Goal: Information Seeking & Learning: Learn about a topic

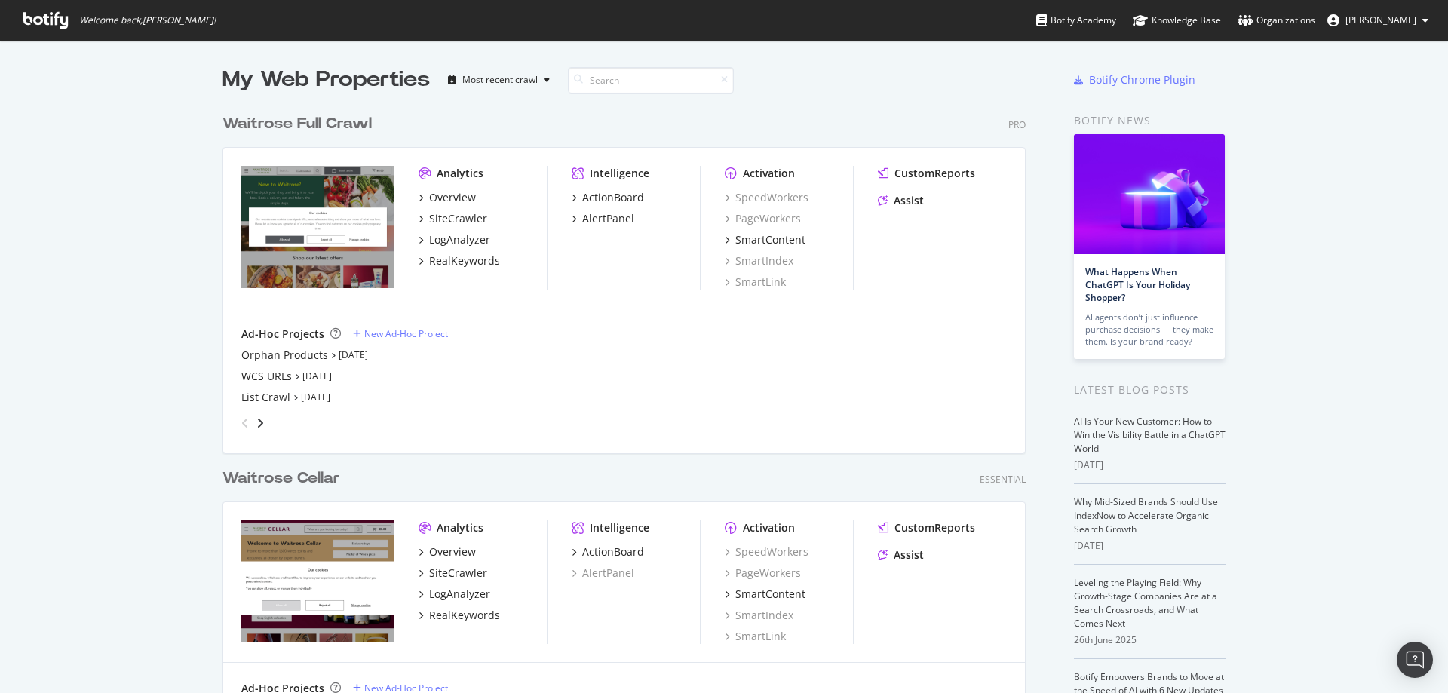
scroll to position [682, 1425]
click at [463, 248] on div "Overview SiteCrawler LogAnalyzer RealKeywords" at bounding box center [482, 229] width 128 height 78
click at [470, 244] on div "LogAnalyzer" at bounding box center [459, 239] width 61 height 15
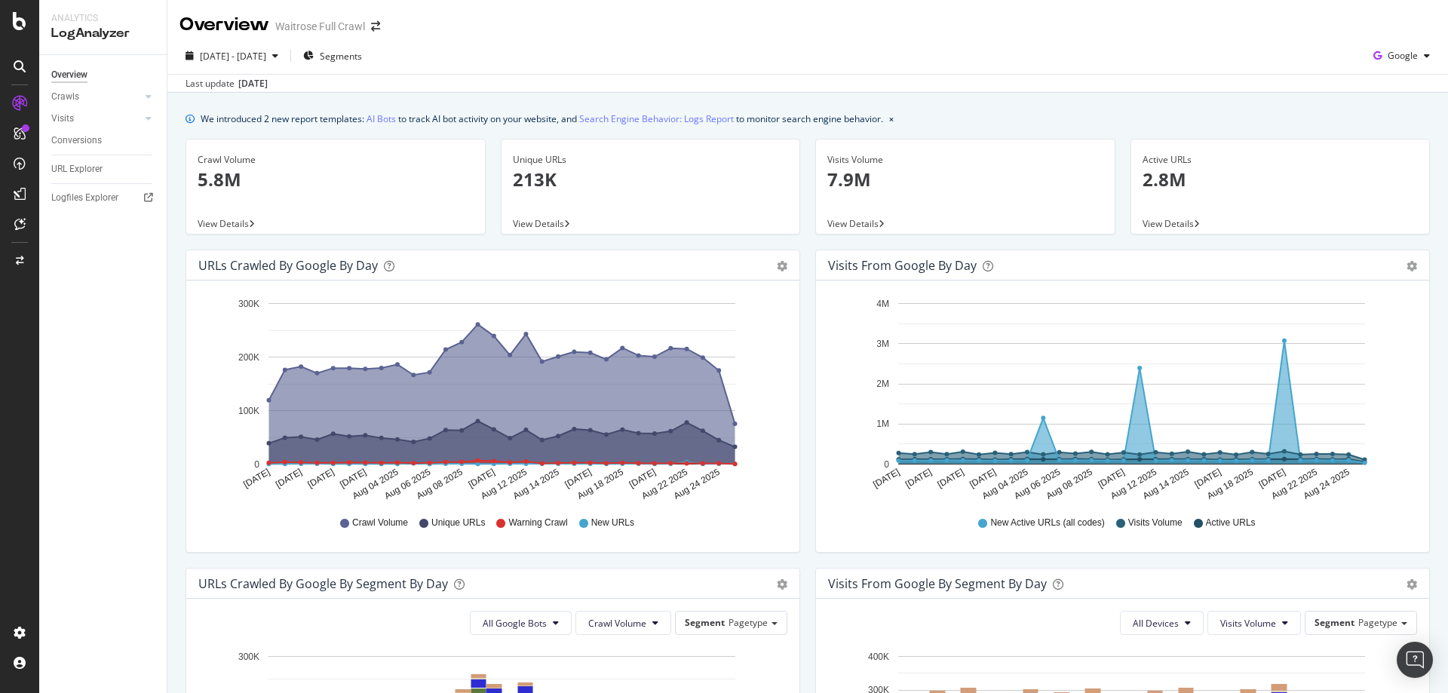
click at [16, 115] on div at bounding box center [20, 106] width 36 height 30
click at [17, 100] on icon at bounding box center [19, 103] width 15 height 15
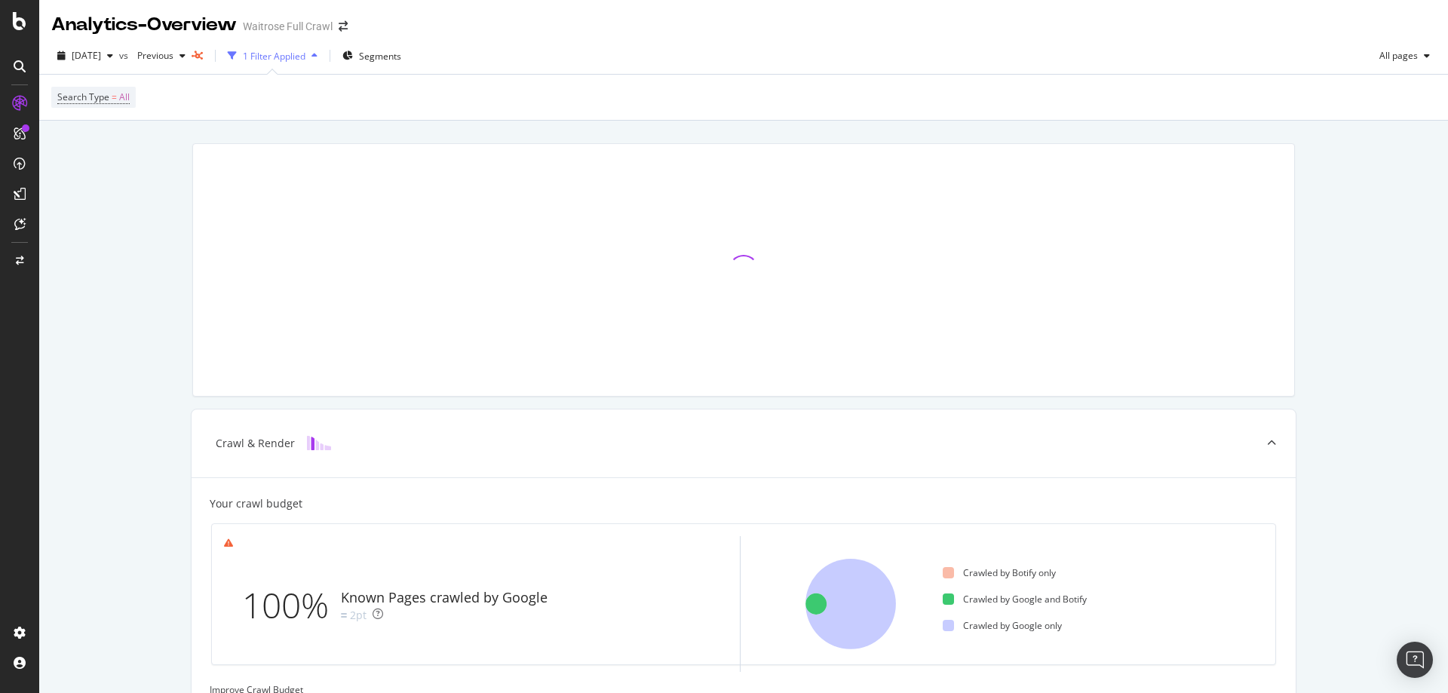
click at [163, 374] on div "Crawl & Render Your crawl budget 100% Known Pages crawled by Google 2pt Crawled…" at bounding box center [743, 669] width 1408 height 1096
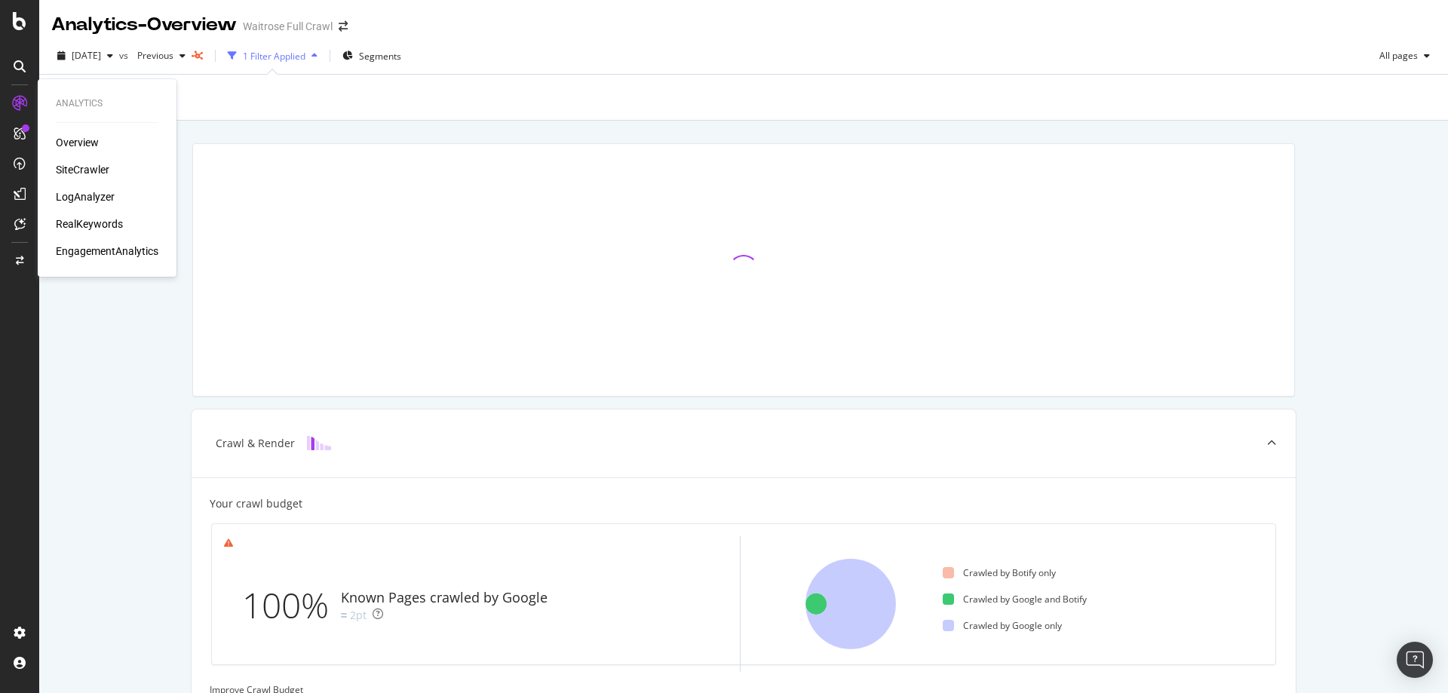
click at [74, 144] on div "Overview" at bounding box center [77, 142] width 43 height 15
click at [90, 192] on div "LogAnalyzer" at bounding box center [85, 196] width 59 height 15
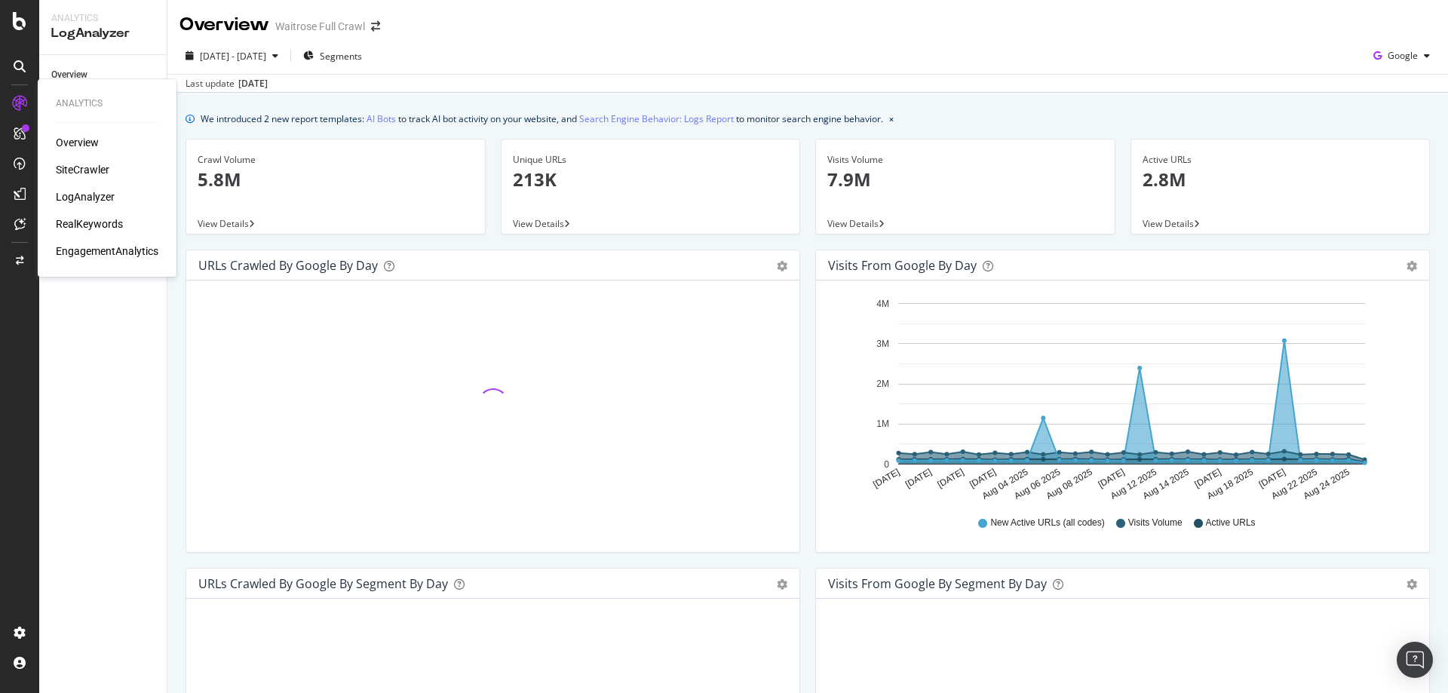
click at [69, 222] on div "RealKeywords" at bounding box center [89, 223] width 67 height 15
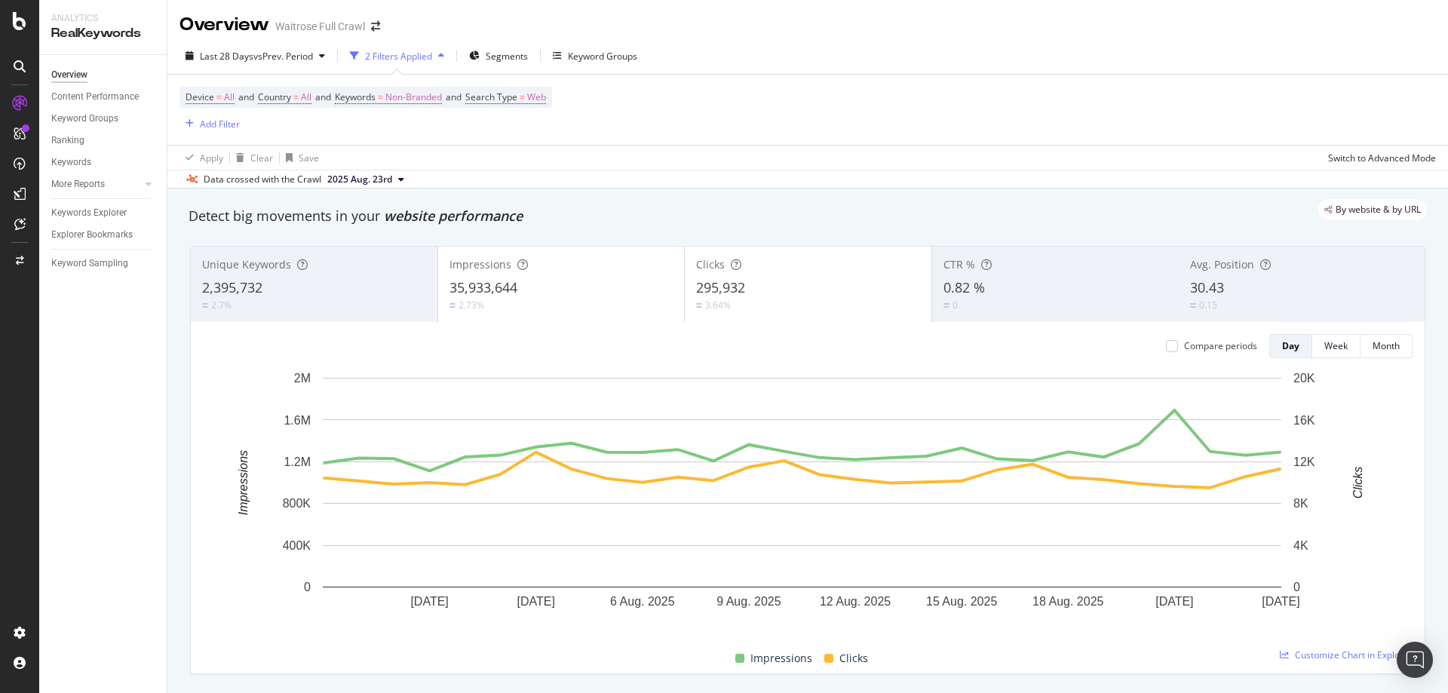
click at [956, 151] on div "Apply Clear Save Switch to Advanced Mode" at bounding box center [807, 157] width 1280 height 25
click at [424, 97] on span "Non-Branded" at bounding box center [413, 97] width 57 height 21
click at [387, 142] on div "Non-Branded" at bounding box center [397, 132] width 81 height 23
click at [633, 237] on div "Unique Keywords 2,395,732 2.7% Impressions 35,933,644 2.73% Clicks 295,932 3.64…" at bounding box center [807, 460] width 1253 height 452
click at [611, 148] on div "Apply Clear Save Switch to Advanced Mode" at bounding box center [807, 157] width 1280 height 25
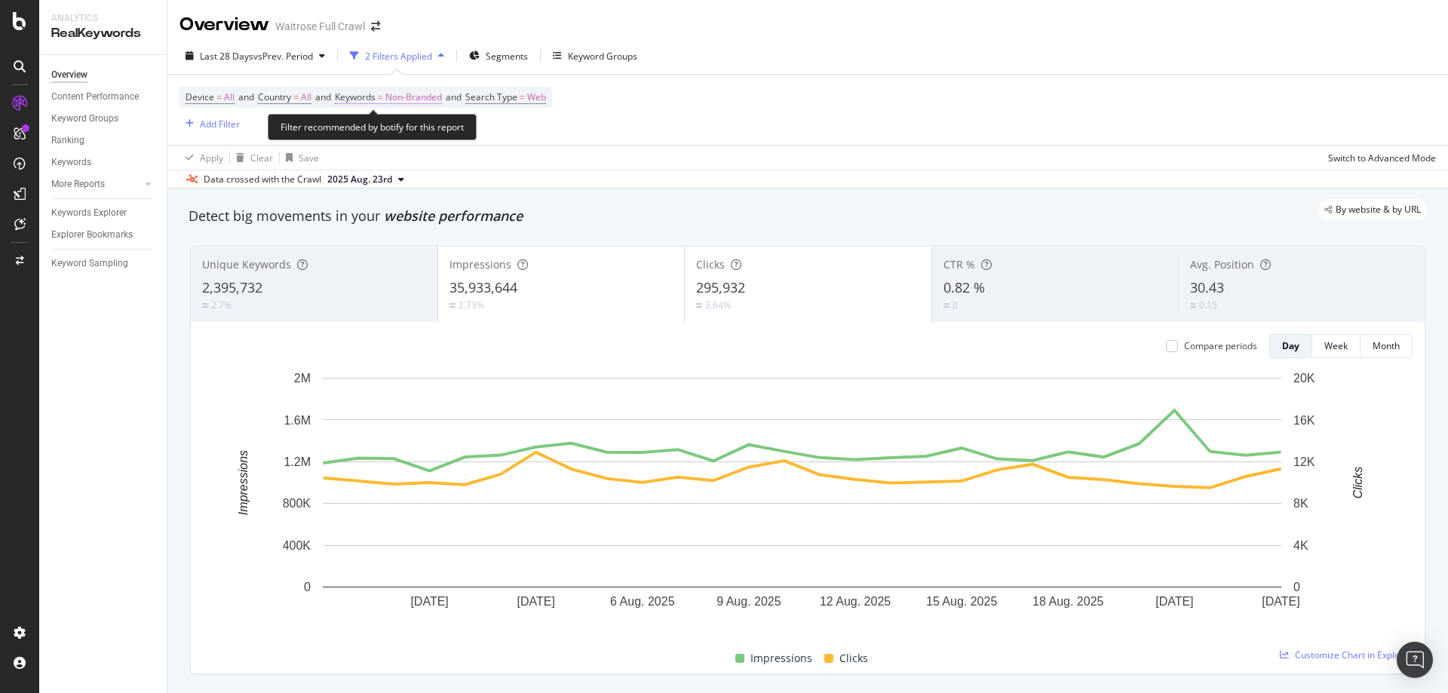
click at [405, 94] on span "Non-Branded" at bounding box center [413, 97] width 57 height 21
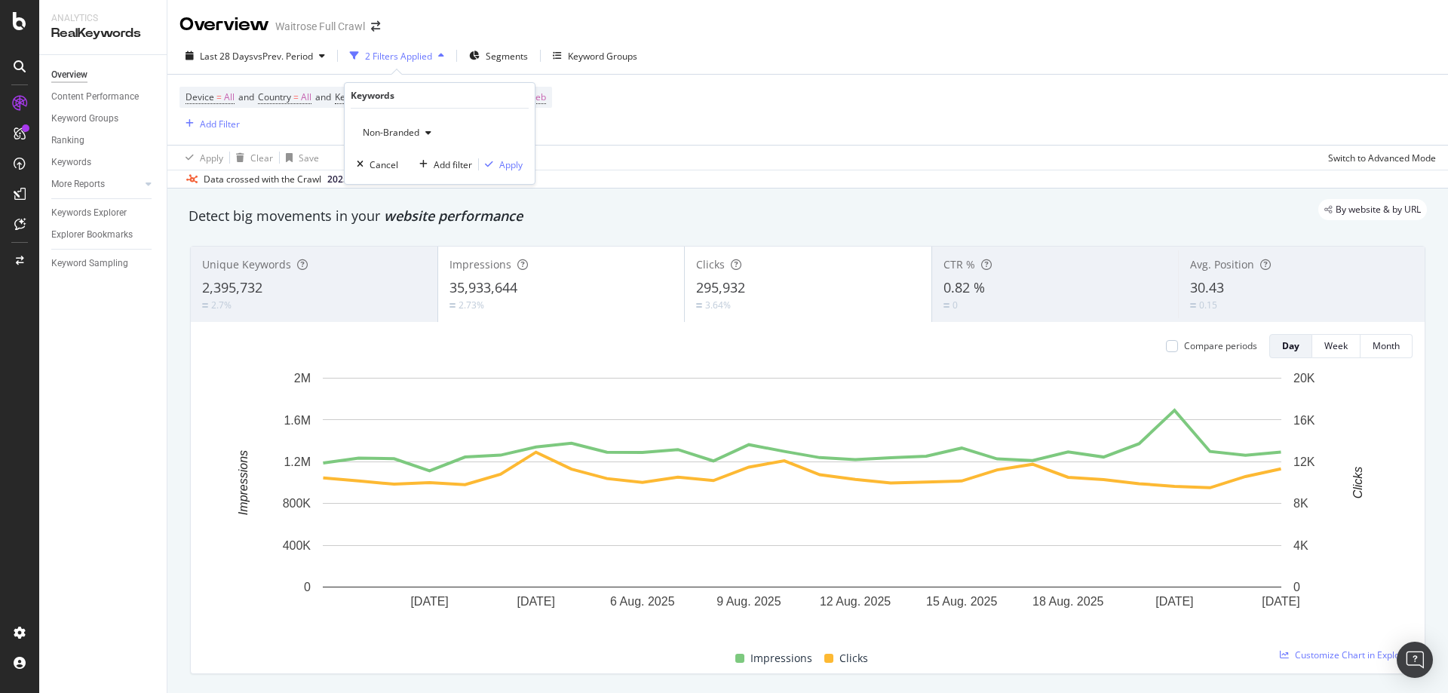
click at [664, 112] on div "Device = All and Country = All and Keywords = Non-Branded and Search Type = Web…" at bounding box center [807, 110] width 1256 height 70
click at [549, 140] on div "Device = All and Country = All and Keywords = Non-Branded and Search Type = Web…" at bounding box center [807, 110] width 1256 height 70
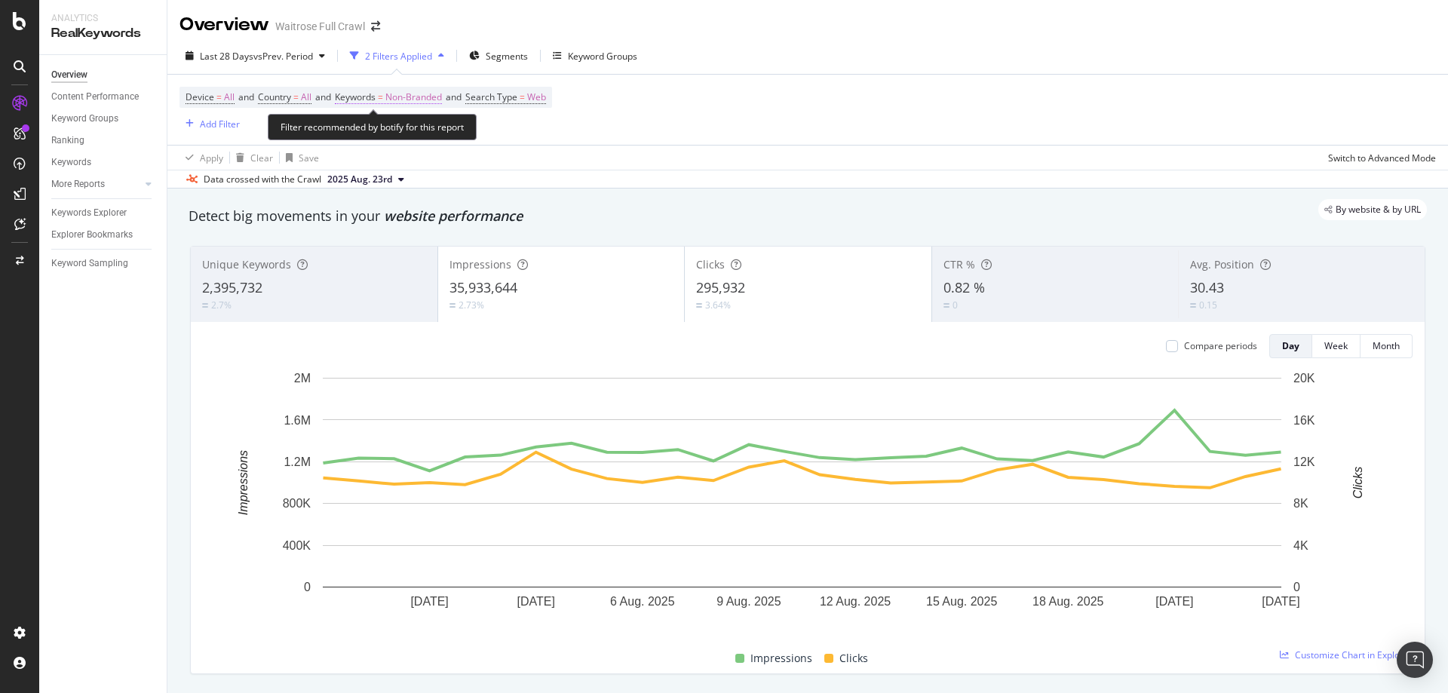
click at [417, 104] on span "Non-Branded" at bounding box center [413, 97] width 57 height 21
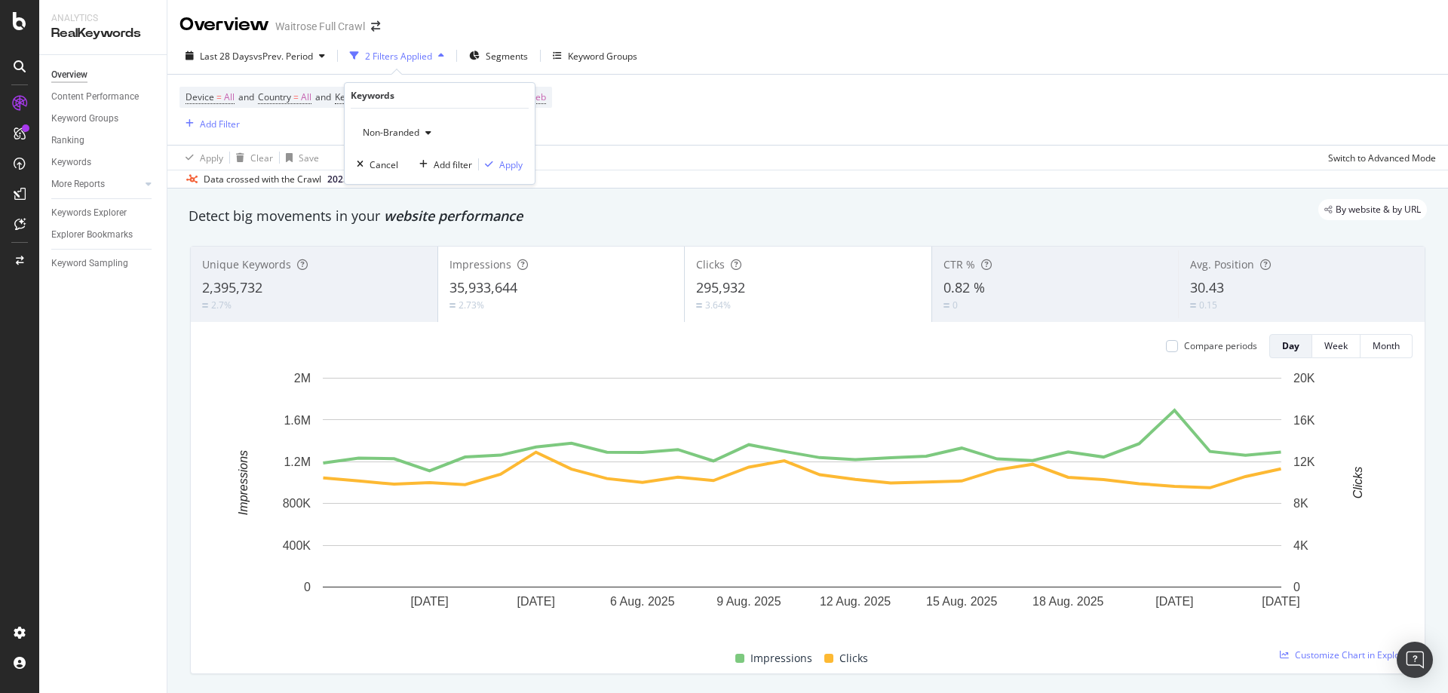
click at [424, 139] on div "Non-Branded" at bounding box center [397, 132] width 81 height 23
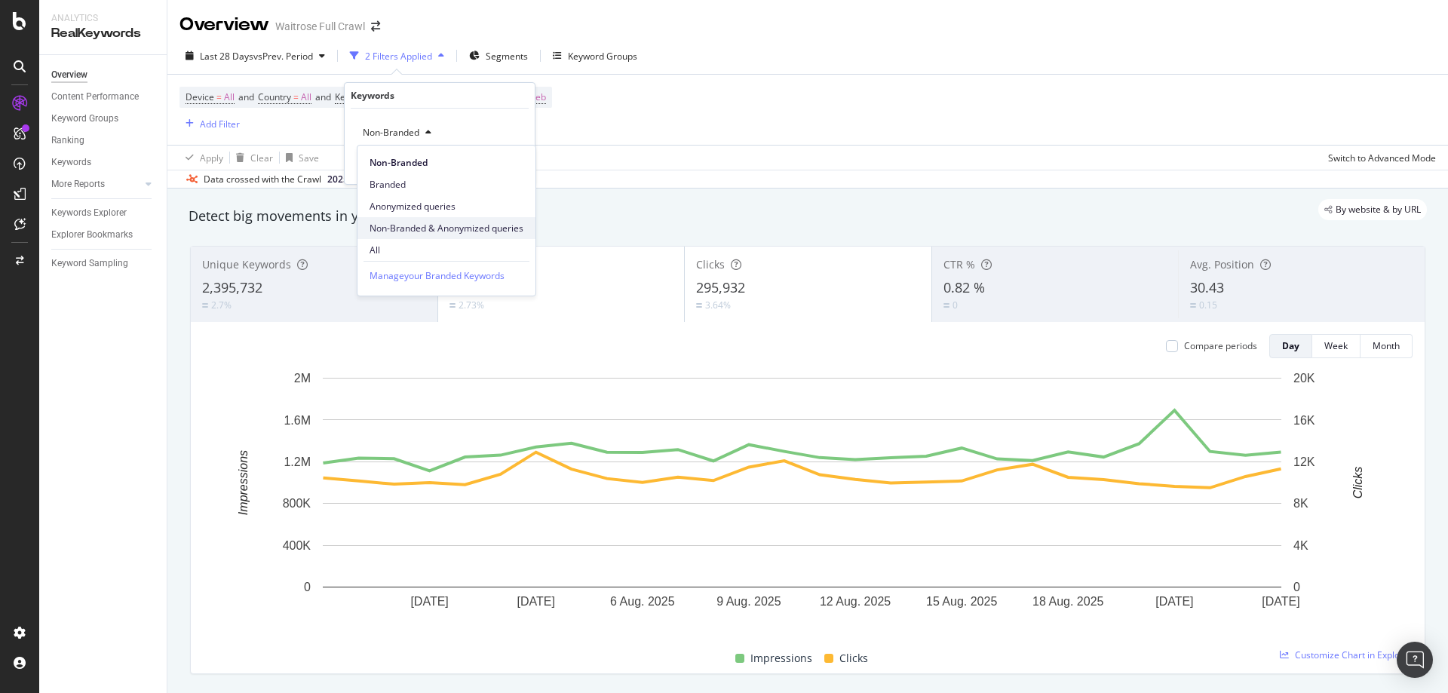
click at [438, 225] on span "Non-Branded & Anonymized queries" at bounding box center [446, 229] width 154 height 14
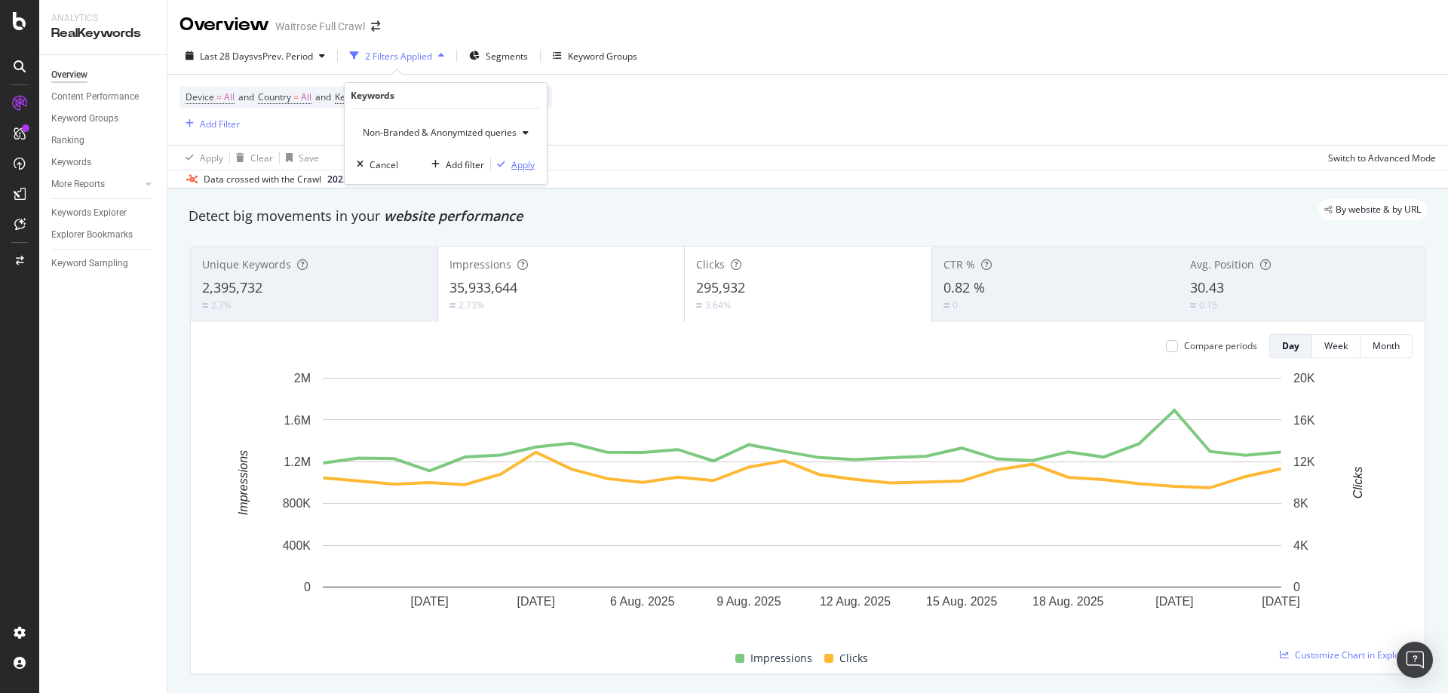
click at [521, 166] on div "Apply" at bounding box center [522, 164] width 23 height 13
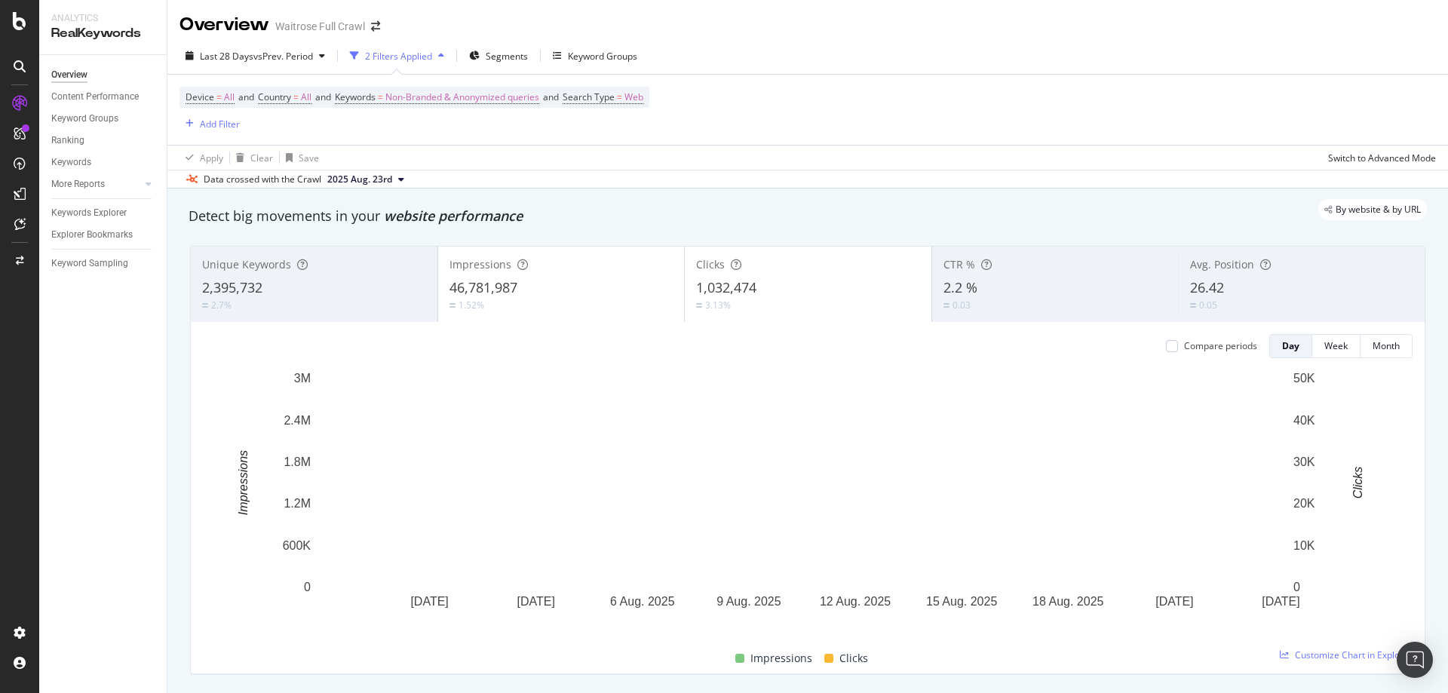
scroll to position [75, 0]
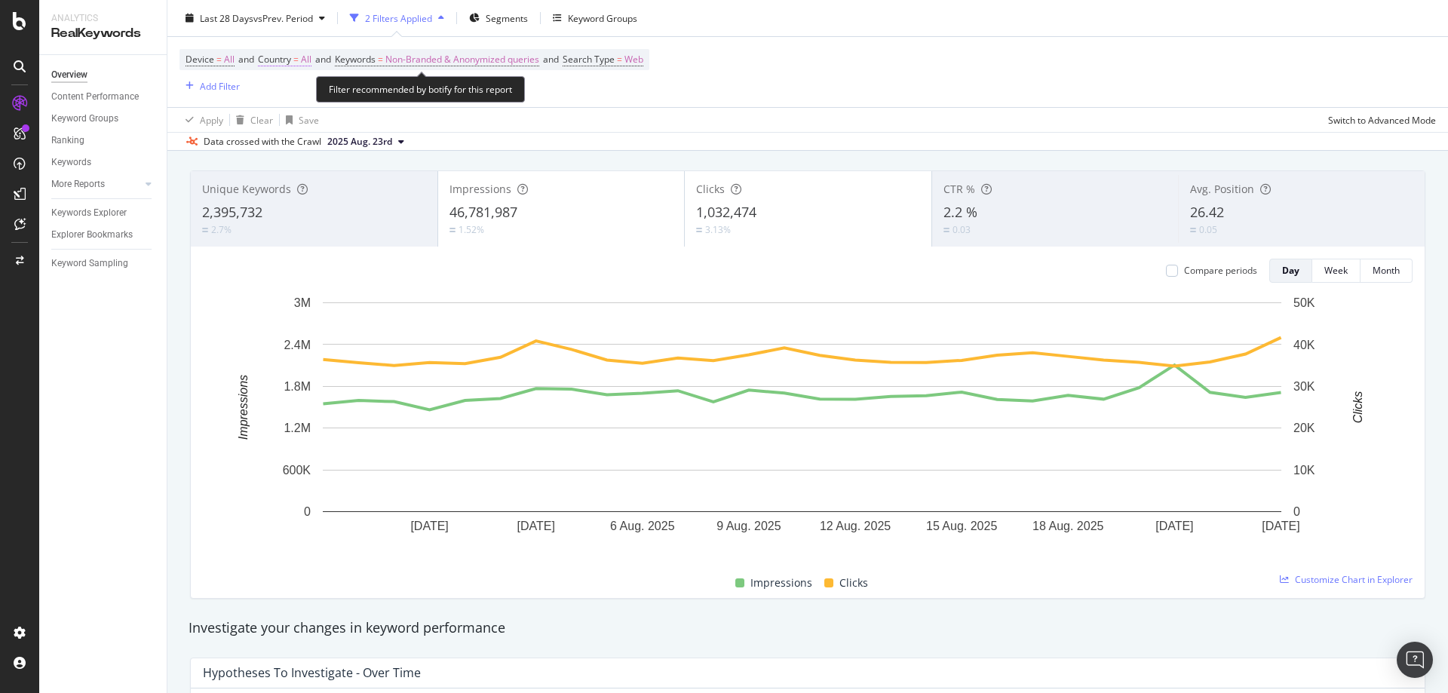
click at [311, 63] on span "All" at bounding box center [306, 59] width 11 height 21
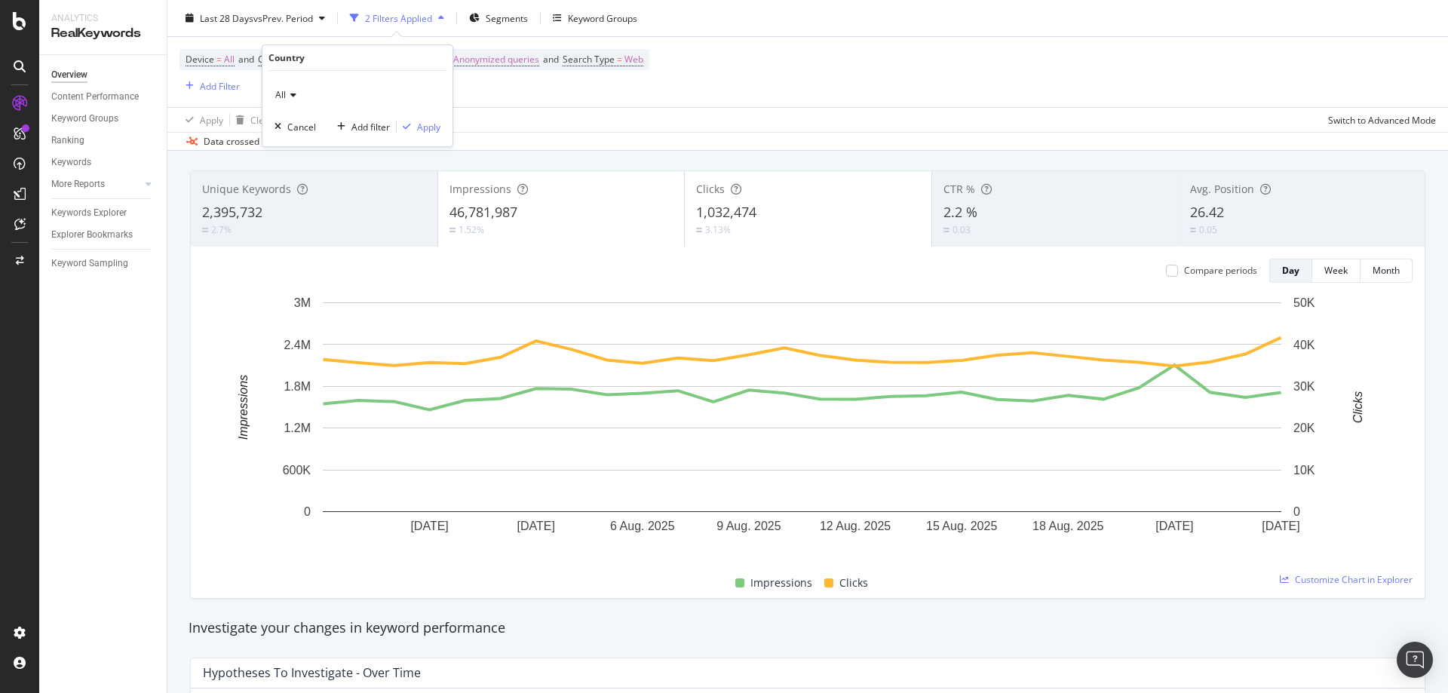
click at [292, 94] on icon at bounding box center [291, 94] width 11 height 9
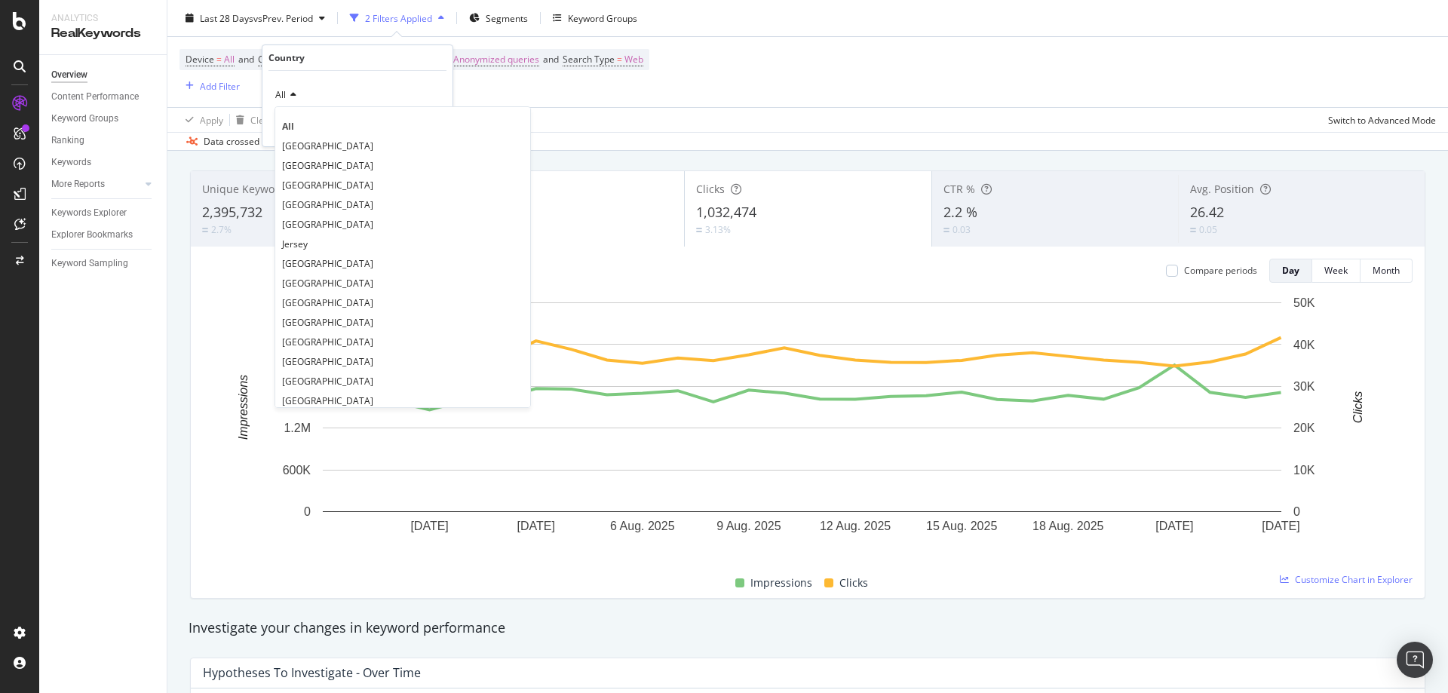
click at [328, 144] on div "All All [GEOGRAPHIC_DATA] [GEOGRAPHIC_DATA] [GEOGRAPHIC_DATA] [GEOGRAPHIC_DATA]…" at bounding box center [357, 108] width 190 height 75
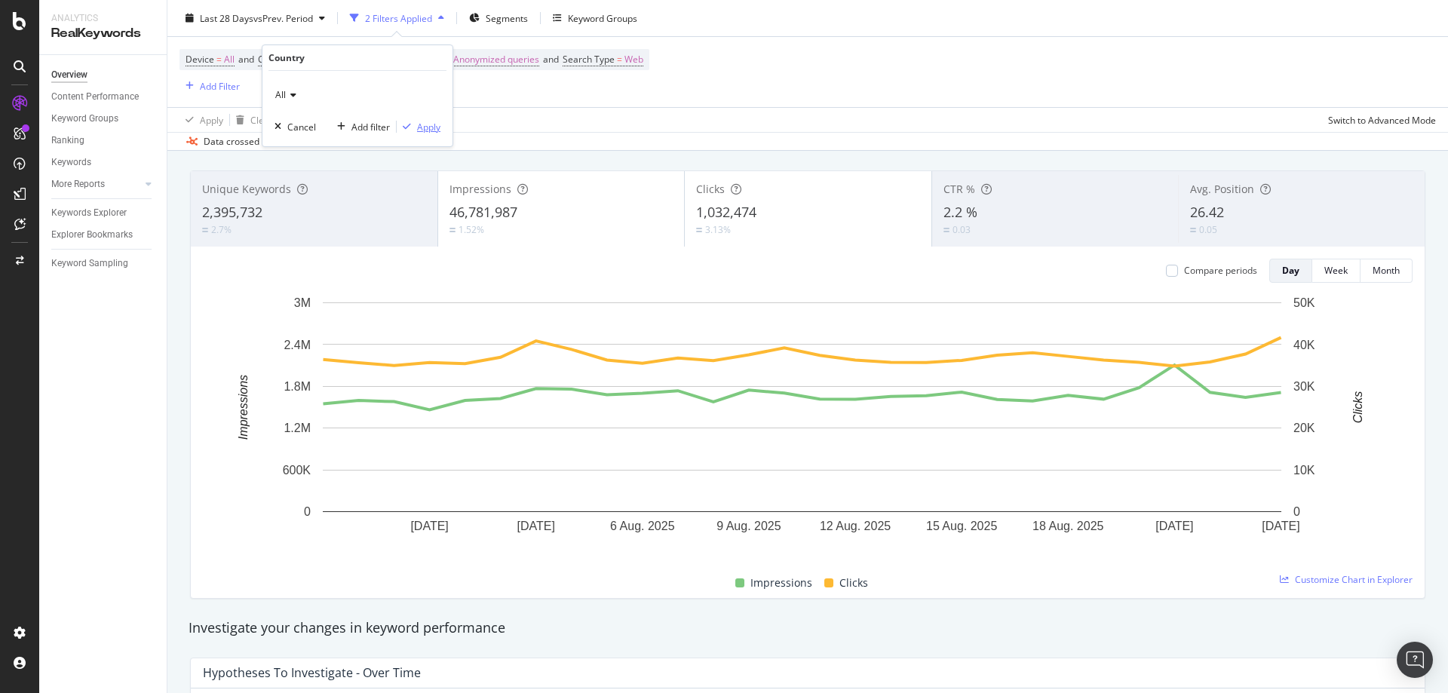
click at [431, 128] on div "Apply" at bounding box center [428, 127] width 23 height 13
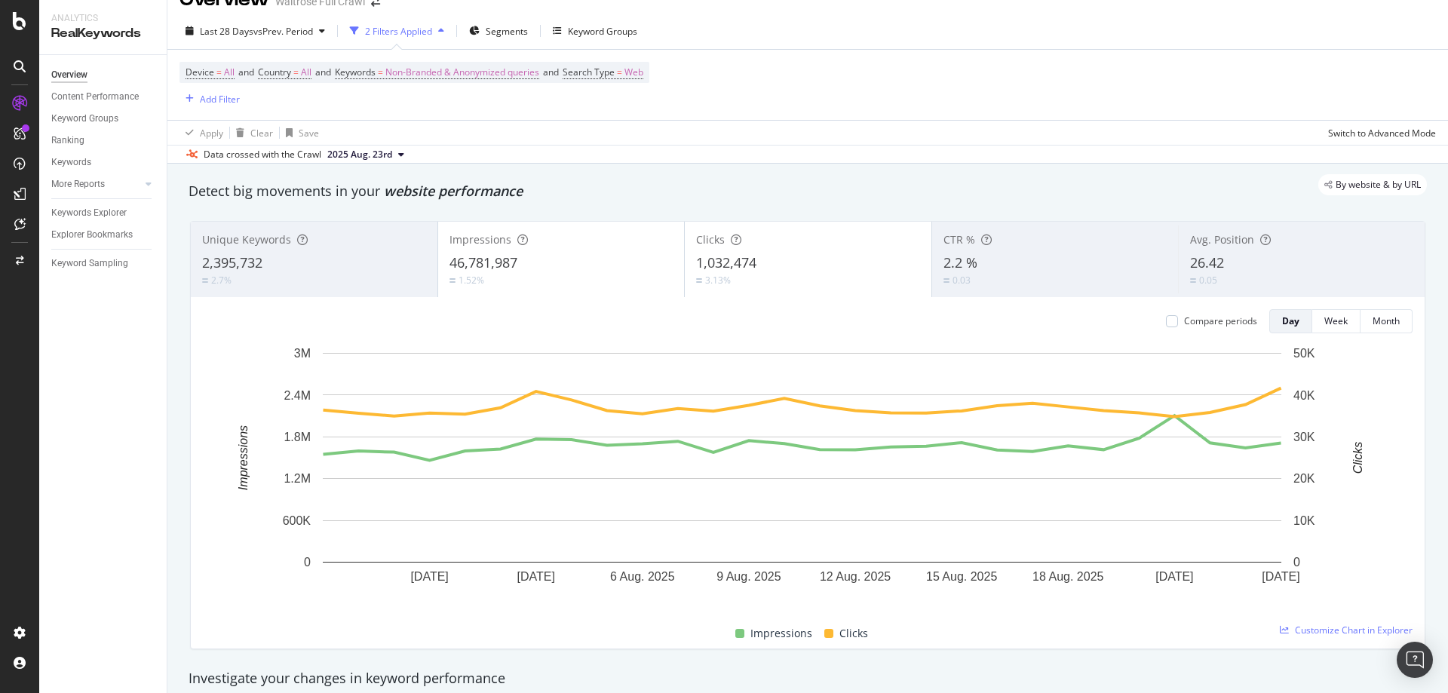
scroll to position [0, 0]
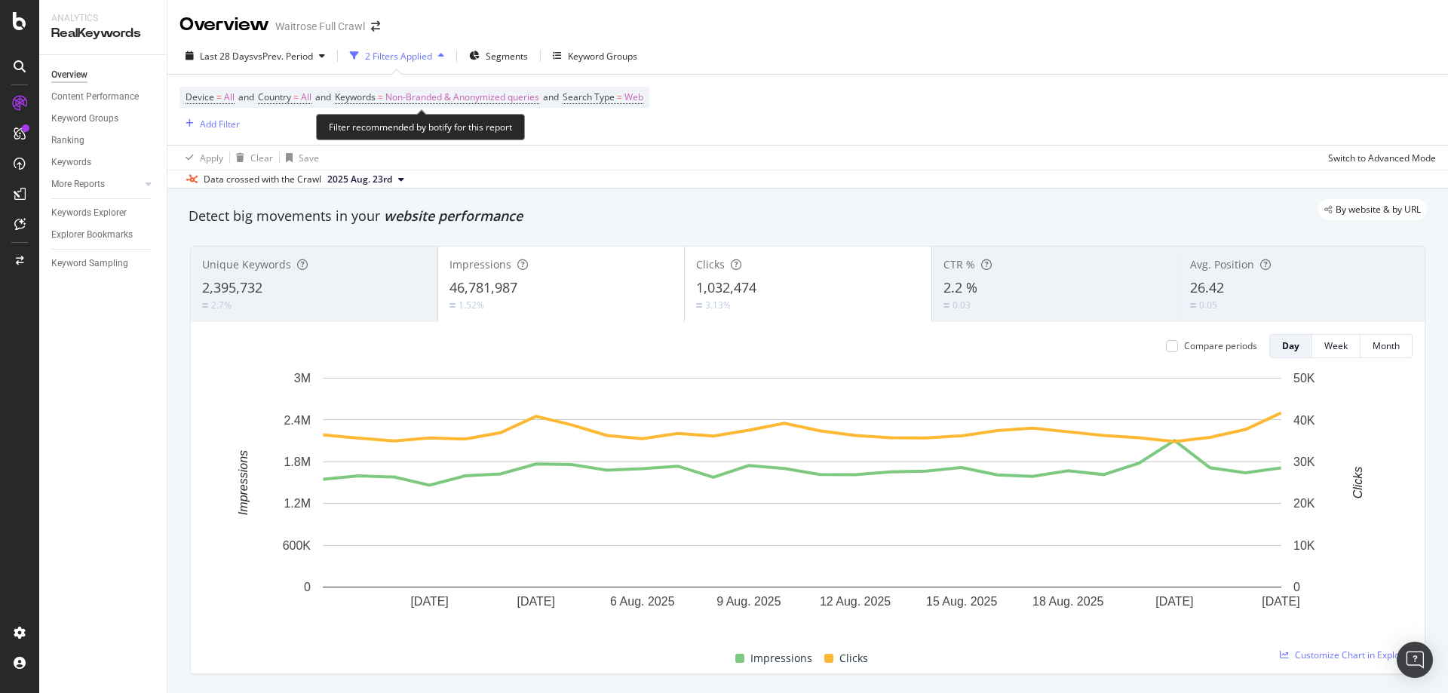
click at [317, 98] on span "Country = All and" at bounding box center [296, 96] width 77 height 13
click at [305, 102] on span "All" at bounding box center [306, 97] width 11 height 21
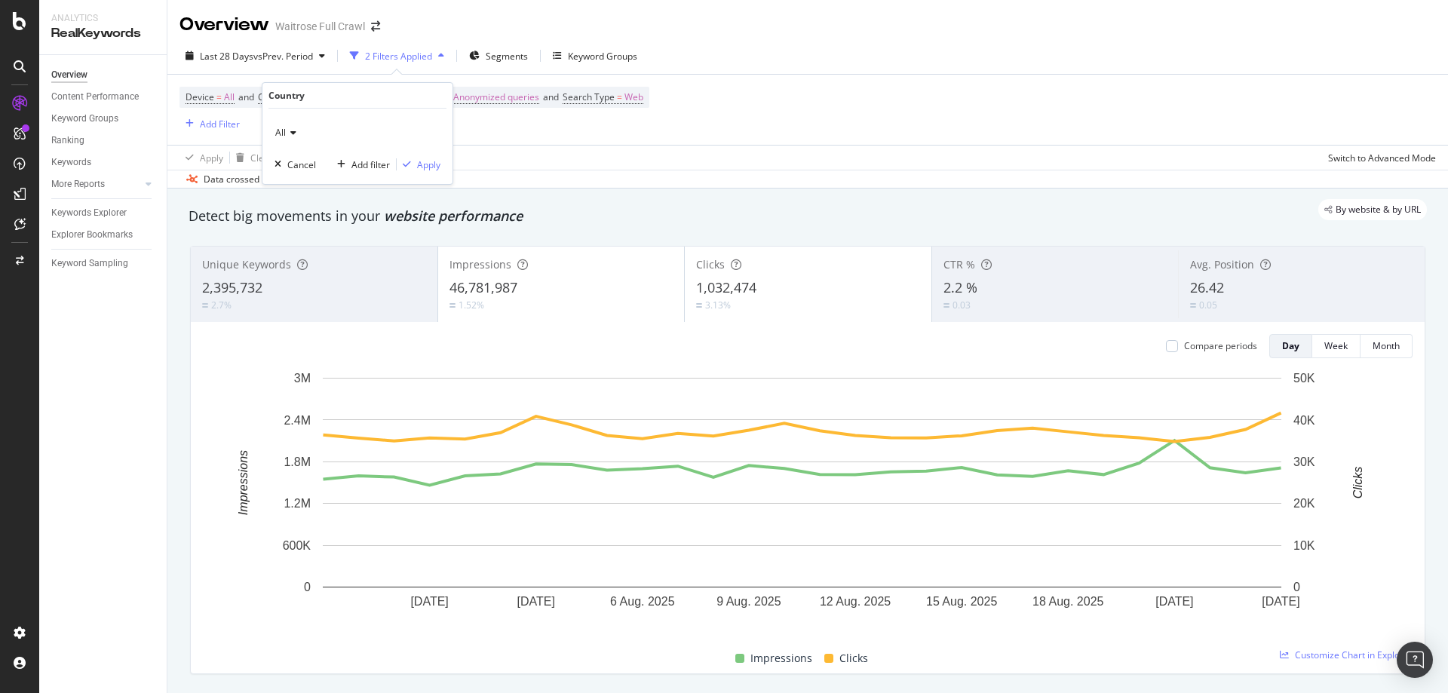
click at [274, 133] on div "All Cancel Add filter Apply" at bounding box center [357, 146] width 190 height 75
drag, startPoint x: 296, startPoint y: 133, endPoint x: 311, endPoint y: 142, distance: 17.2
click at [297, 133] on div "All" at bounding box center [357, 133] width 166 height 24
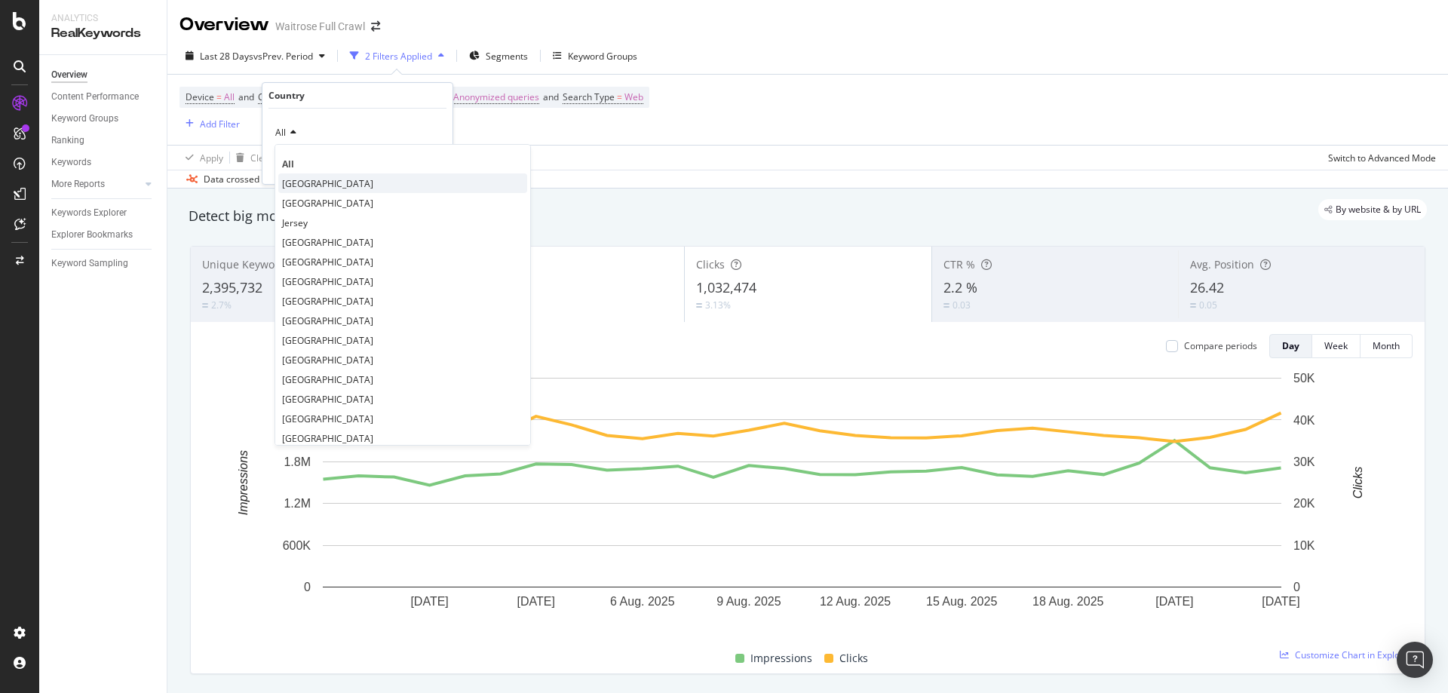
click at [324, 182] on span "[GEOGRAPHIC_DATA]" at bounding box center [327, 183] width 91 height 13
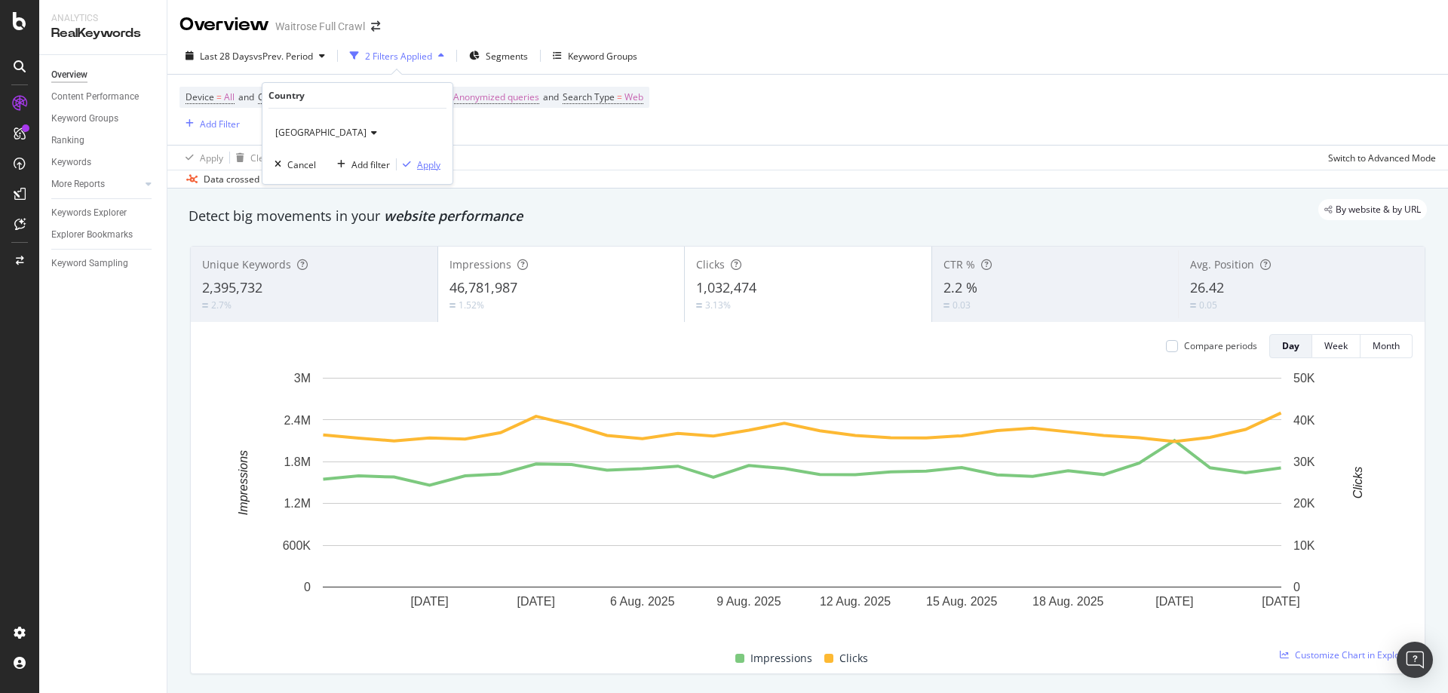
click at [418, 164] on div "Apply" at bounding box center [428, 164] width 23 height 13
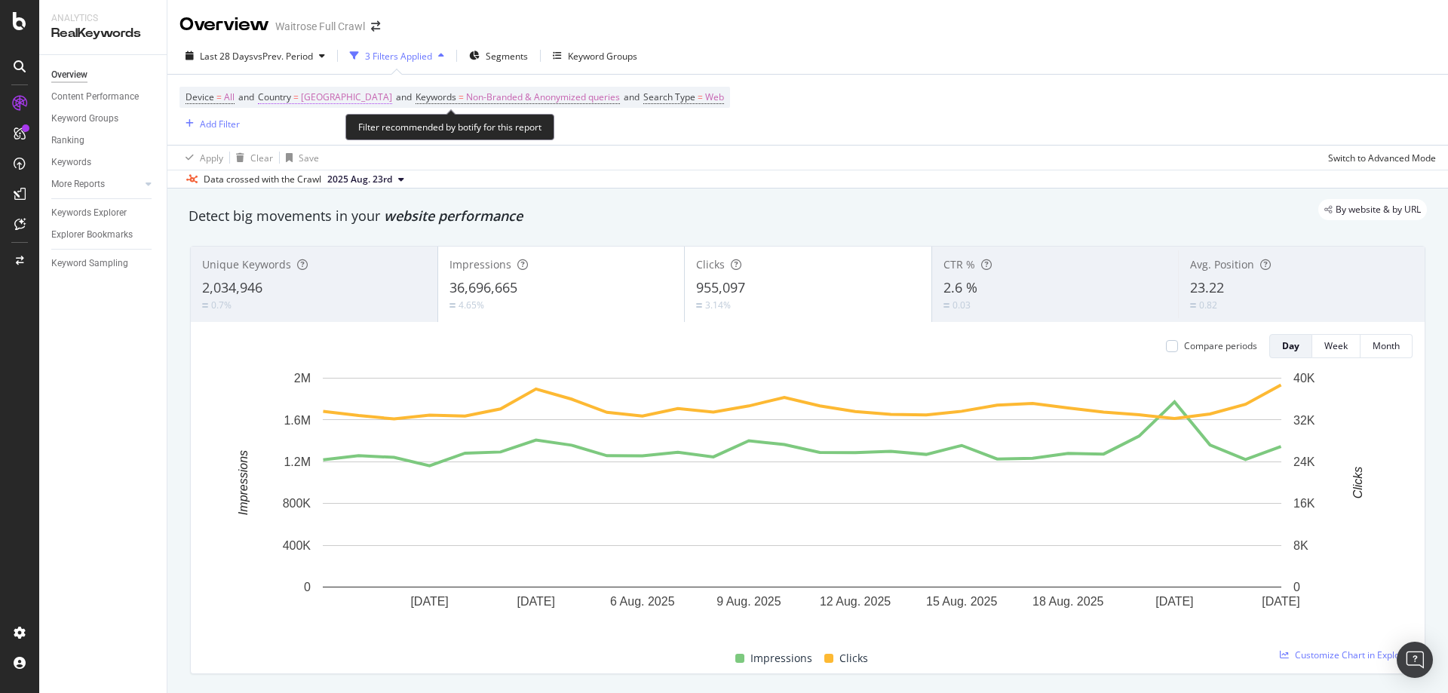
click at [370, 103] on span "[GEOGRAPHIC_DATA]" at bounding box center [346, 97] width 91 height 21
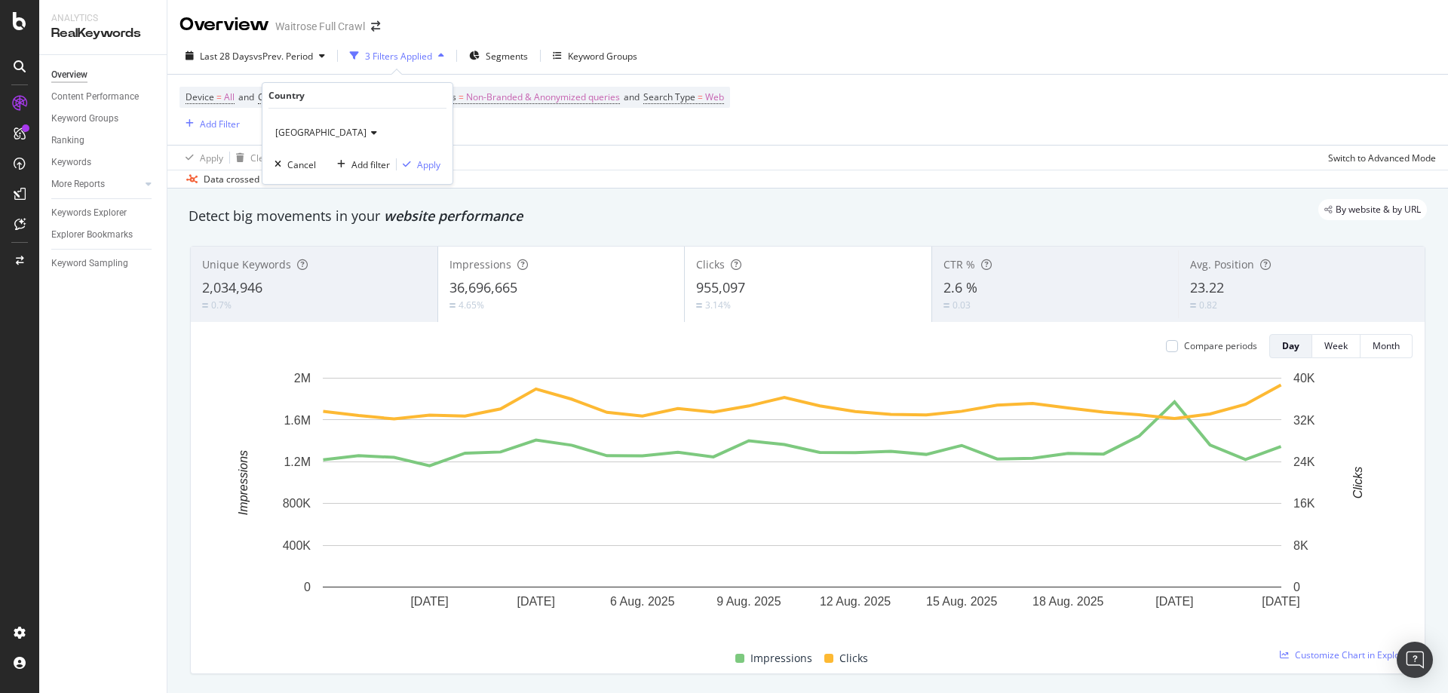
click at [341, 128] on span "[GEOGRAPHIC_DATA]" at bounding box center [320, 132] width 91 height 13
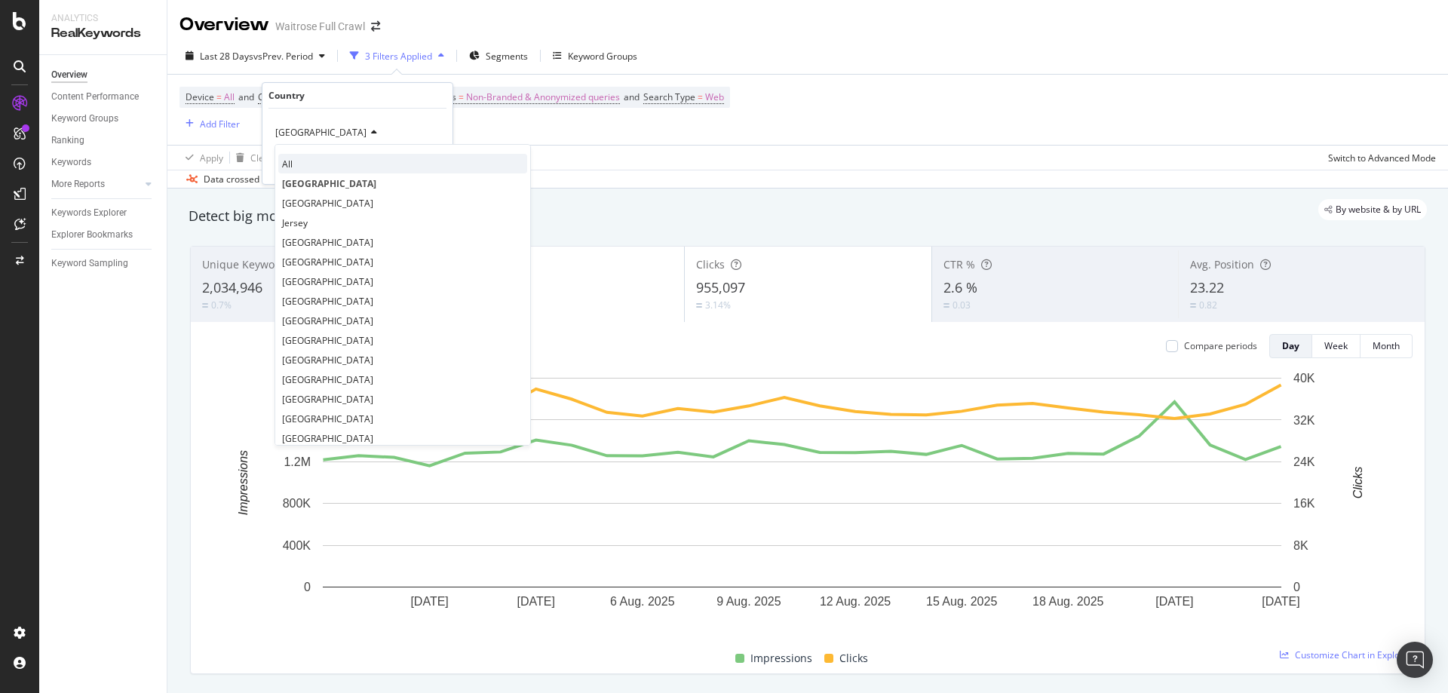
click at [323, 158] on div "All" at bounding box center [402, 164] width 249 height 20
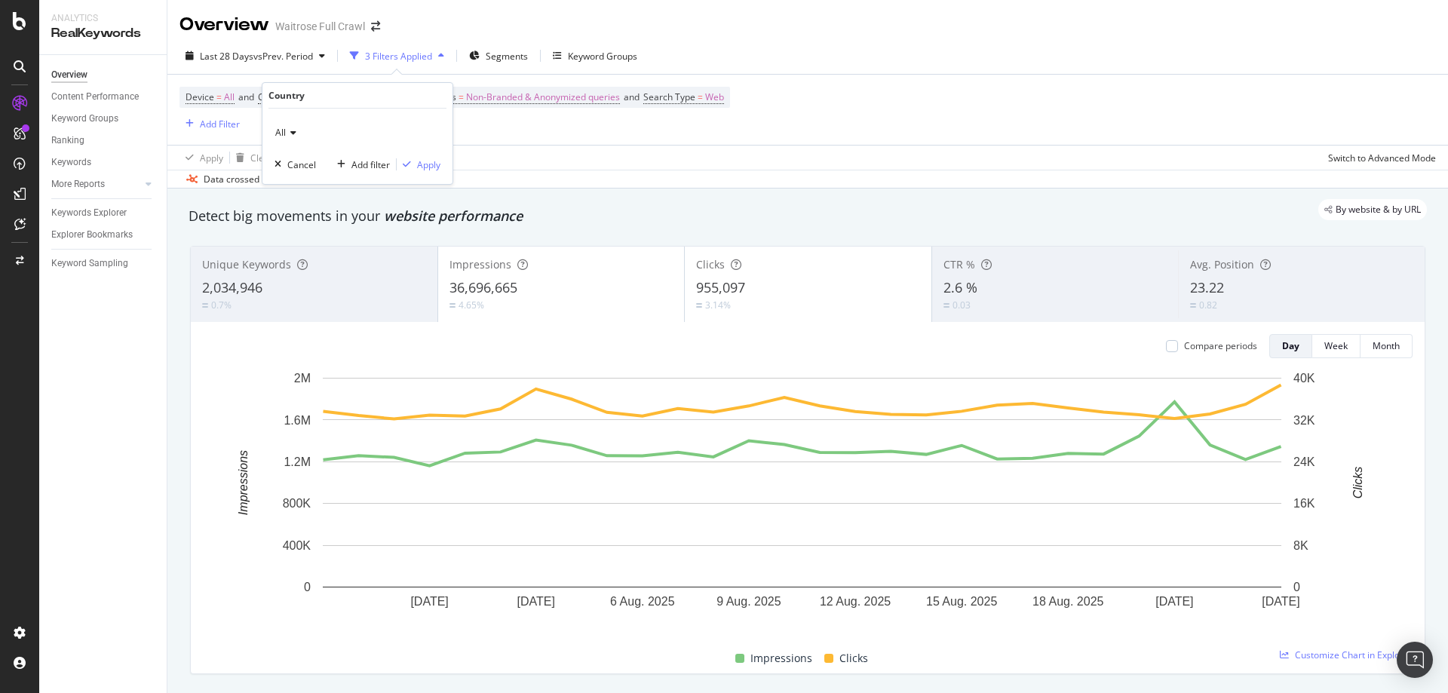
click at [420, 173] on div "All Cancel Add filter Apply" at bounding box center [357, 146] width 190 height 75
click at [424, 170] on div "Apply" at bounding box center [428, 164] width 23 height 13
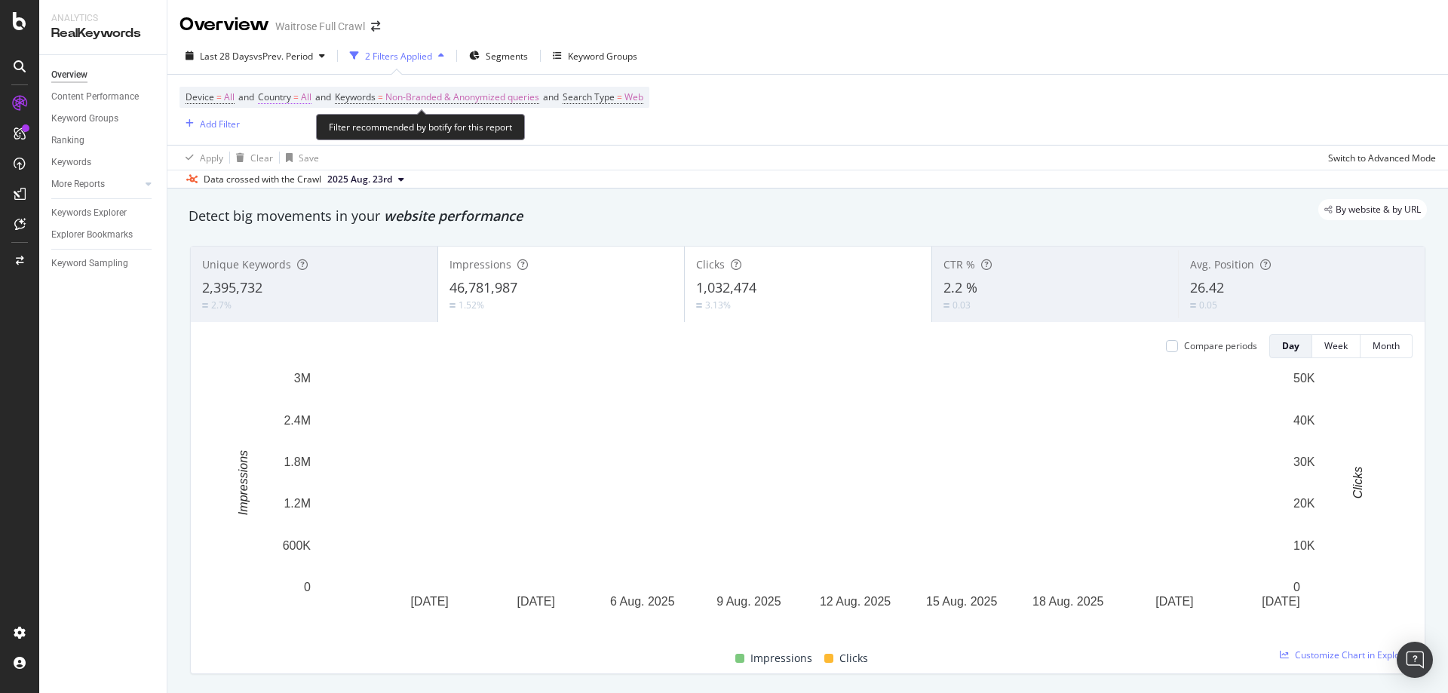
click at [311, 101] on span "All" at bounding box center [306, 97] width 11 height 21
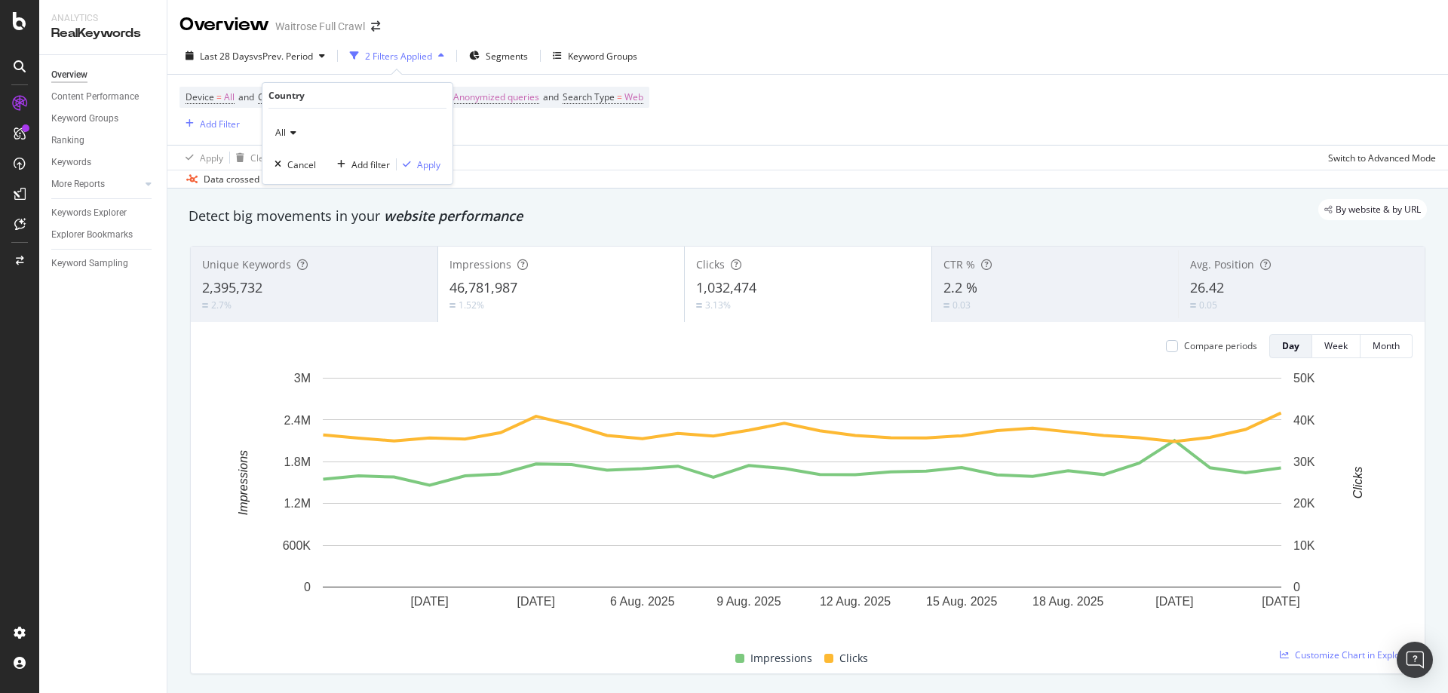
click at [299, 130] on div "All" at bounding box center [357, 133] width 166 height 24
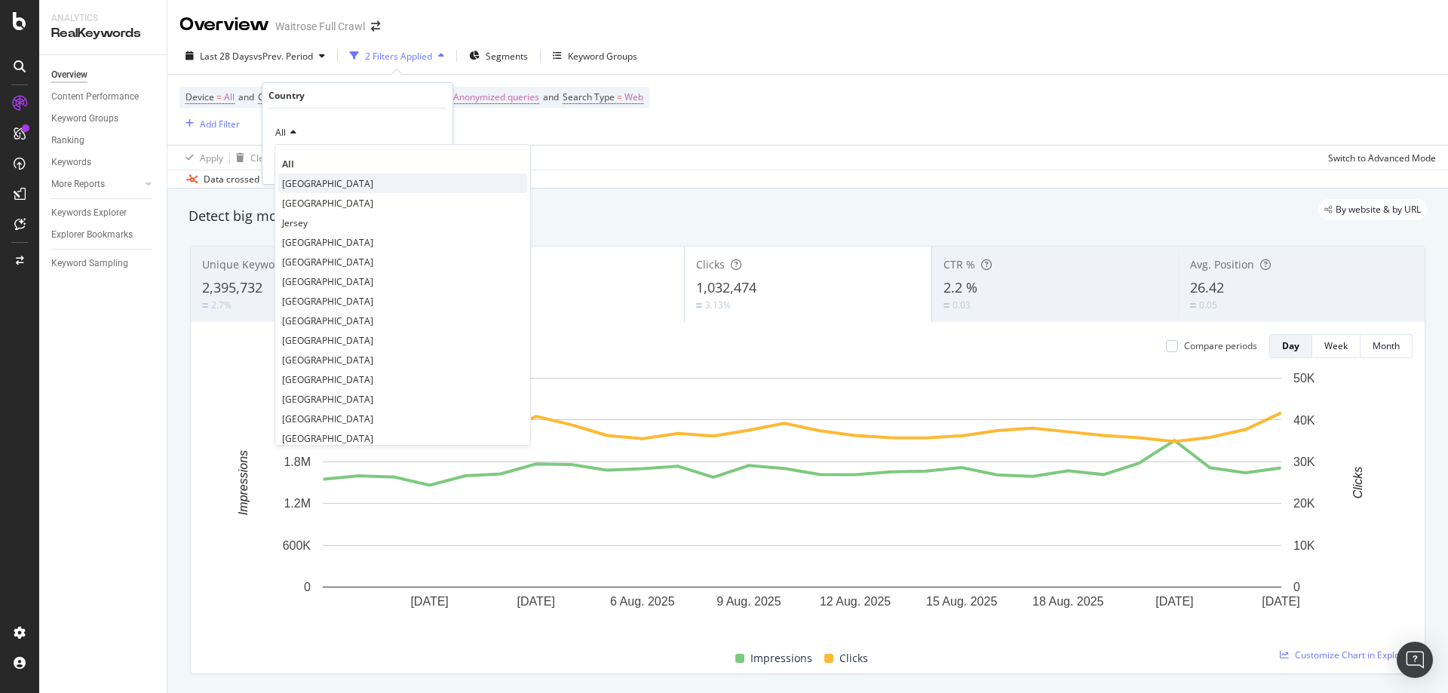
click at [306, 190] on div "[GEOGRAPHIC_DATA]" at bounding box center [402, 183] width 249 height 20
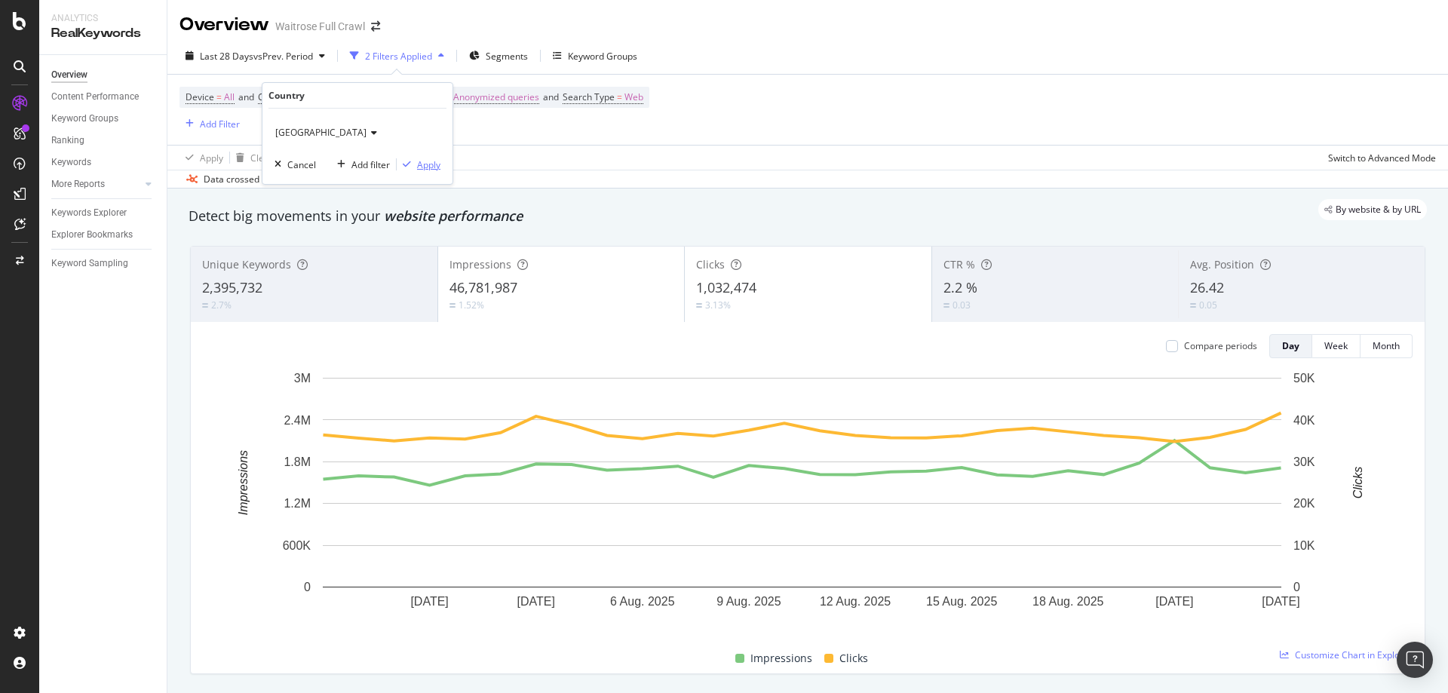
click at [426, 166] on div "Apply" at bounding box center [428, 164] width 23 height 13
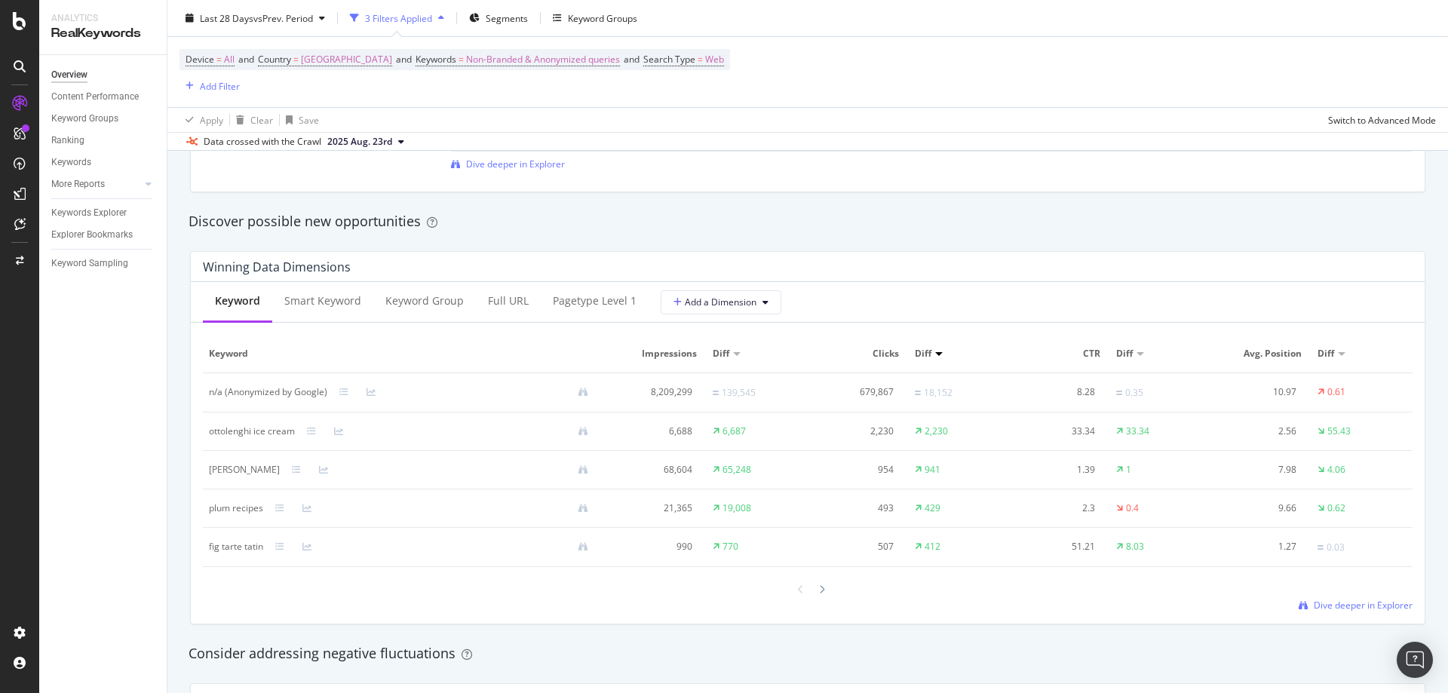
scroll to position [1282, 0]
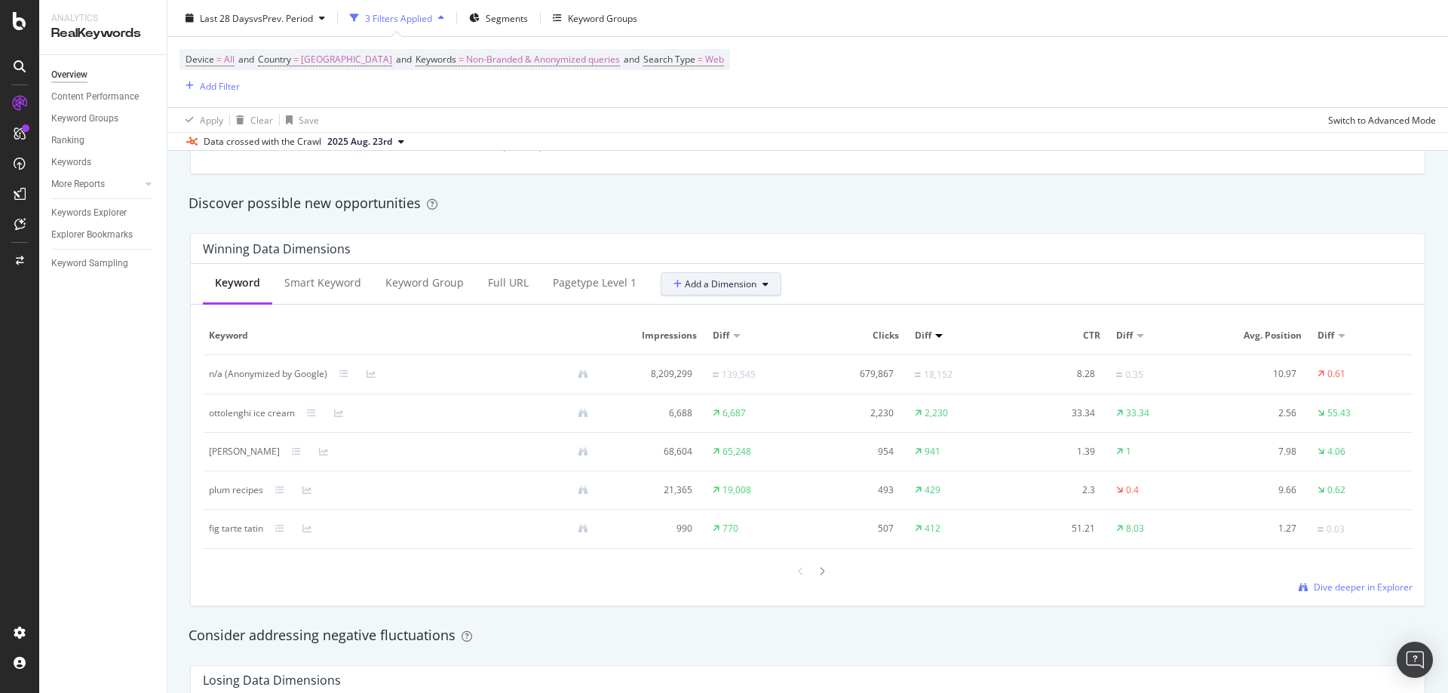
click at [737, 272] on button "Add a Dimension" at bounding box center [721, 284] width 121 height 24
click at [578, 222] on div "Winning Data Dimensions Keyword Smart Keyword Keyword Group Full URL pagetype L…" at bounding box center [807, 419] width 1253 height 397
click at [581, 290] on div "pagetype Level 1" at bounding box center [595, 282] width 84 height 15
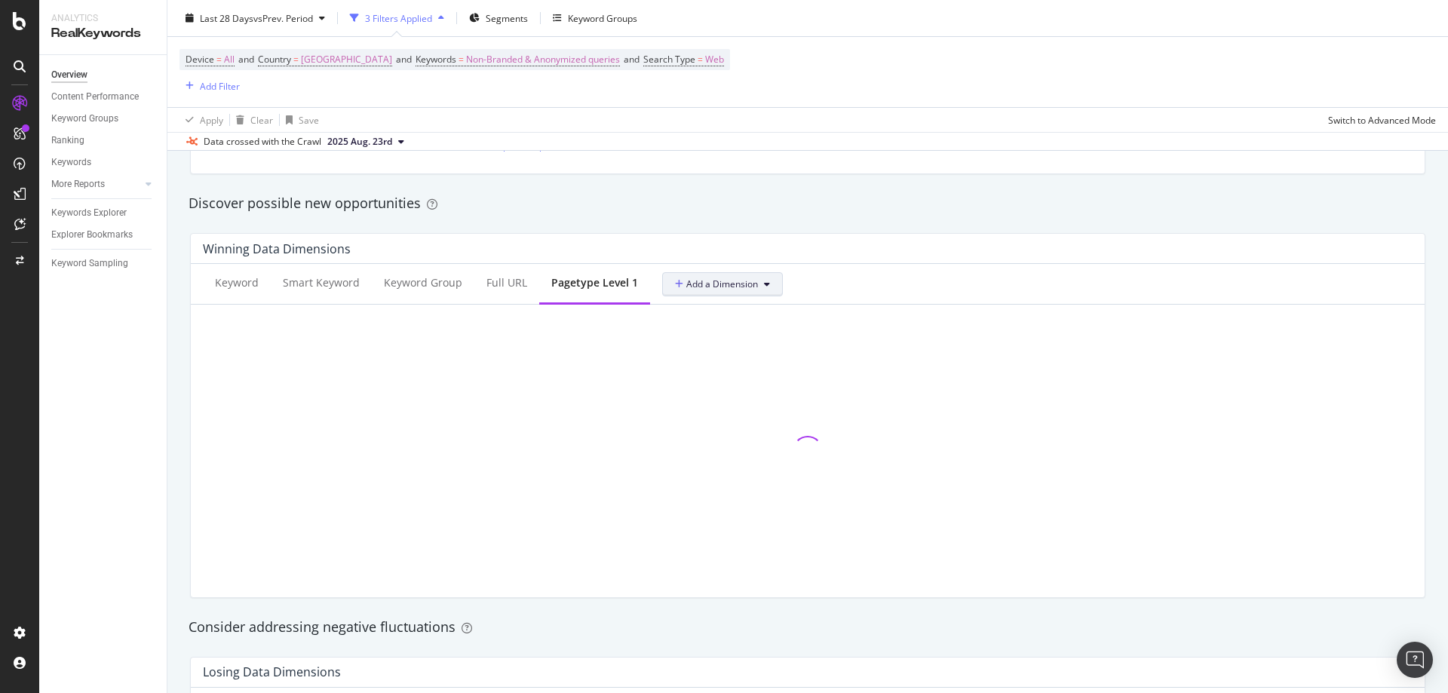
click at [680, 293] on button "Add a Dimension" at bounding box center [722, 284] width 121 height 24
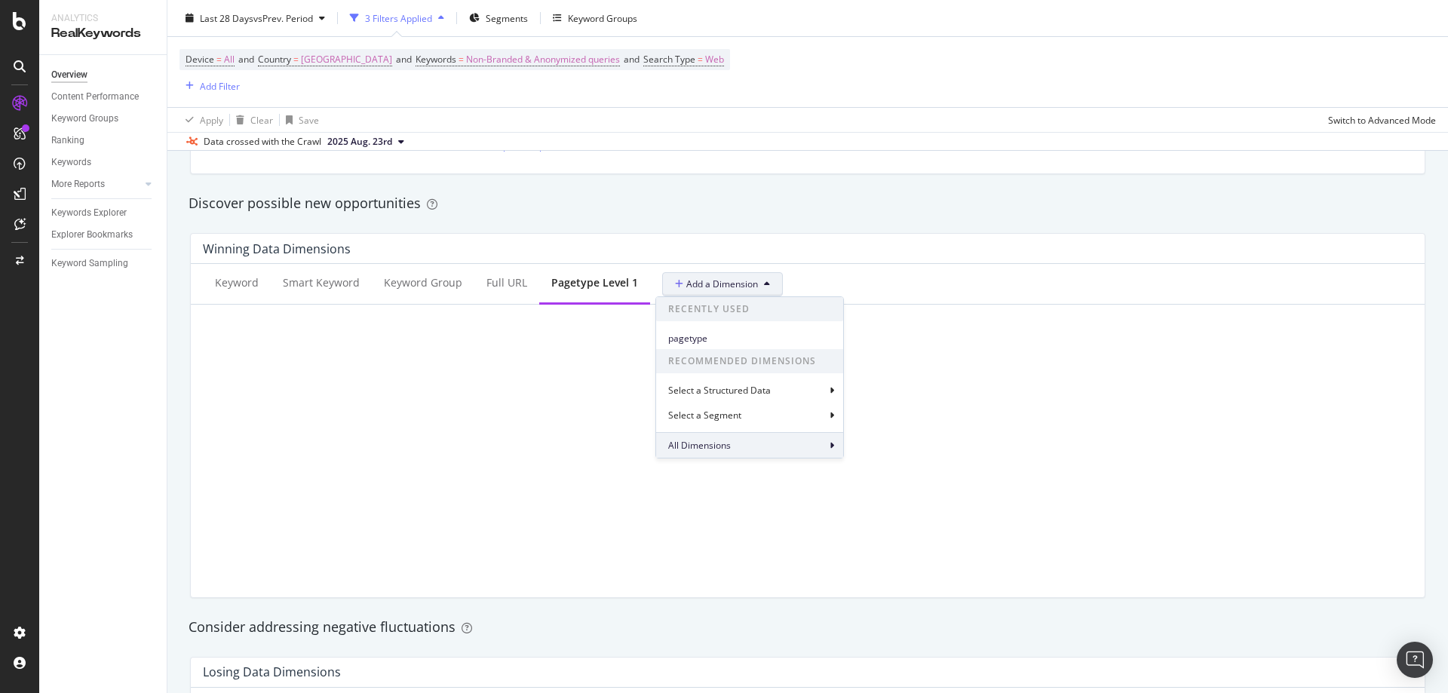
click at [741, 446] on div "All Dimensions" at bounding box center [749, 445] width 187 height 26
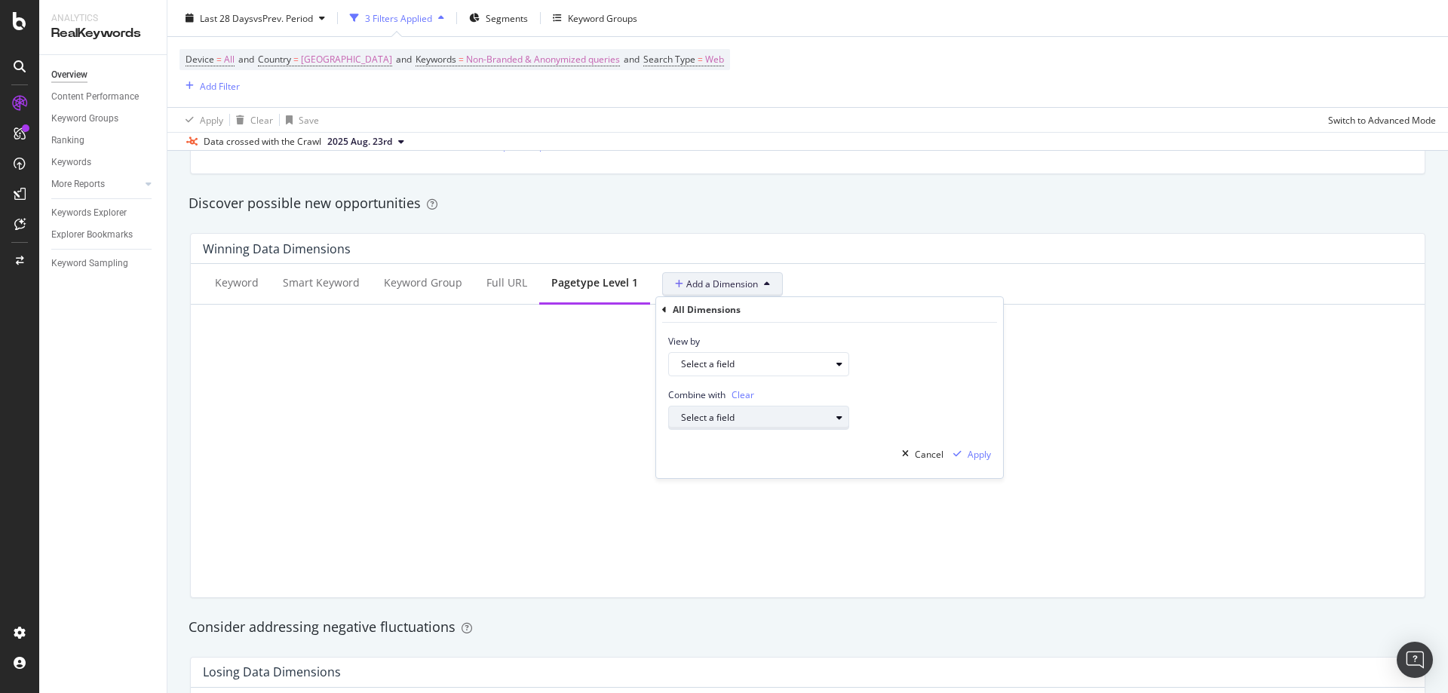
click at [711, 410] on div "Select a field" at bounding box center [764, 417] width 167 height 21
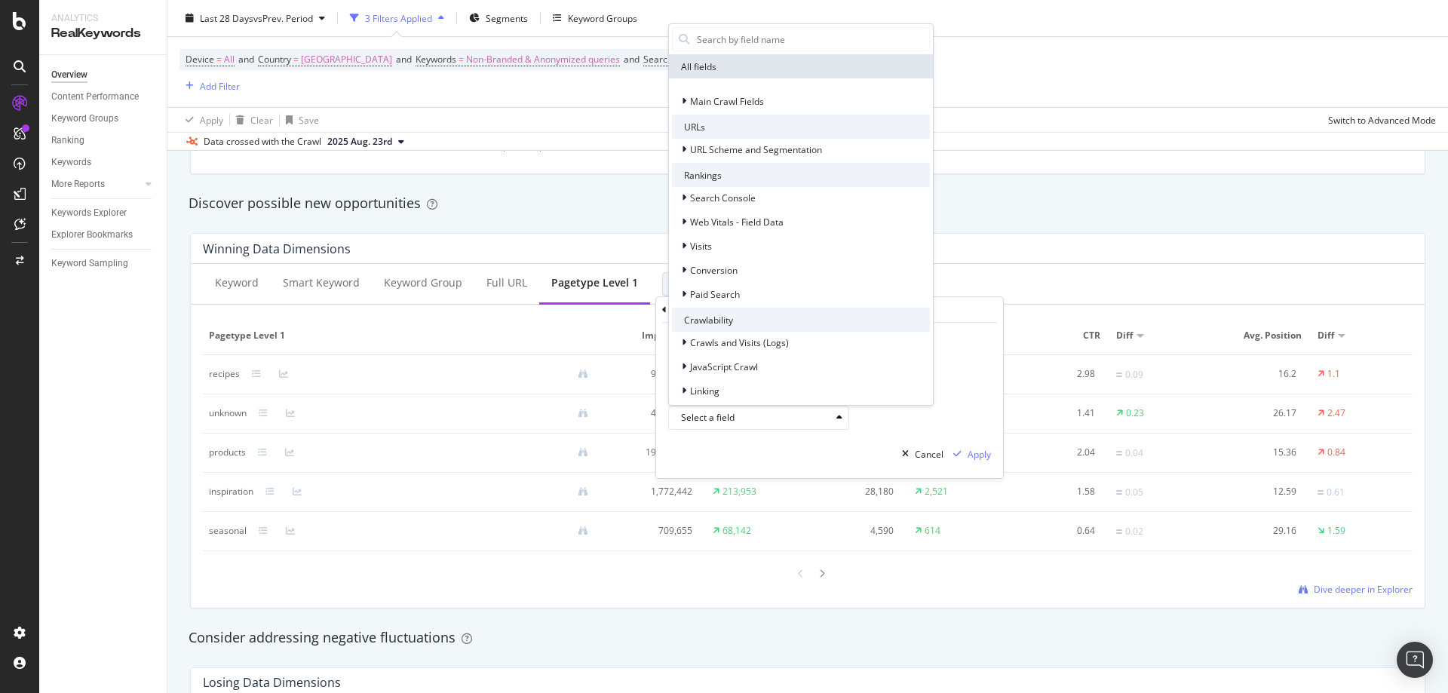
click at [955, 382] on div "Combine with Clear Select a field All fields Main Crawl Fields URLs URL Scheme …" at bounding box center [829, 403] width 347 height 54
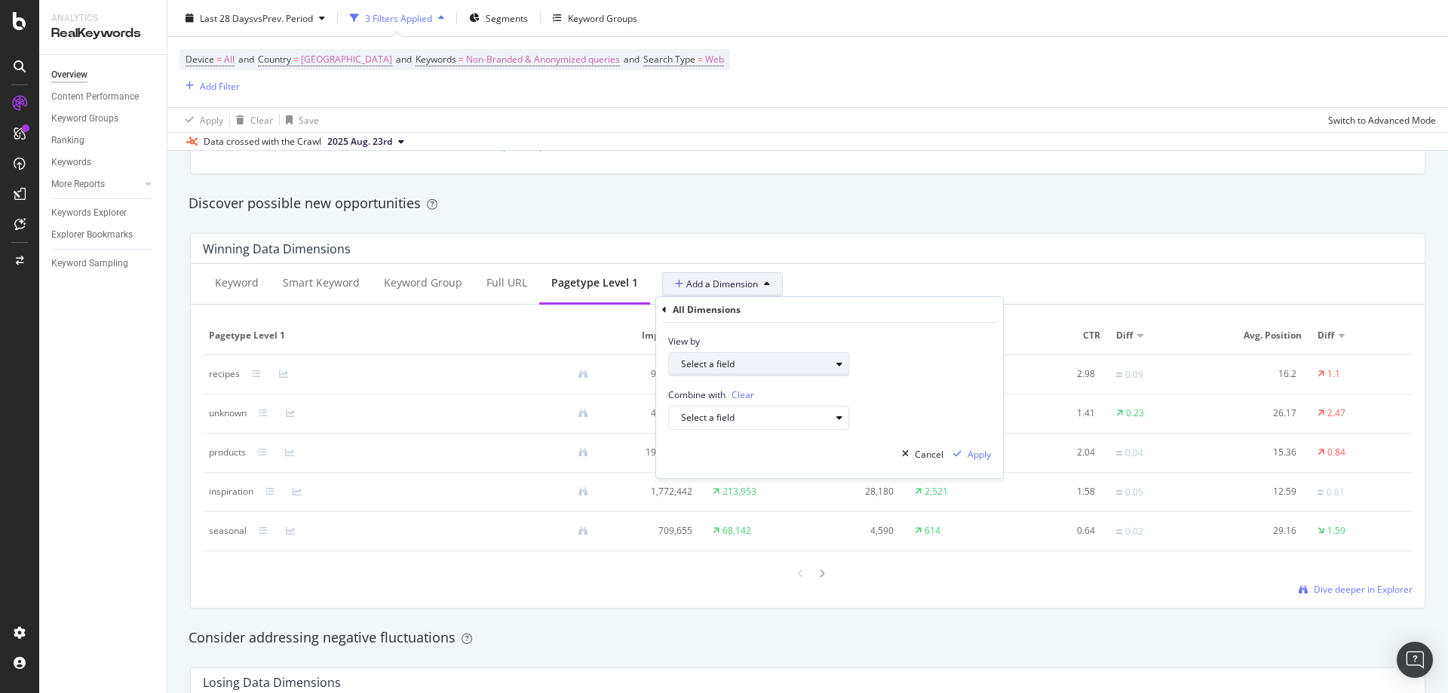
click at [840, 369] on div "Select a field" at bounding box center [764, 364] width 167 height 21
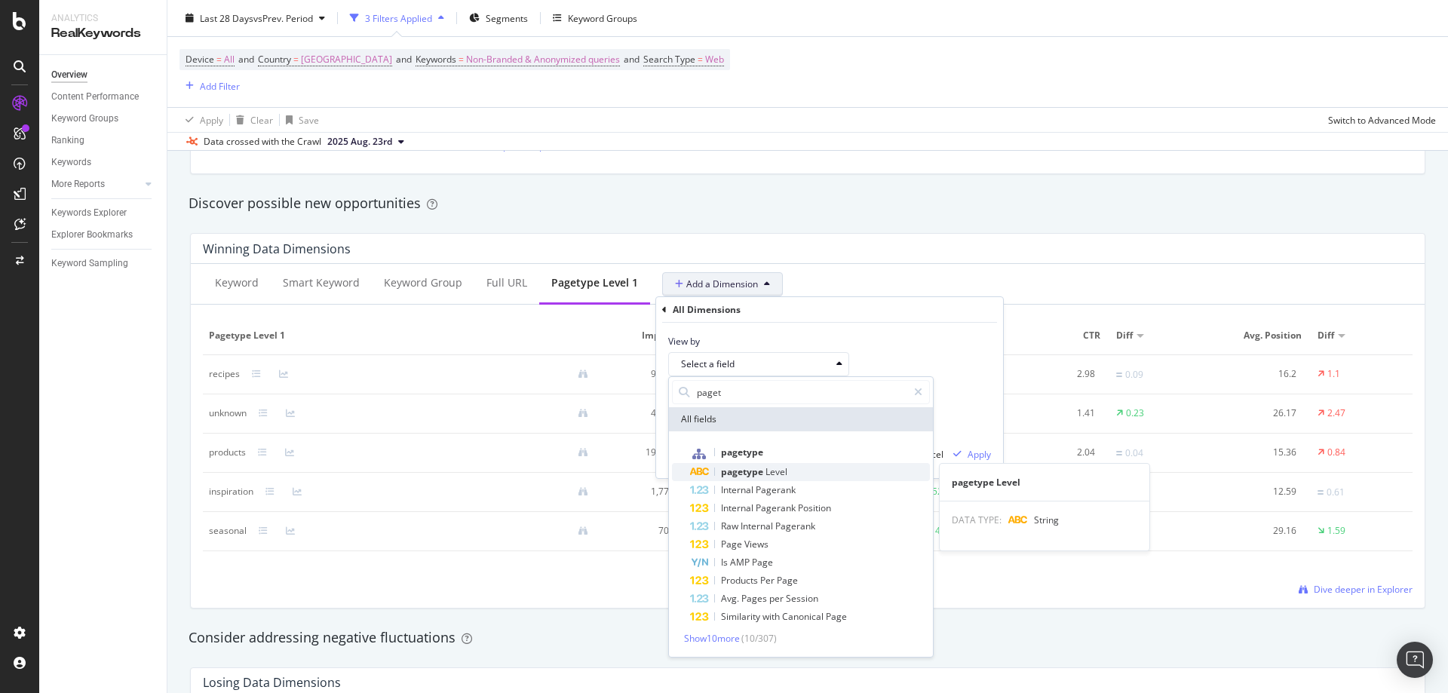
type input "paget"
click at [778, 474] on span "Level" at bounding box center [776, 471] width 22 height 13
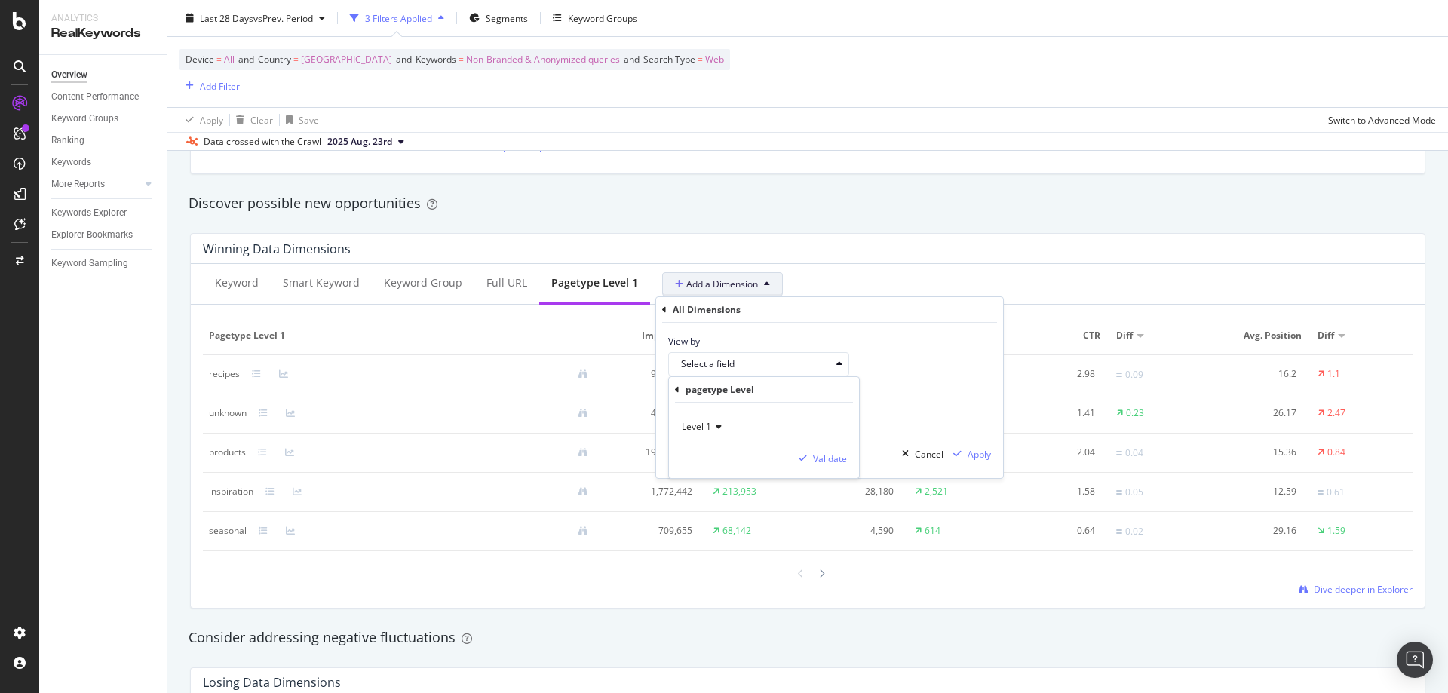
click at [699, 425] on span "Level 1" at bounding box center [696, 426] width 29 height 13
click at [768, 226] on div "Winning Data Dimensions Keyword Smart Keyword Keyword Group Full URL pagetype L…" at bounding box center [807, 421] width 1253 height 400
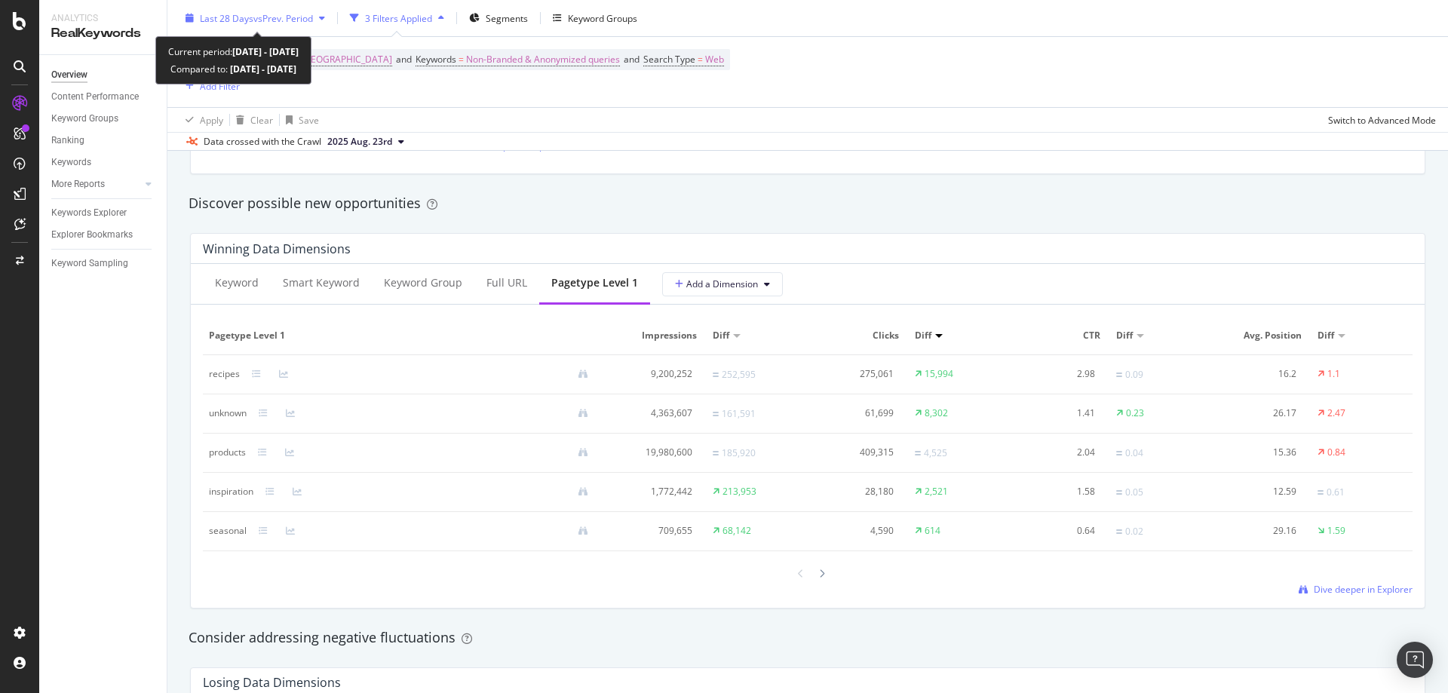
click at [281, 9] on div "Last 28 Days vs Prev. Period" at bounding box center [255, 18] width 152 height 23
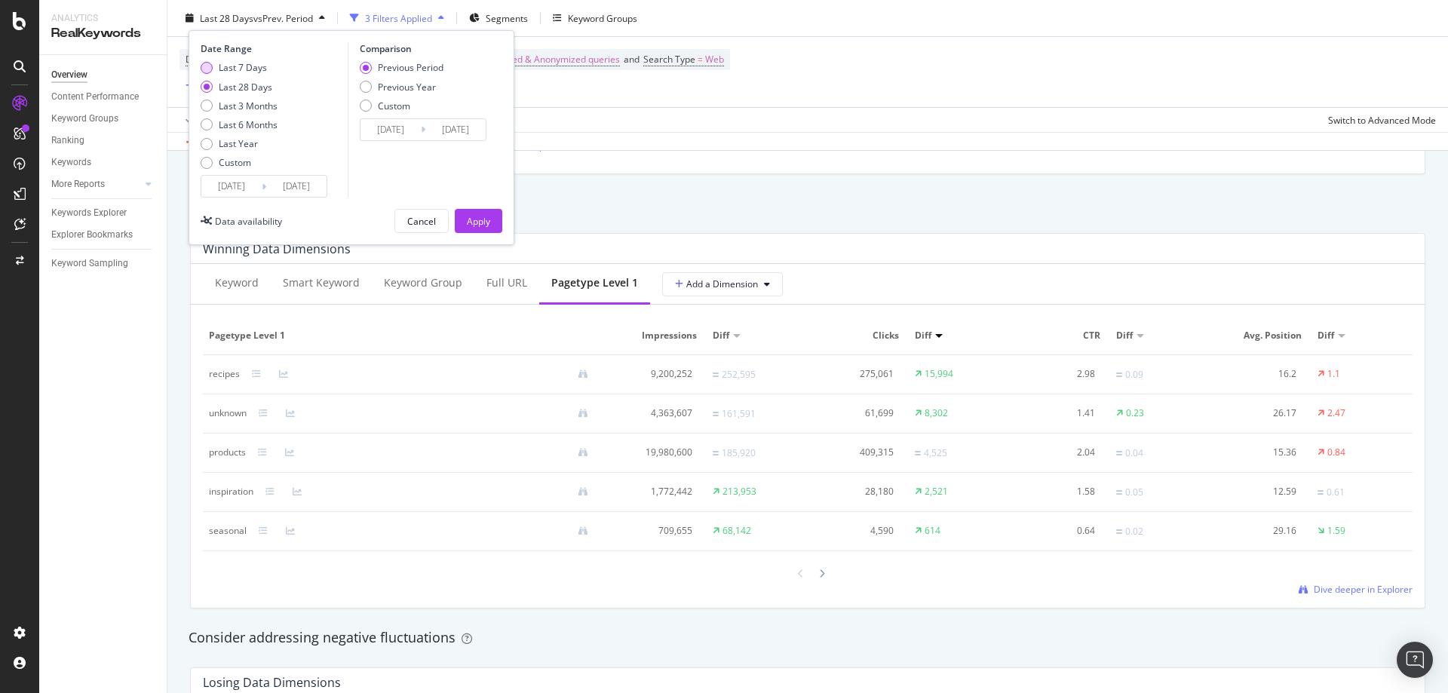
click at [250, 71] on div "Last 7 Days" at bounding box center [243, 67] width 48 height 13
type input "[DATE]"
click at [461, 212] on button "Apply" at bounding box center [479, 221] width 48 height 24
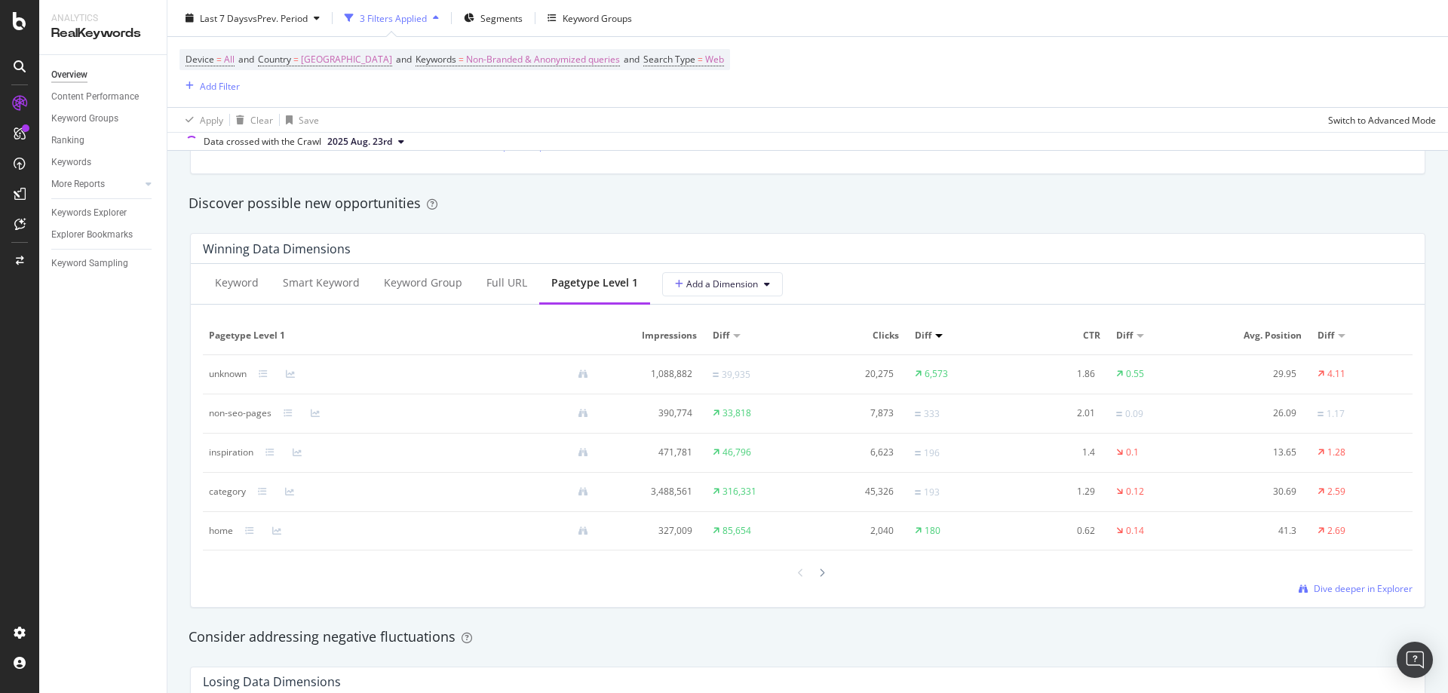
click at [642, 214] on div "Discover possible new opportunities" at bounding box center [807, 203] width 1253 height 35
click at [270, 379] on div at bounding box center [272, 373] width 27 height 9
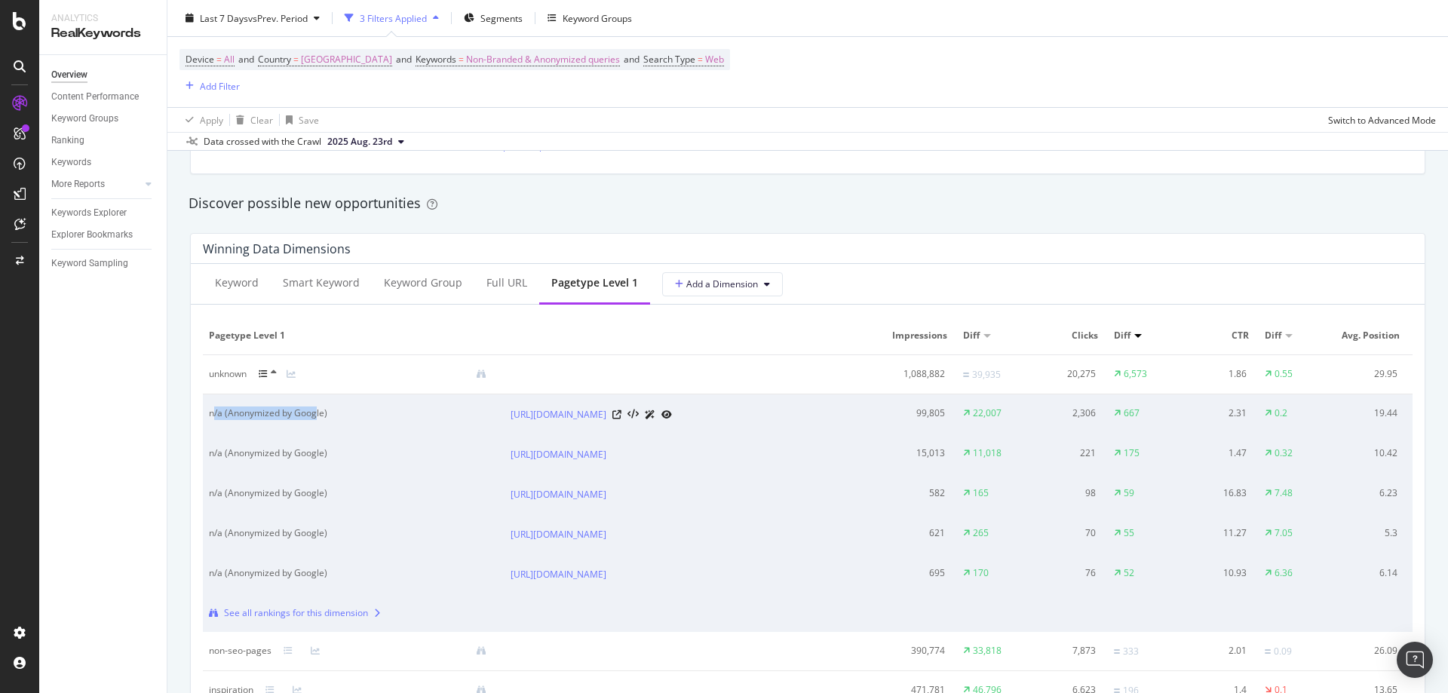
drag, startPoint x: 318, startPoint y: 415, endPoint x: 213, endPoint y: 419, distance: 105.6
click at [213, 419] on div "n/a (Anonymized by Google)" at bounding box center [339, 413] width 261 height 14
click at [231, 412] on div "n/a (Anonymized by Google)" at bounding box center [339, 413] width 261 height 14
click at [265, 376] on icon at bounding box center [263, 373] width 9 height 9
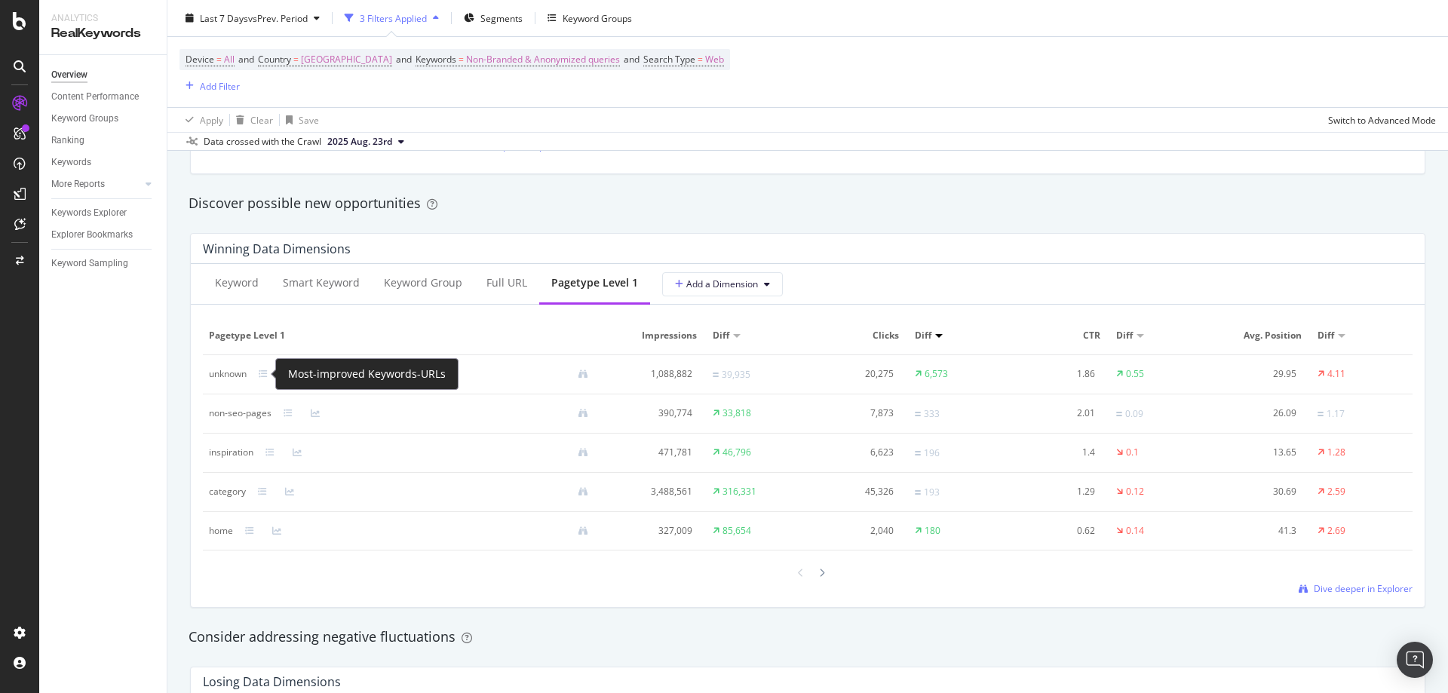
click at [265, 376] on icon at bounding box center [263, 373] width 9 height 9
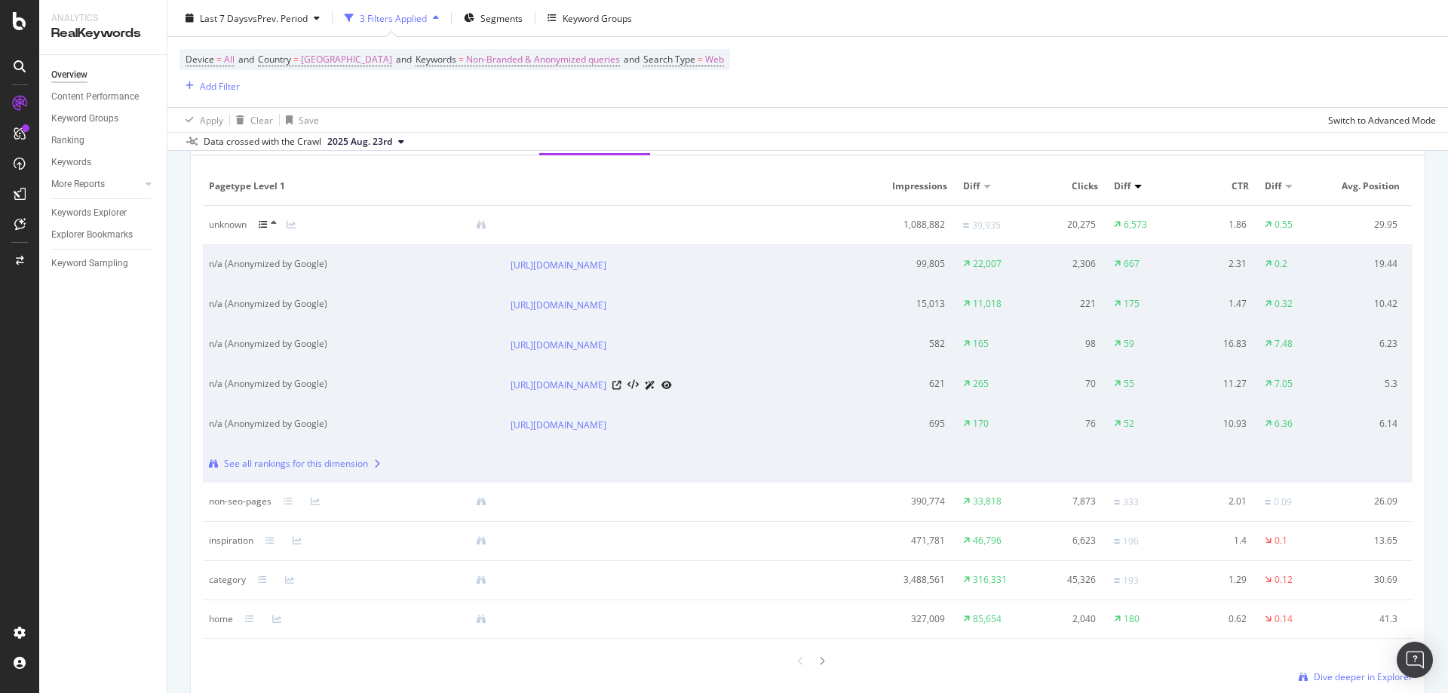
scroll to position [1433, 0]
click at [269, 231] on td "unknown" at bounding box center [354, 223] width 302 height 39
click at [278, 227] on div at bounding box center [273, 223] width 28 height 12
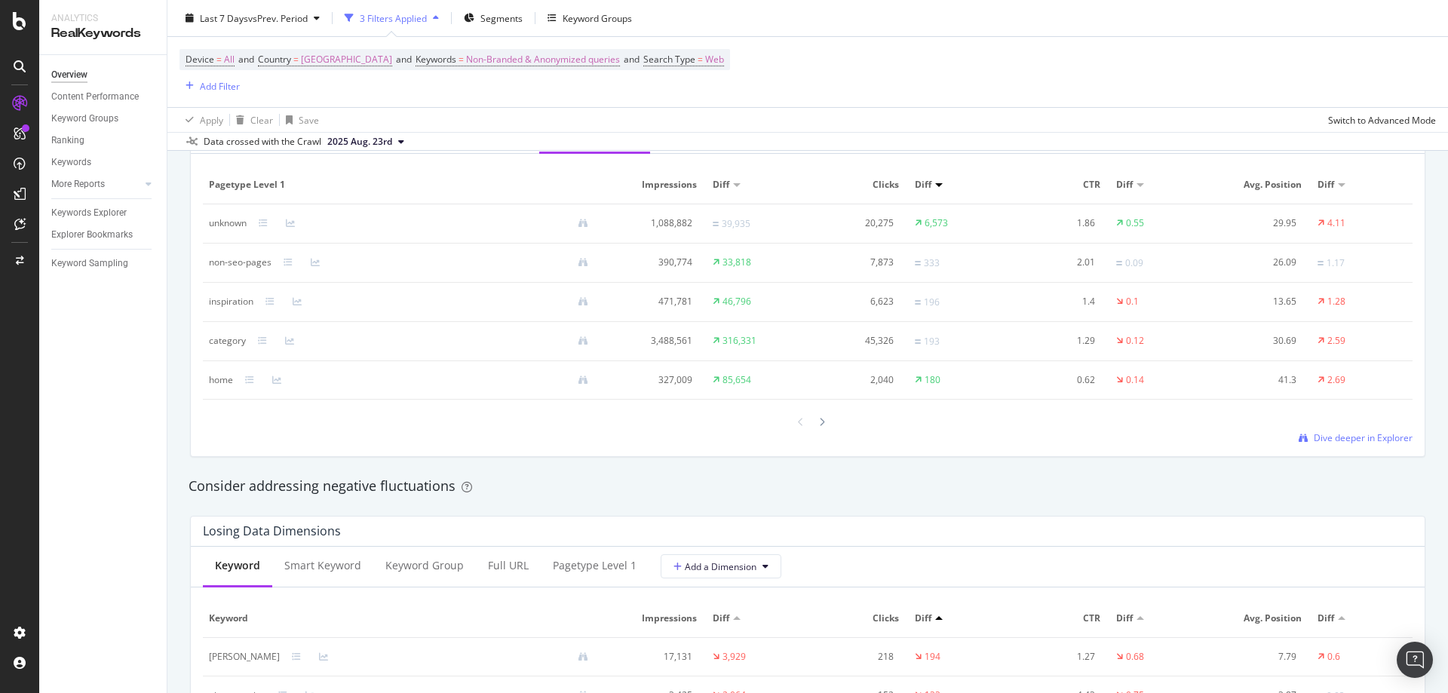
scroll to position [1583, 0]
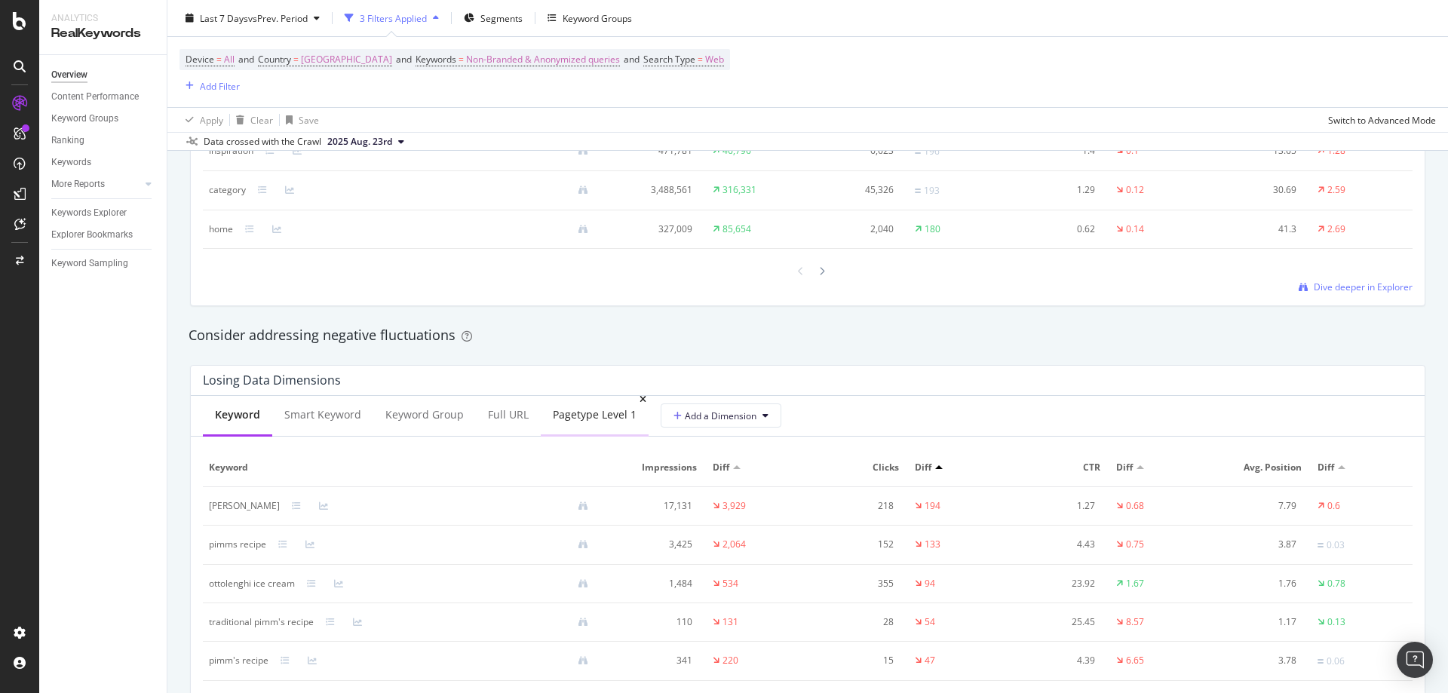
click at [595, 405] on div "pagetype Level 1" at bounding box center [595, 415] width 108 height 41
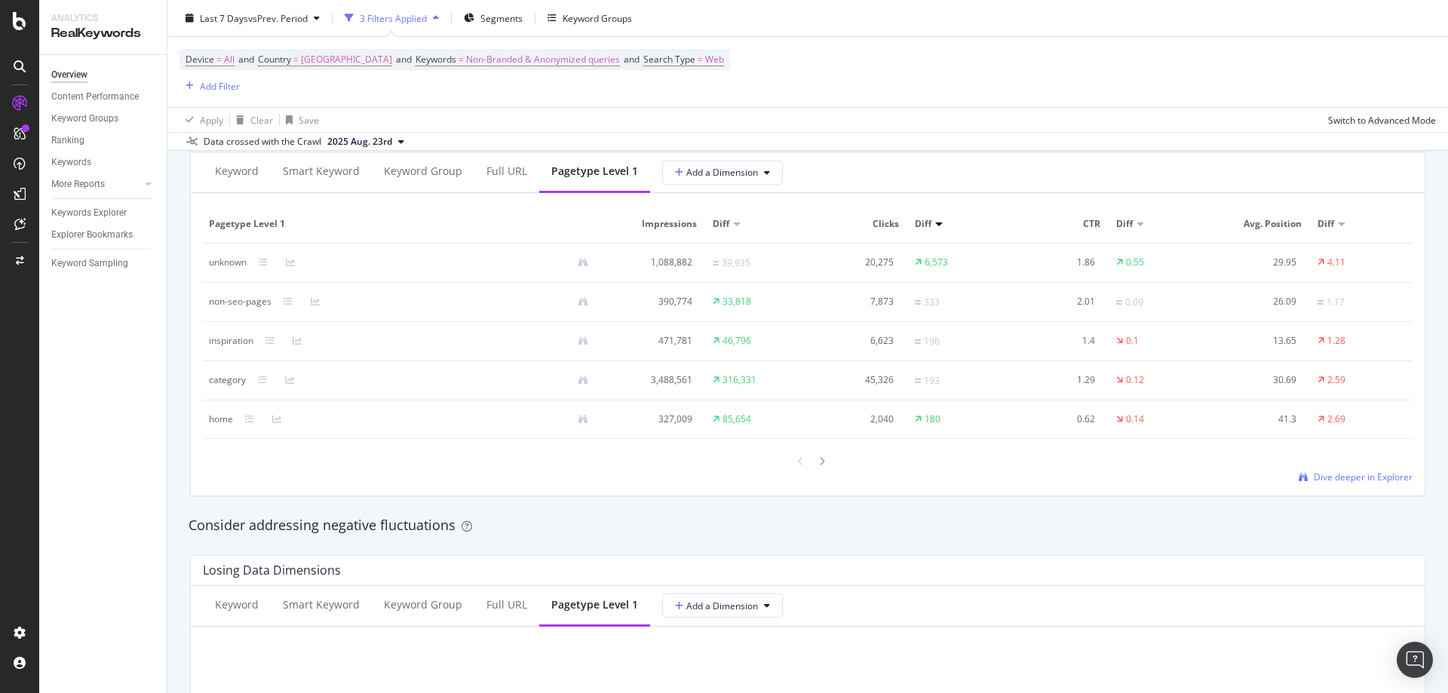
scroll to position [1357, 0]
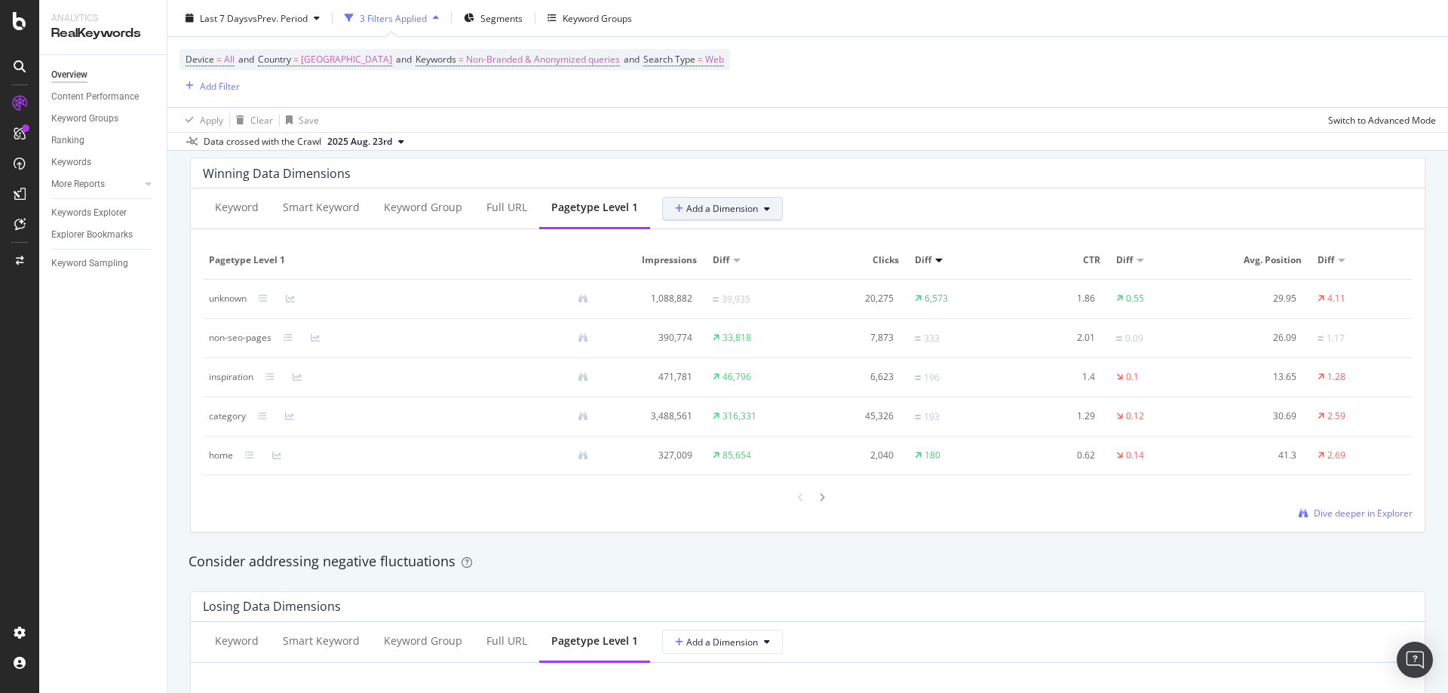
click at [684, 204] on span "Add a Dimension" at bounding box center [716, 208] width 83 height 13
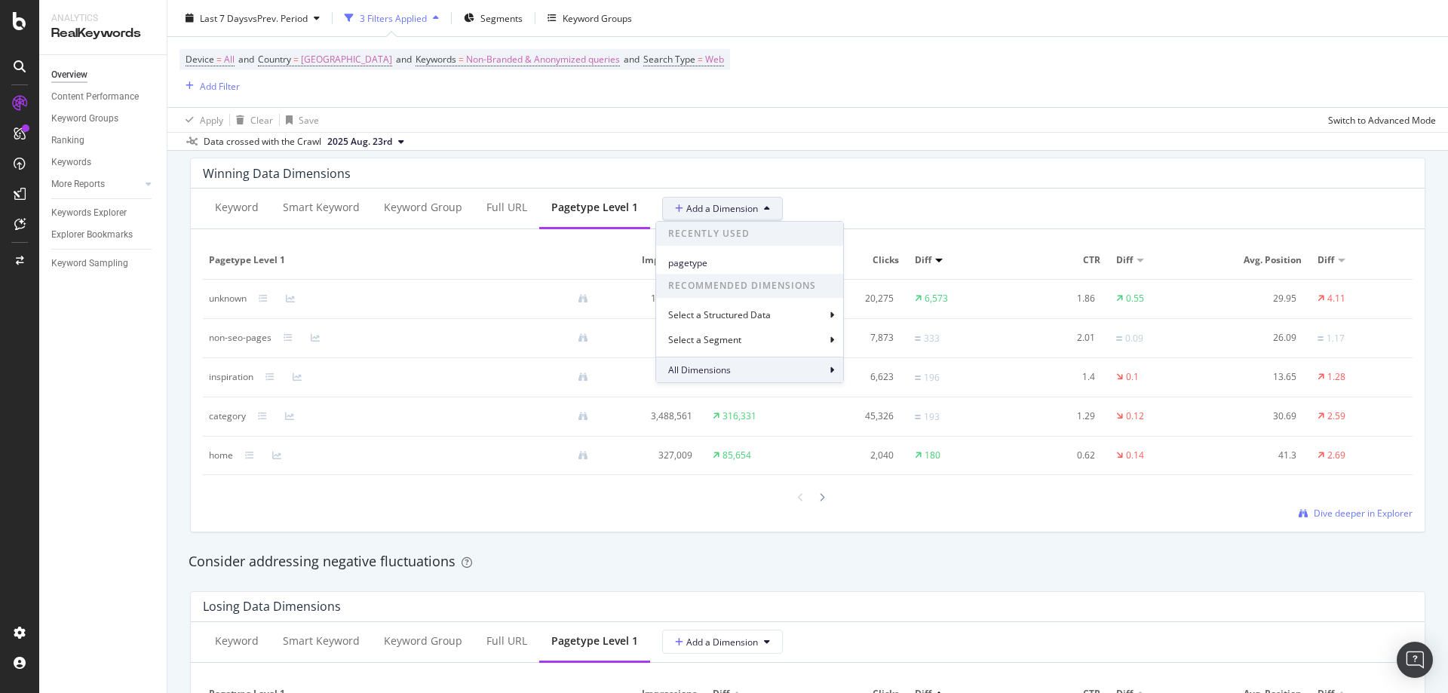
click at [745, 368] on div "All Dimensions" at bounding box center [749, 370] width 187 height 26
click at [740, 299] on div "Select a field" at bounding box center [764, 288] width 167 height 21
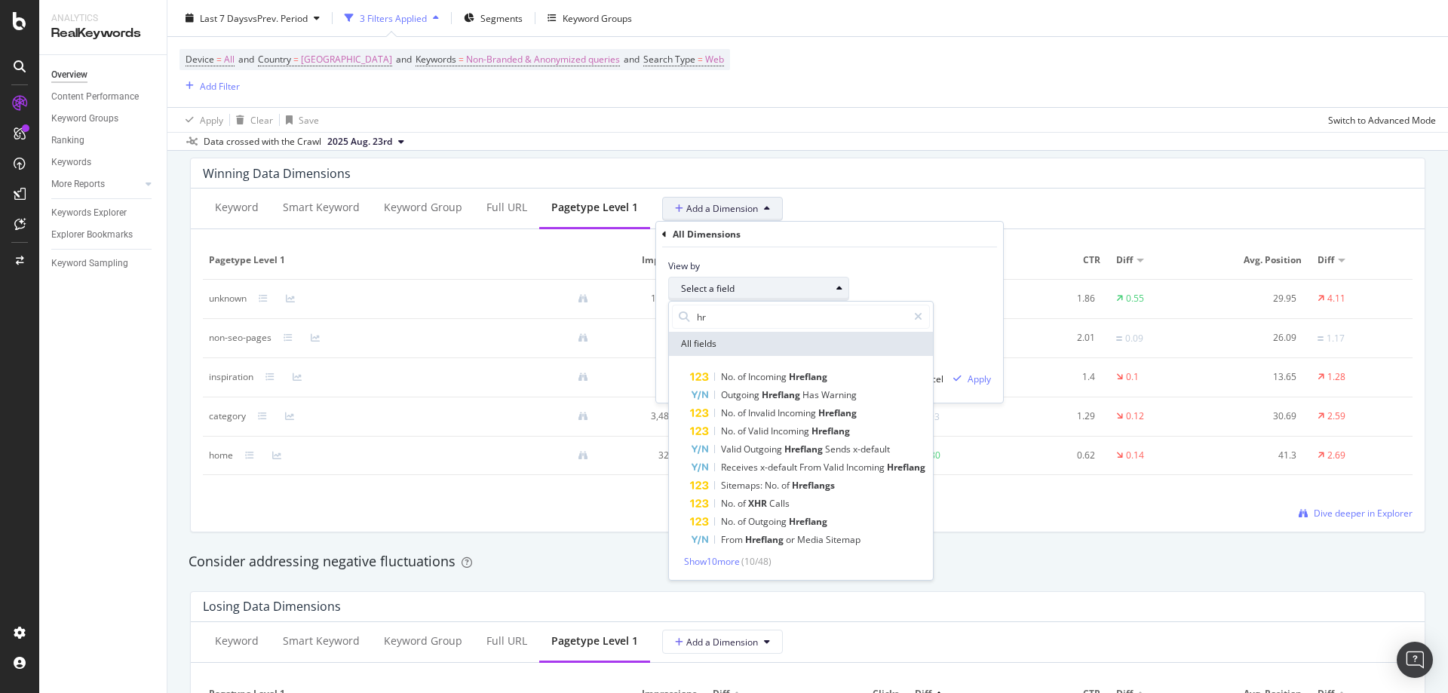
type input "h"
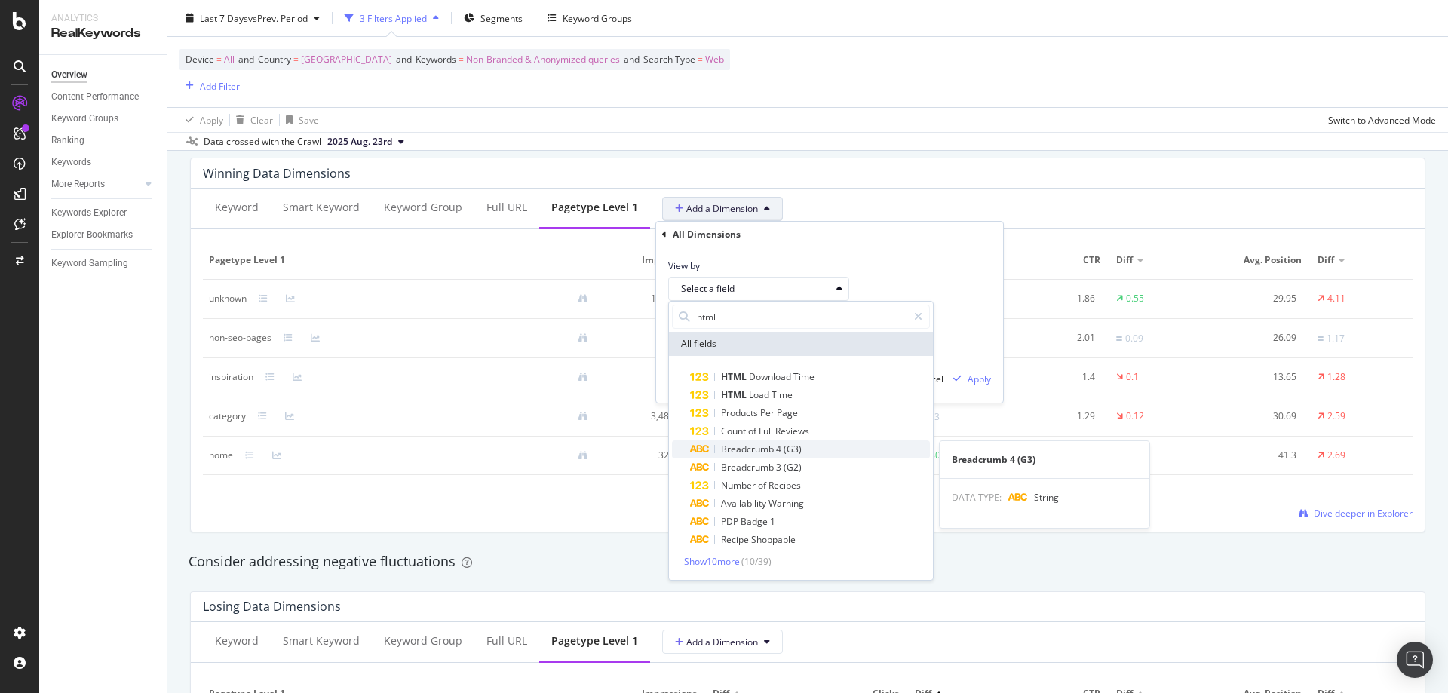
type input "html"
click at [789, 450] on span "(G3)" at bounding box center [792, 449] width 18 height 13
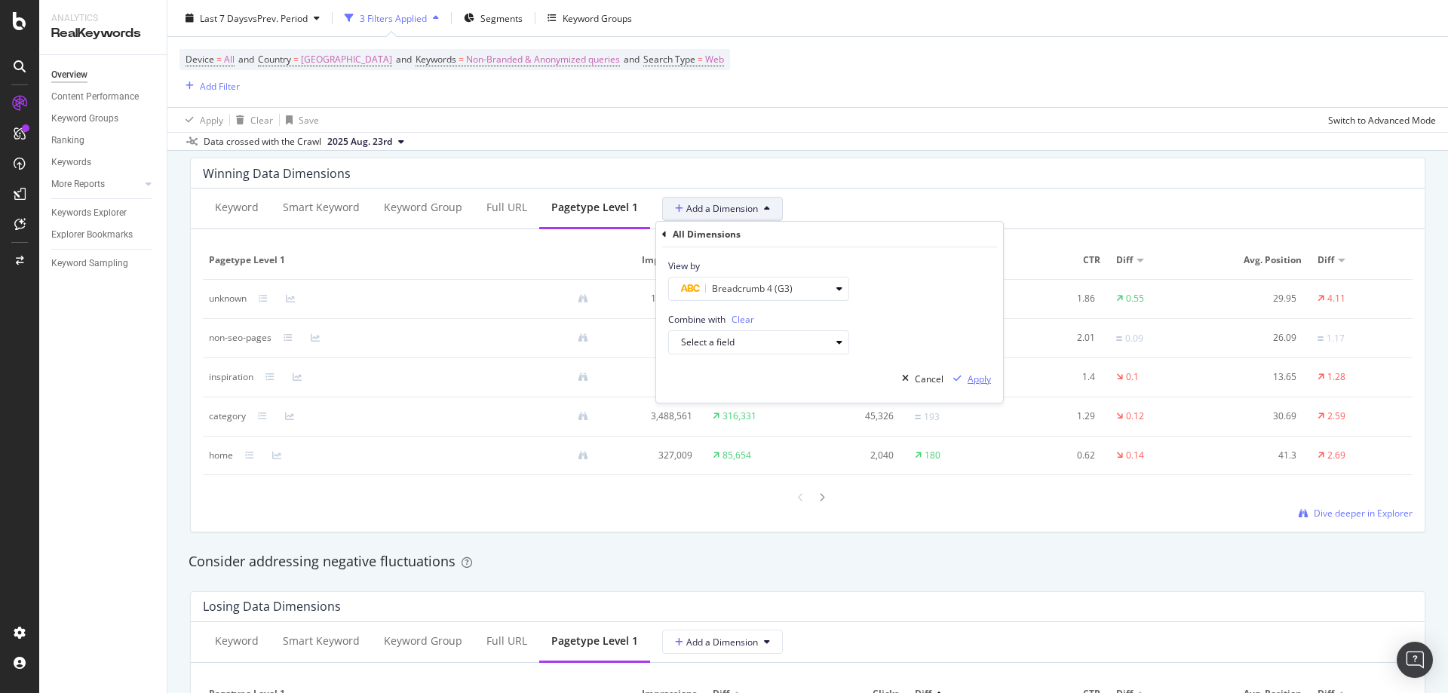
click at [969, 379] on div "Apply" at bounding box center [978, 378] width 23 height 13
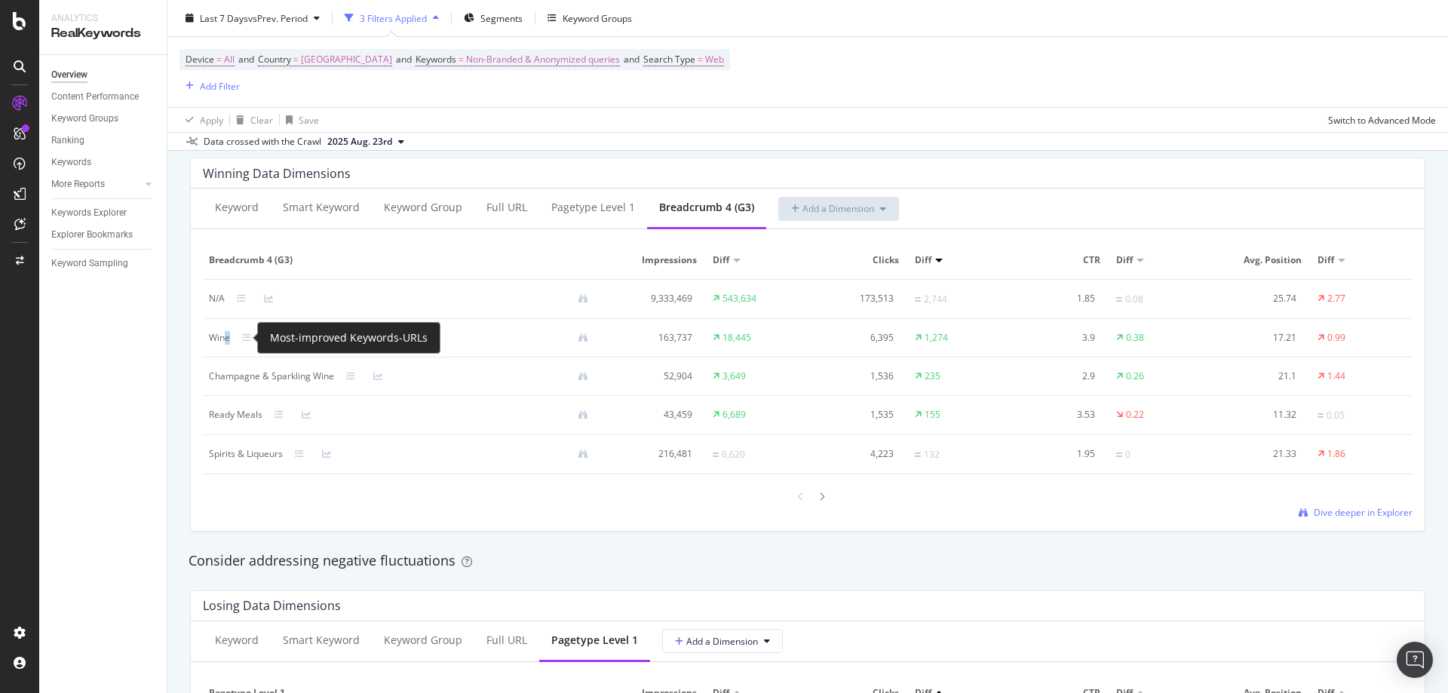
drag, startPoint x: 222, startPoint y: 345, endPoint x: 186, endPoint y: 341, distance: 36.5
click at [233, 342] on td "Wine" at bounding box center [404, 338] width 403 height 38
drag, startPoint x: 186, startPoint y: 340, endPoint x: 230, endPoint y: 342, distance: 43.8
click at [188, 339] on div "Winning Data Dimensions Keyword Smart Keyword Keyword Group Full URL pagetype L…" at bounding box center [807, 345] width 1253 height 398
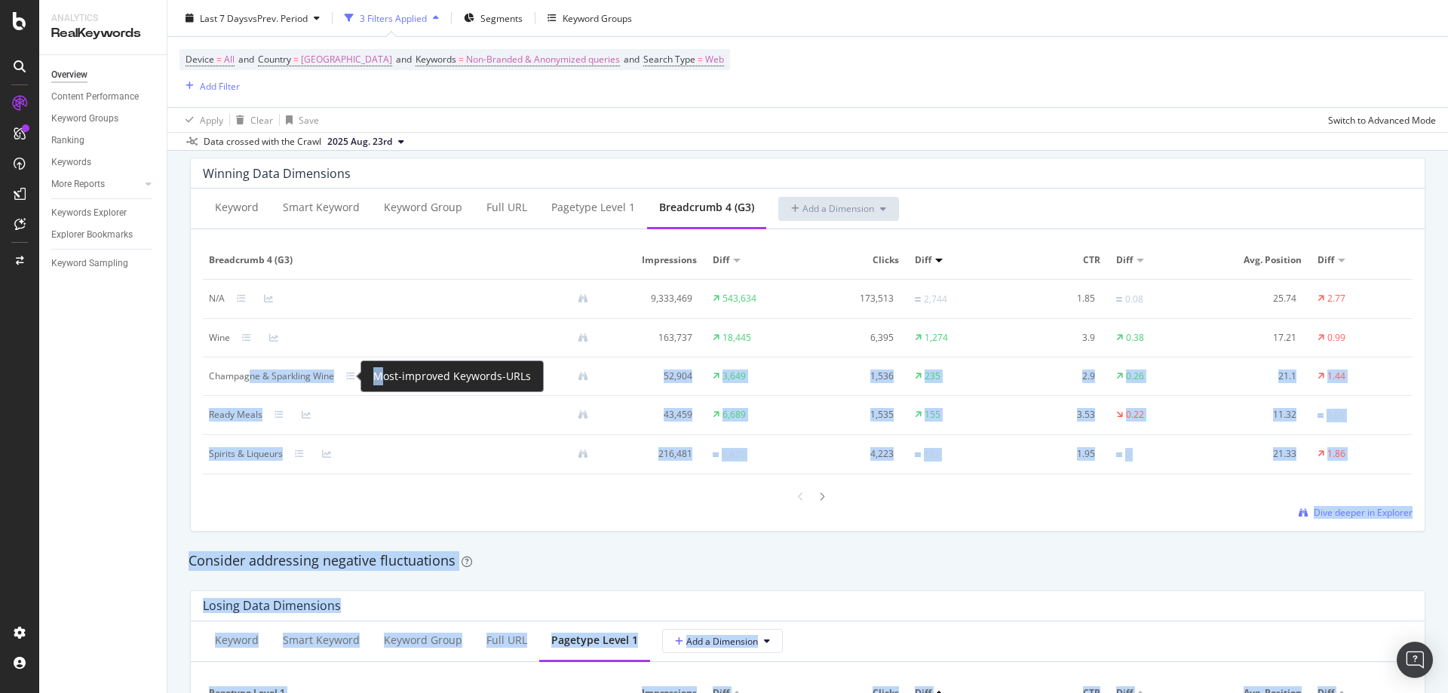
drag, startPoint x: 247, startPoint y: 375, endPoint x: 491, endPoint y: 375, distance: 244.3
click at [460, 375] on div "Analytics RealKeywords Overview Content Performance Keyword Groups Ranking Keyw…" at bounding box center [724, 346] width 1448 height 693
click at [521, 391] on td "Champagne & Sparkling Wine" at bounding box center [404, 376] width 403 height 38
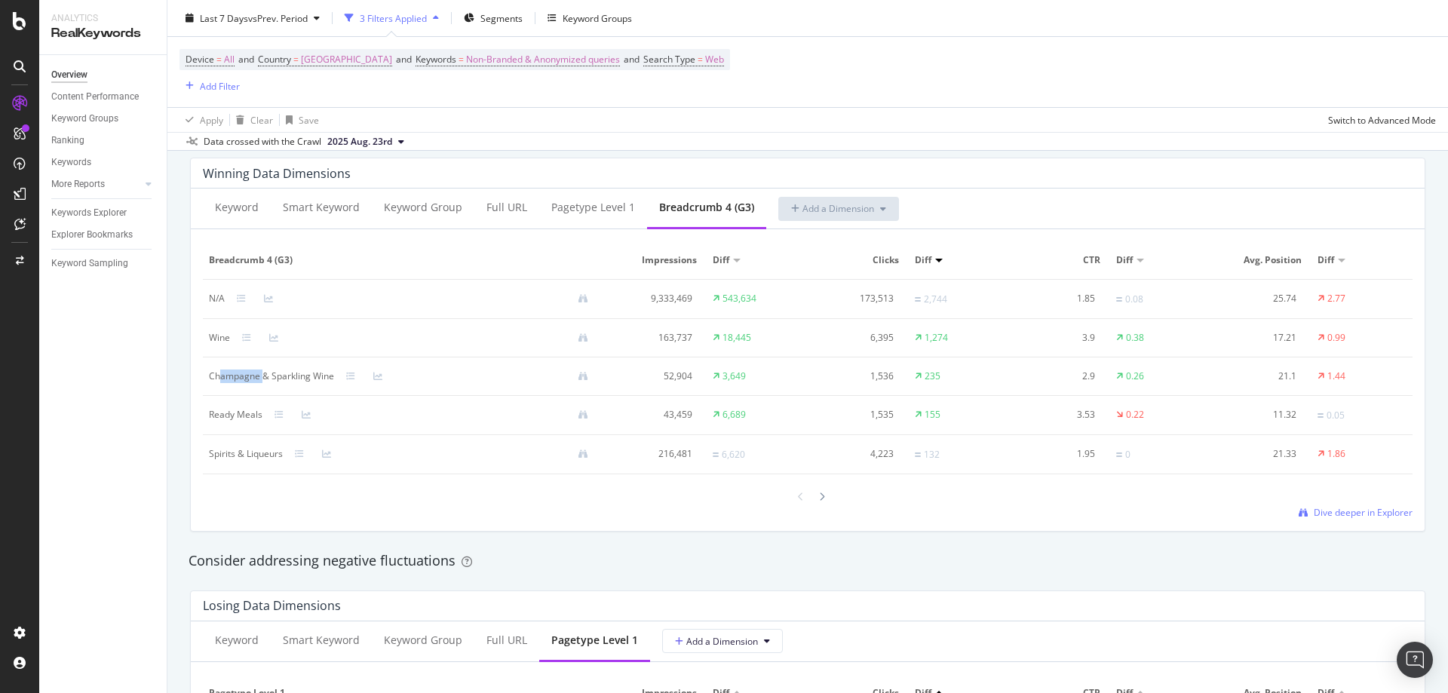
drag, startPoint x: 227, startPoint y: 368, endPoint x: 388, endPoint y: 360, distance: 161.6
click at [359, 360] on td "Champagne & Sparkling Wine" at bounding box center [404, 376] width 403 height 38
click at [475, 391] on td "Champagne & Sparkling Wine" at bounding box center [404, 376] width 403 height 38
drag, startPoint x: 219, startPoint y: 420, endPoint x: 519, endPoint y: 418, distance: 300.1
click at [508, 418] on div "Ready Meals" at bounding box center [404, 415] width 391 height 14
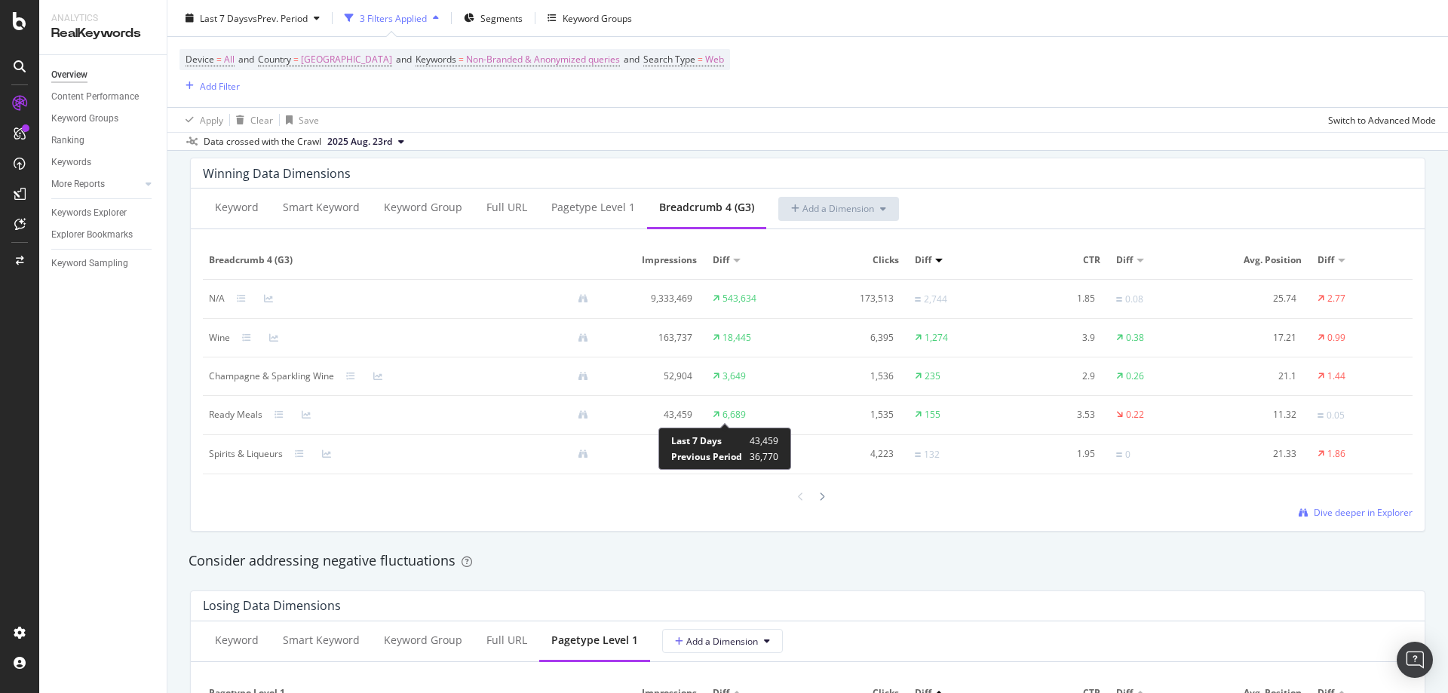
click at [734, 408] on div "6,689" at bounding box center [733, 415] width 23 height 14
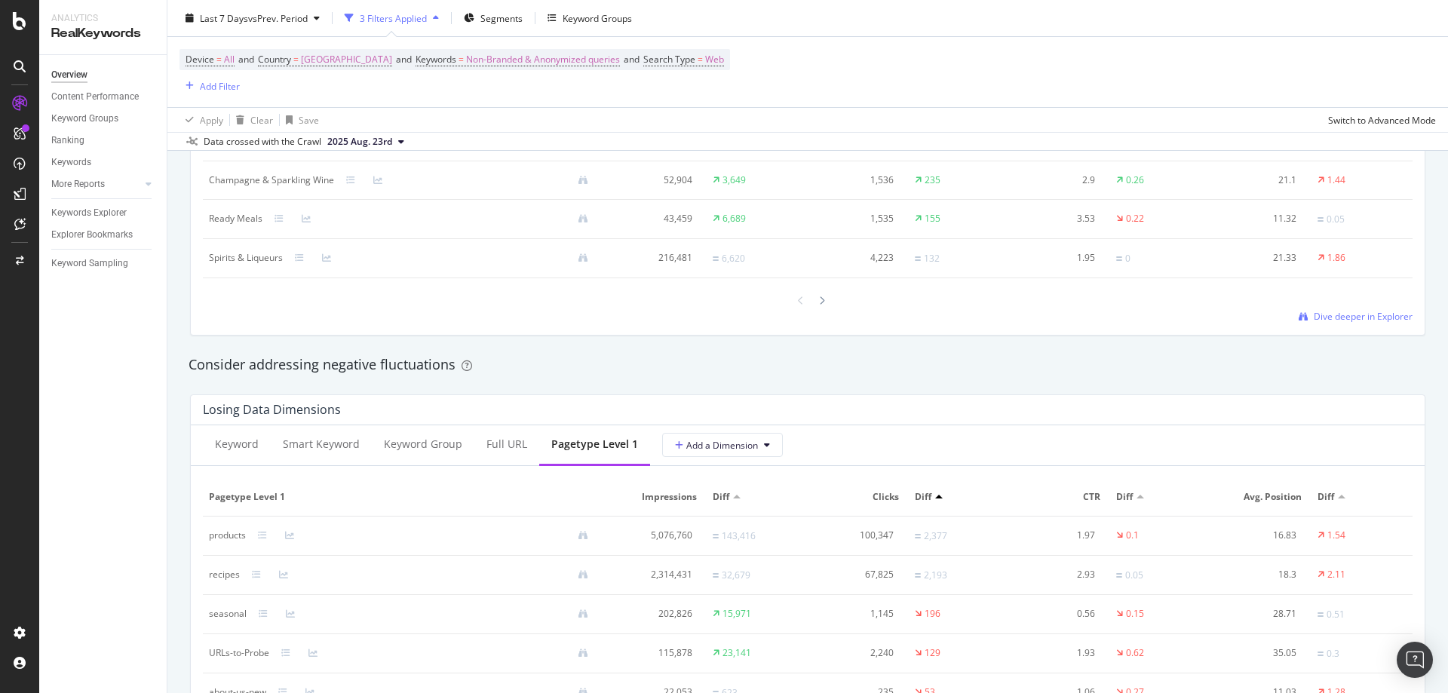
scroll to position [1734, 0]
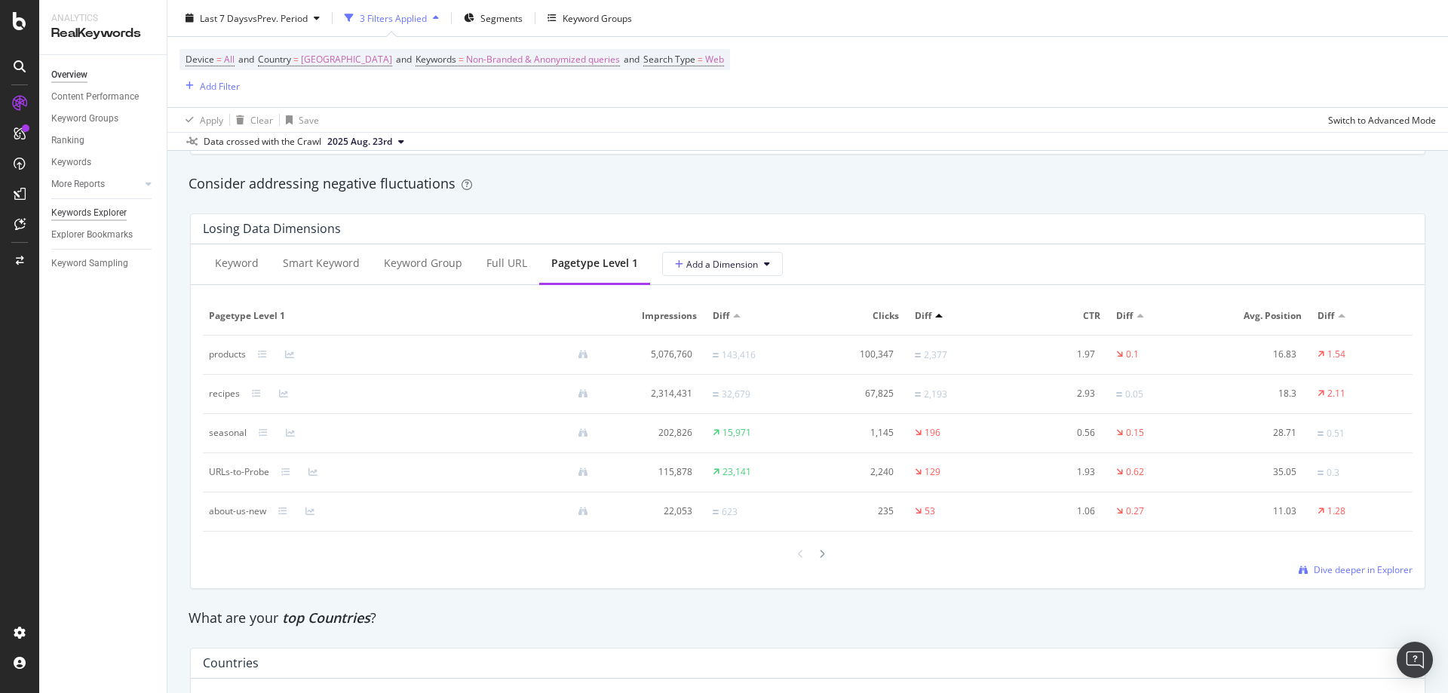
click at [110, 217] on div "Keywords Explorer" at bounding box center [88, 213] width 75 height 16
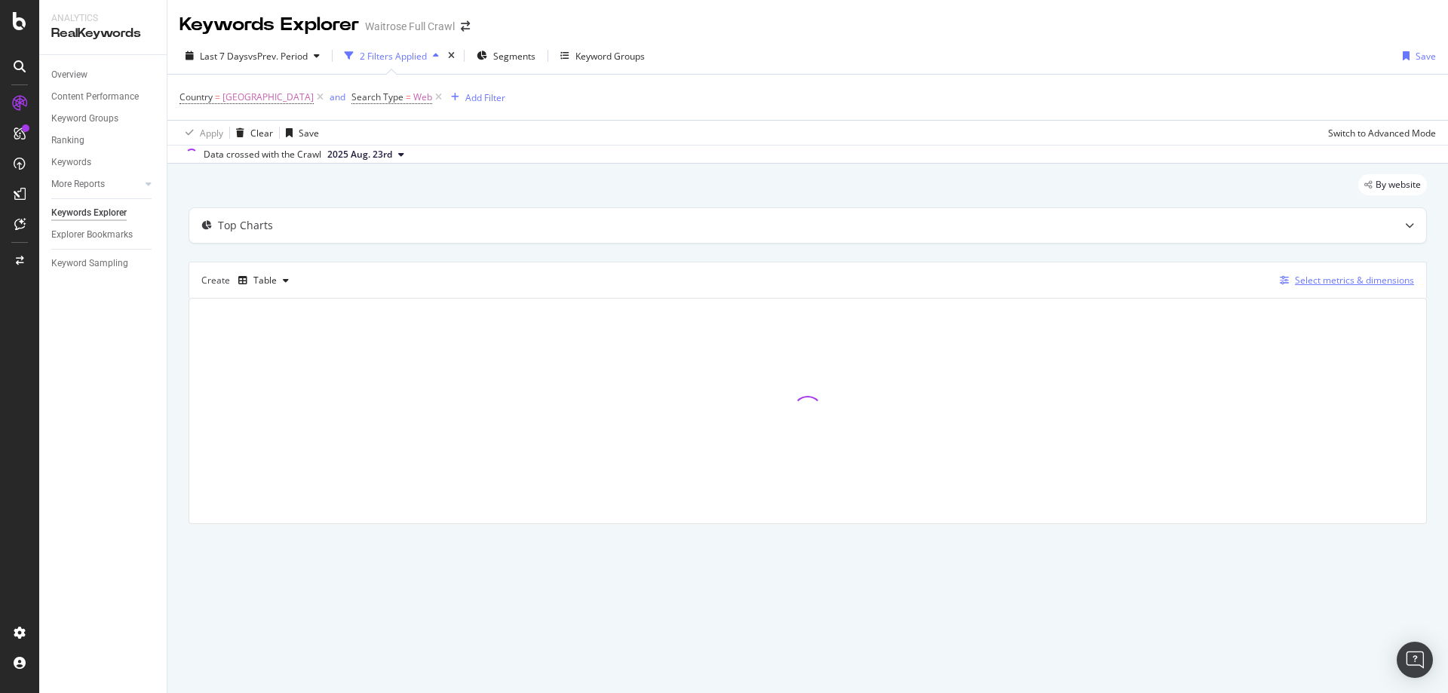
click at [1360, 272] on div "Select metrics & dimensions" at bounding box center [1344, 280] width 140 height 17
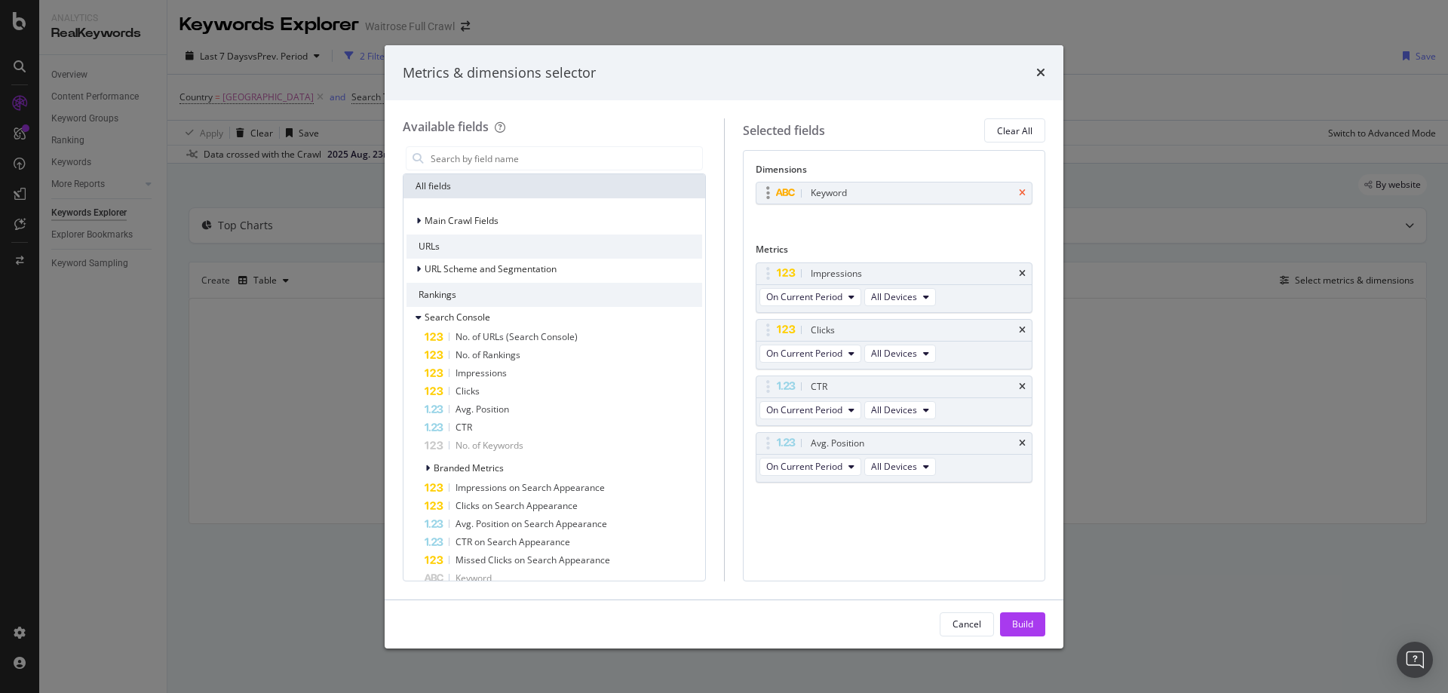
click at [1024, 195] on icon "times" at bounding box center [1022, 192] width 7 height 9
click at [575, 158] on input "modal" at bounding box center [565, 158] width 273 height 23
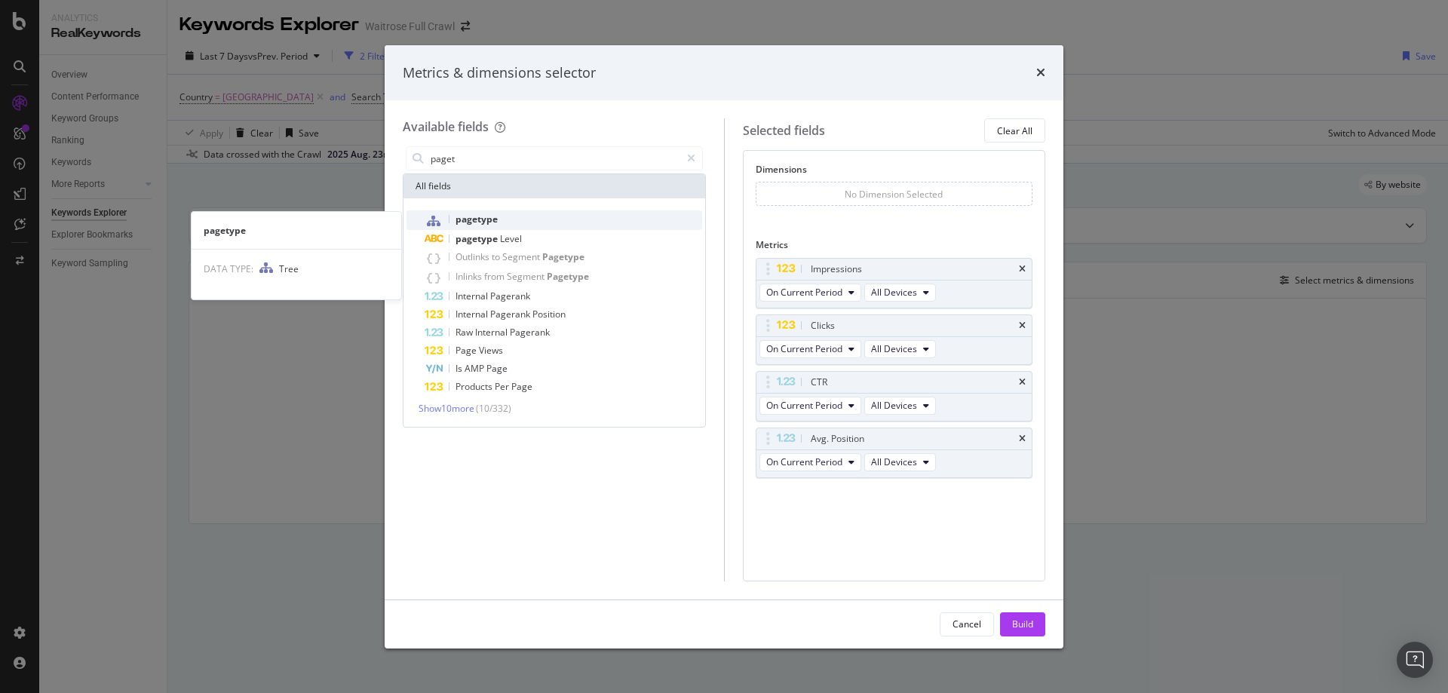
click at [464, 219] on span "pagetype" at bounding box center [476, 219] width 42 height 13
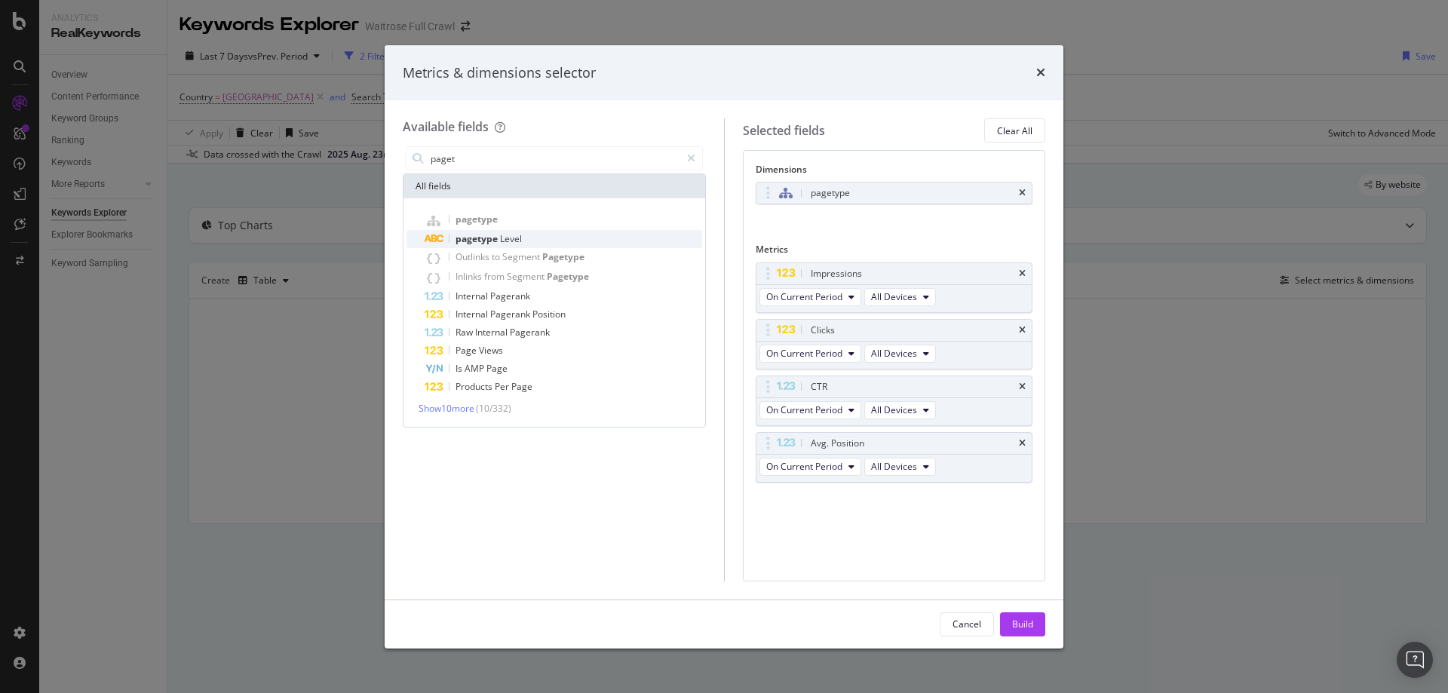
click at [477, 240] on span "pagetype" at bounding box center [477, 238] width 44 height 13
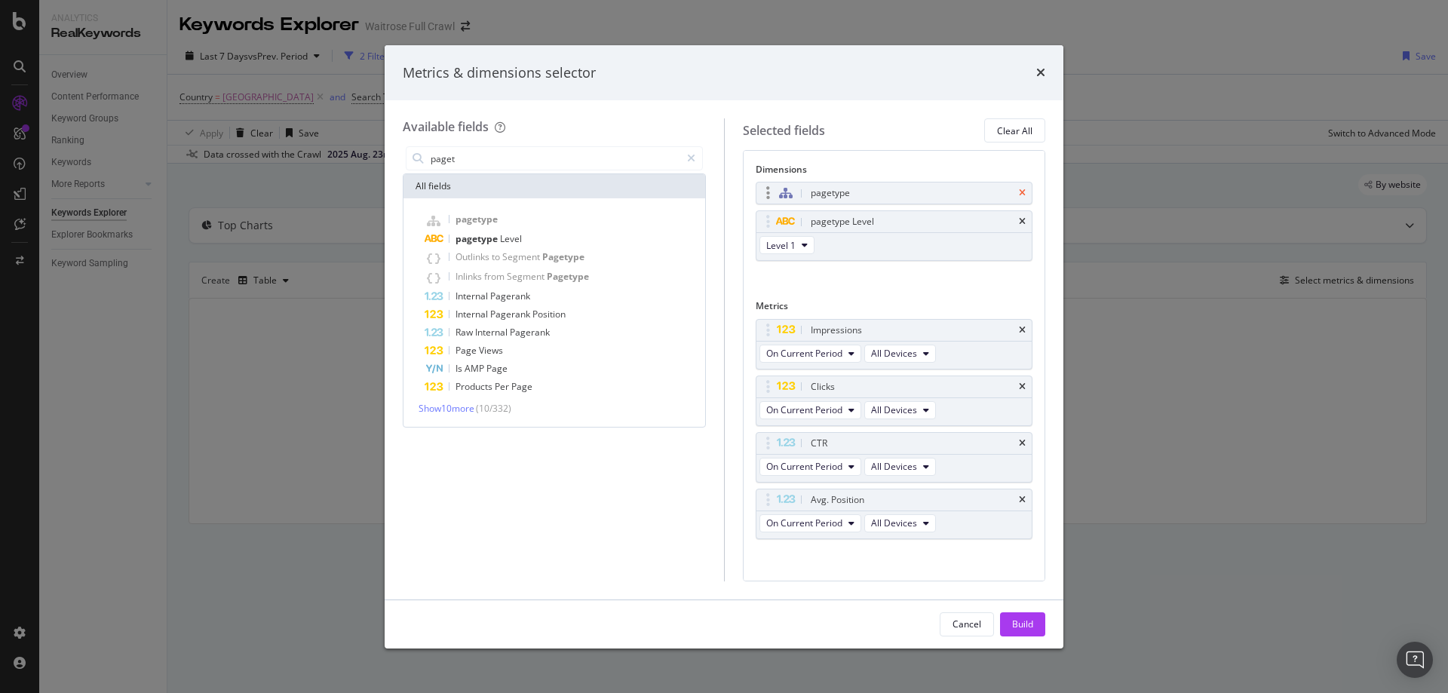
drag, startPoint x: 1016, startPoint y: 190, endPoint x: 1007, endPoint y: 191, distance: 8.3
click at [1016, 190] on div "pagetype" at bounding box center [894, 192] width 276 height 21
click at [1007, 192] on div "pagetype" at bounding box center [894, 192] width 276 height 21
click at [498, 146] on div "paget" at bounding box center [554, 158] width 303 height 30
click at [501, 158] on input "paget" at bounding box center [554, 158] width 251 height 23
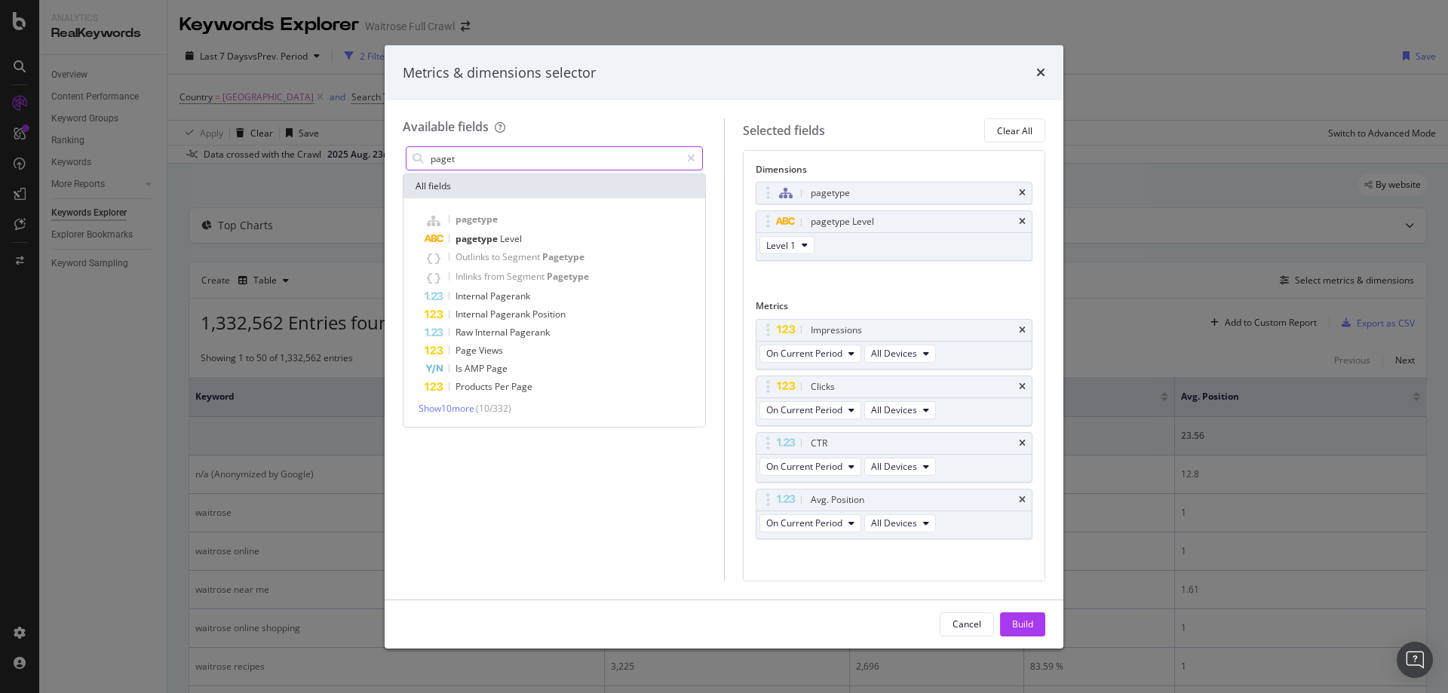
type input "h"
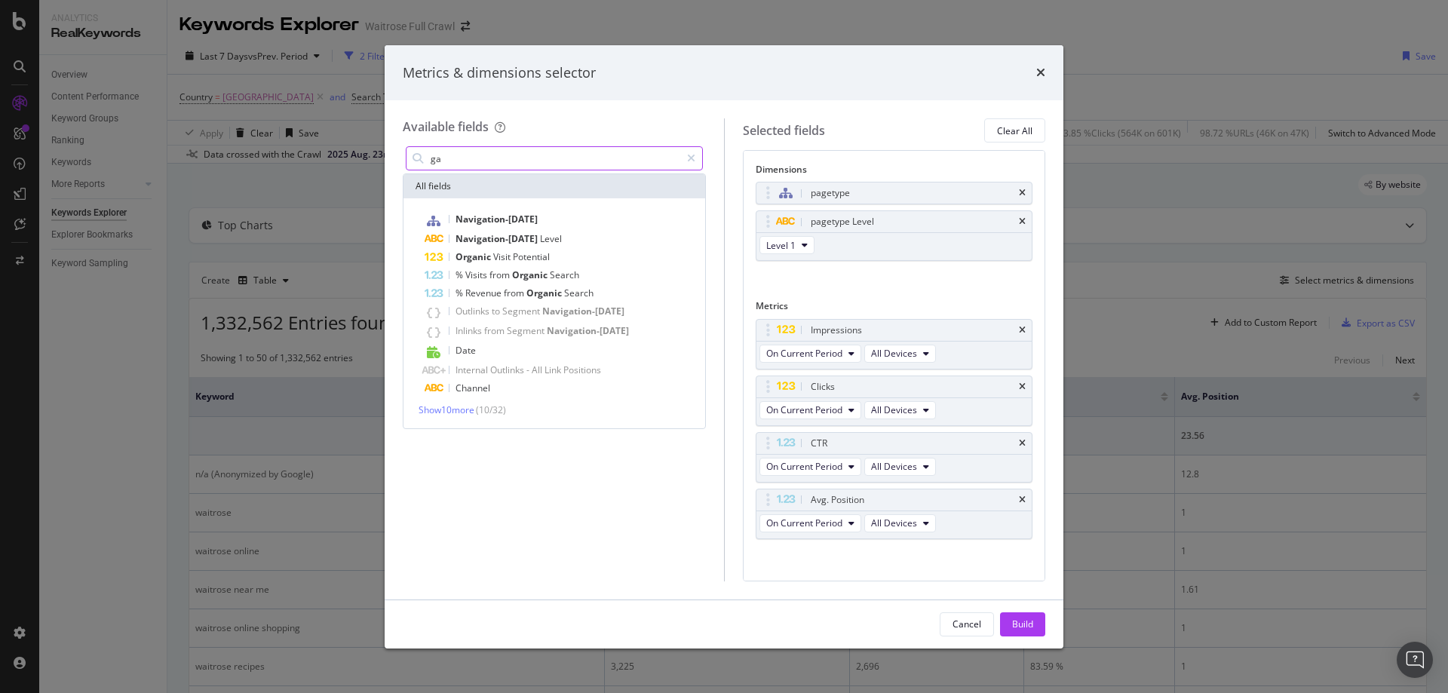
type input "g"
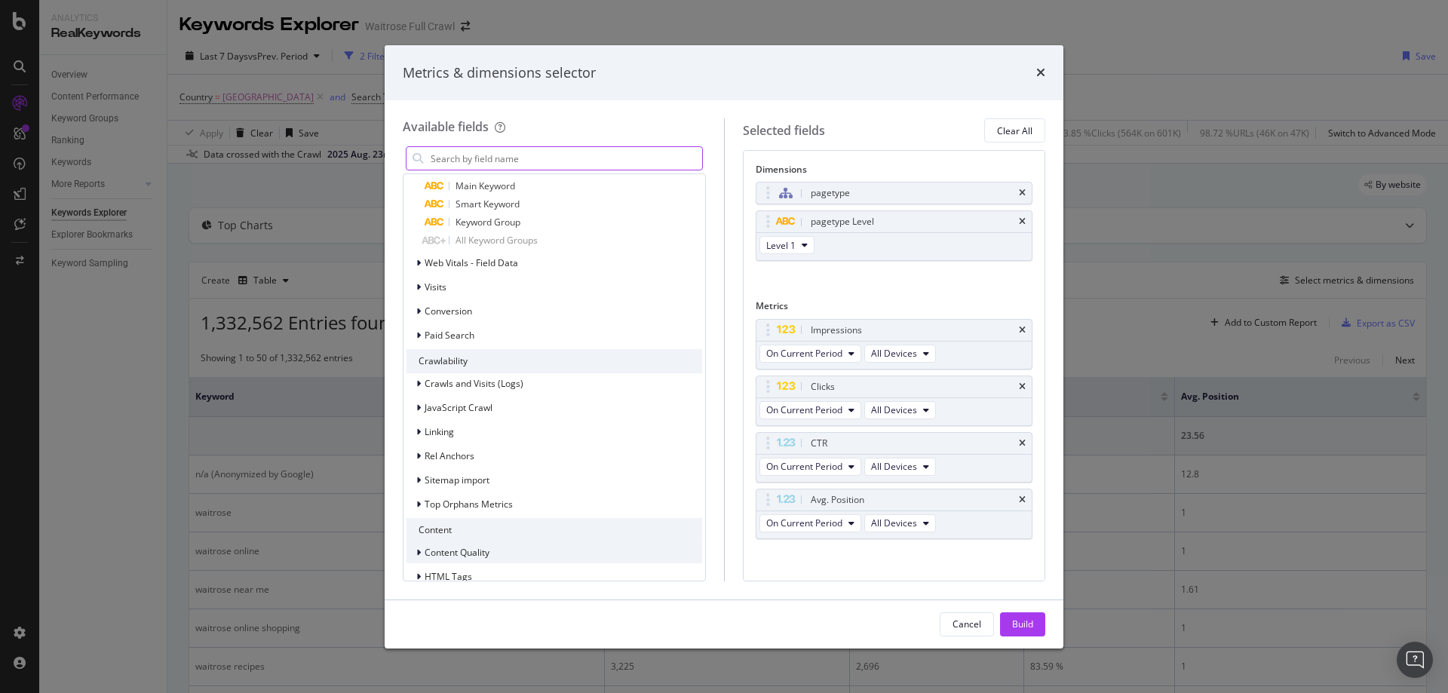
scroll to position [1023, 0]
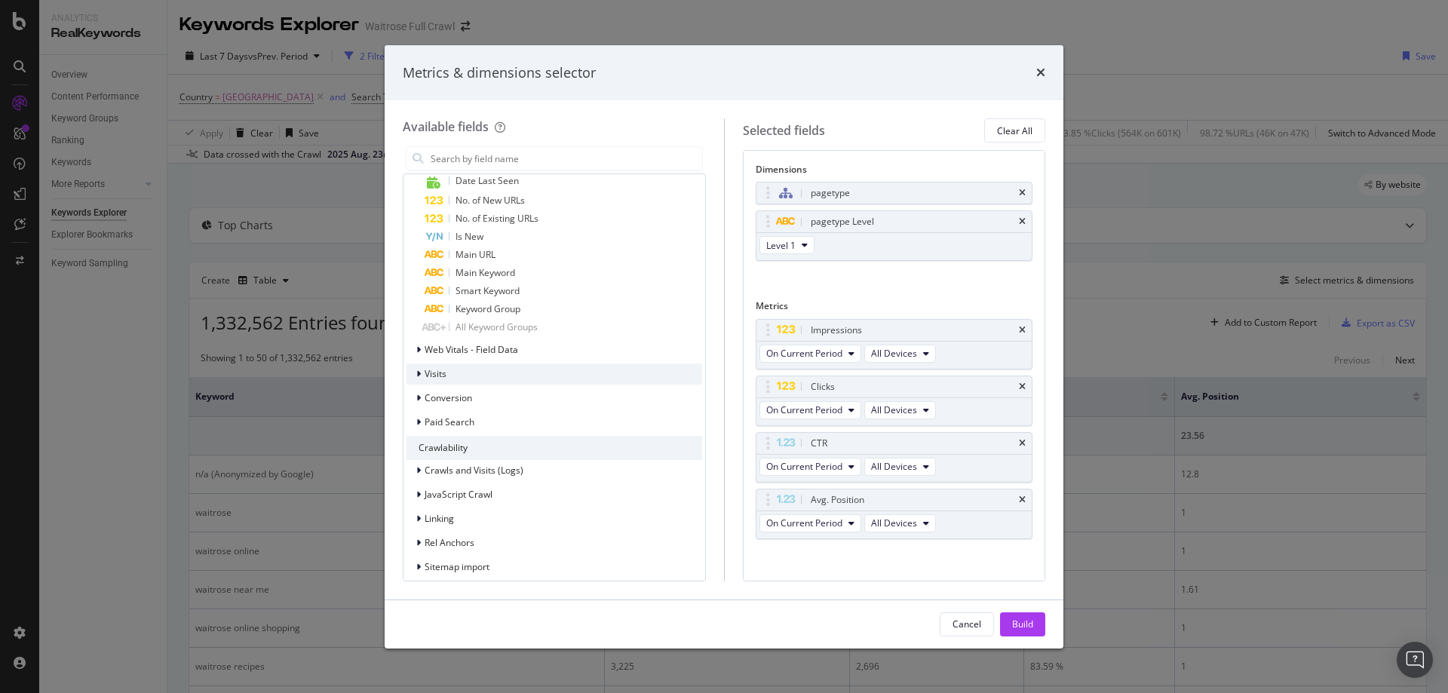
click at [436, 375] on span "Visits" at bounding box center [436, 373] width 22 height 13
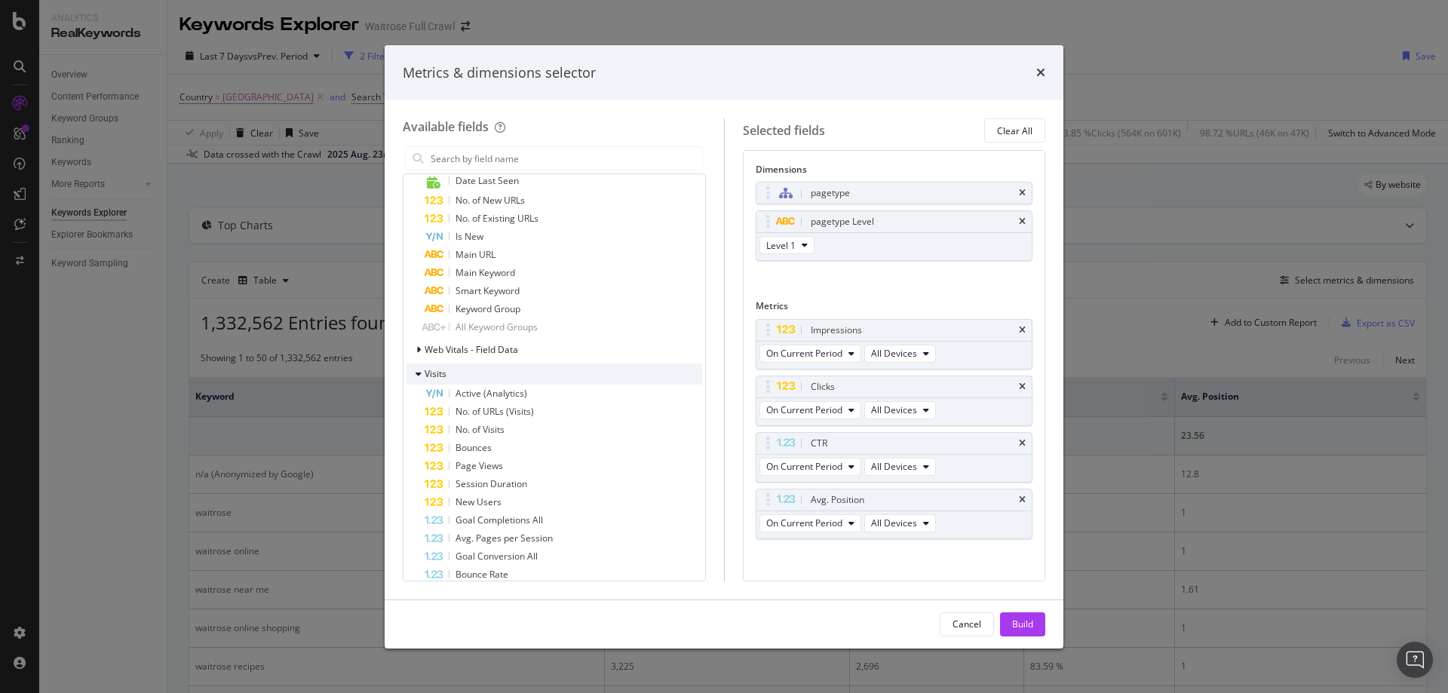
click at [436, 375] on span "Visits" at bounding box center [436, 373] width 22 height 13
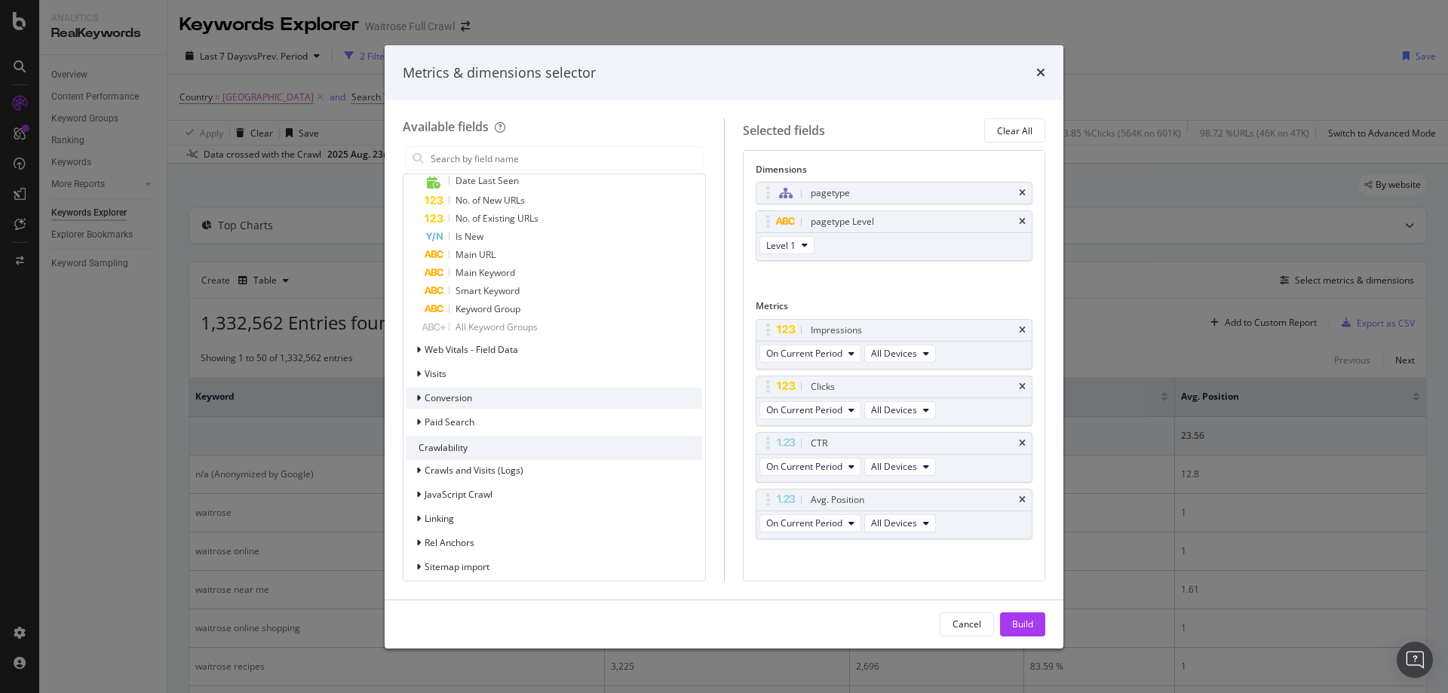
click at [436, 391] on div "Conversion" at bounding box center [439, 398] width 66 height 15
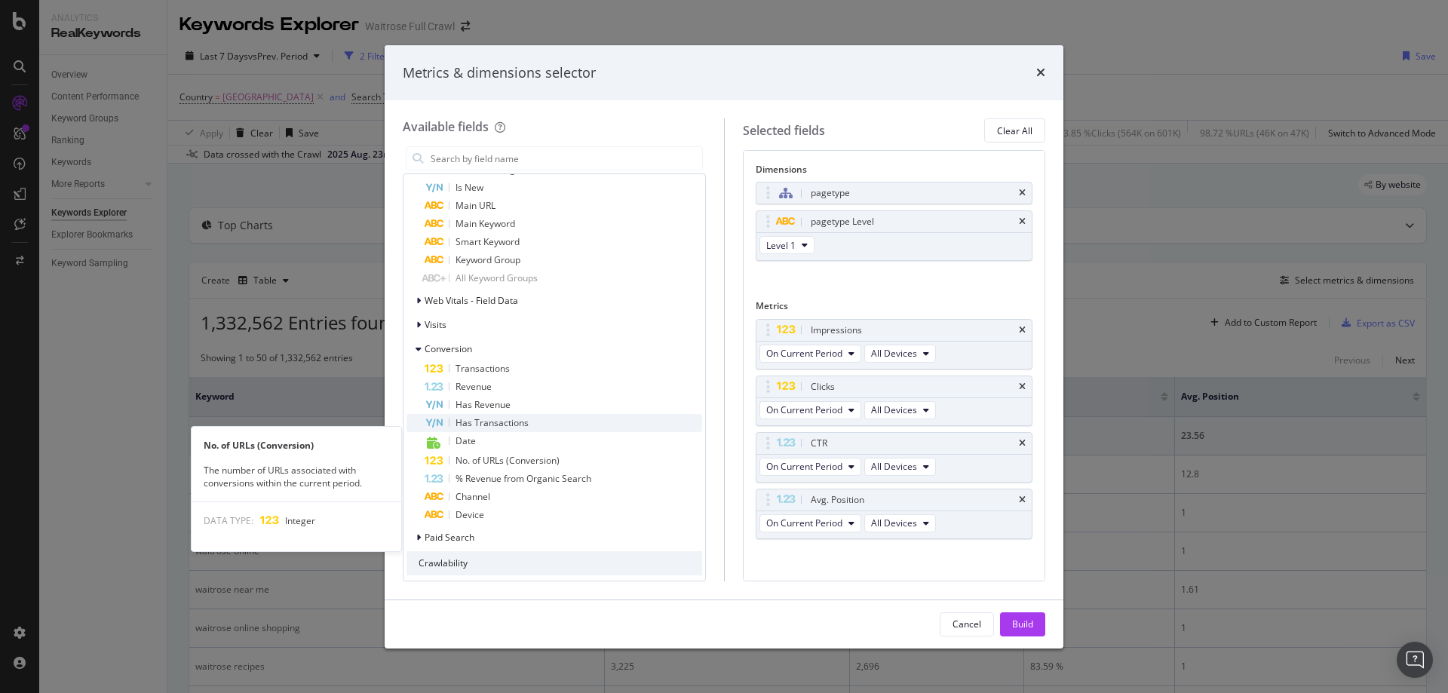
scroll to position [1099, 0]
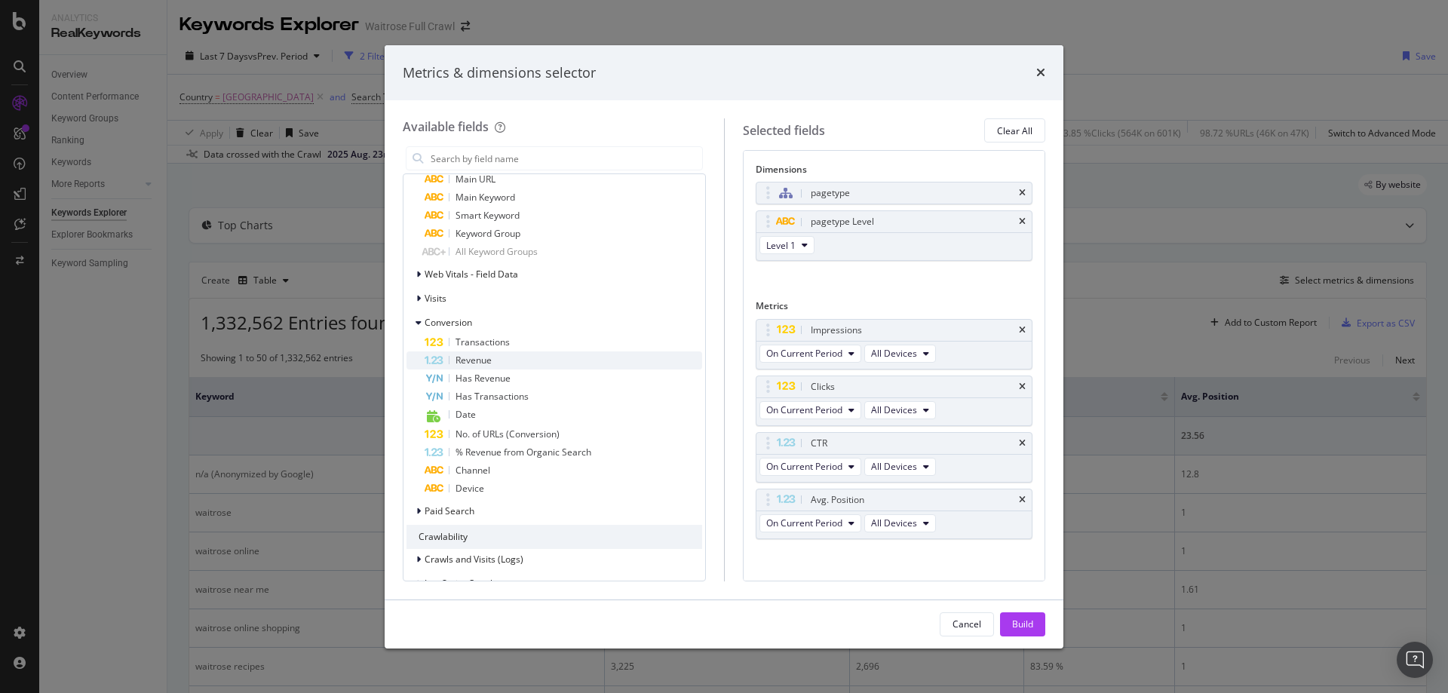
click at [489, 361] on span "Revenue" at bounding box center [473, 360] width 36 height 13
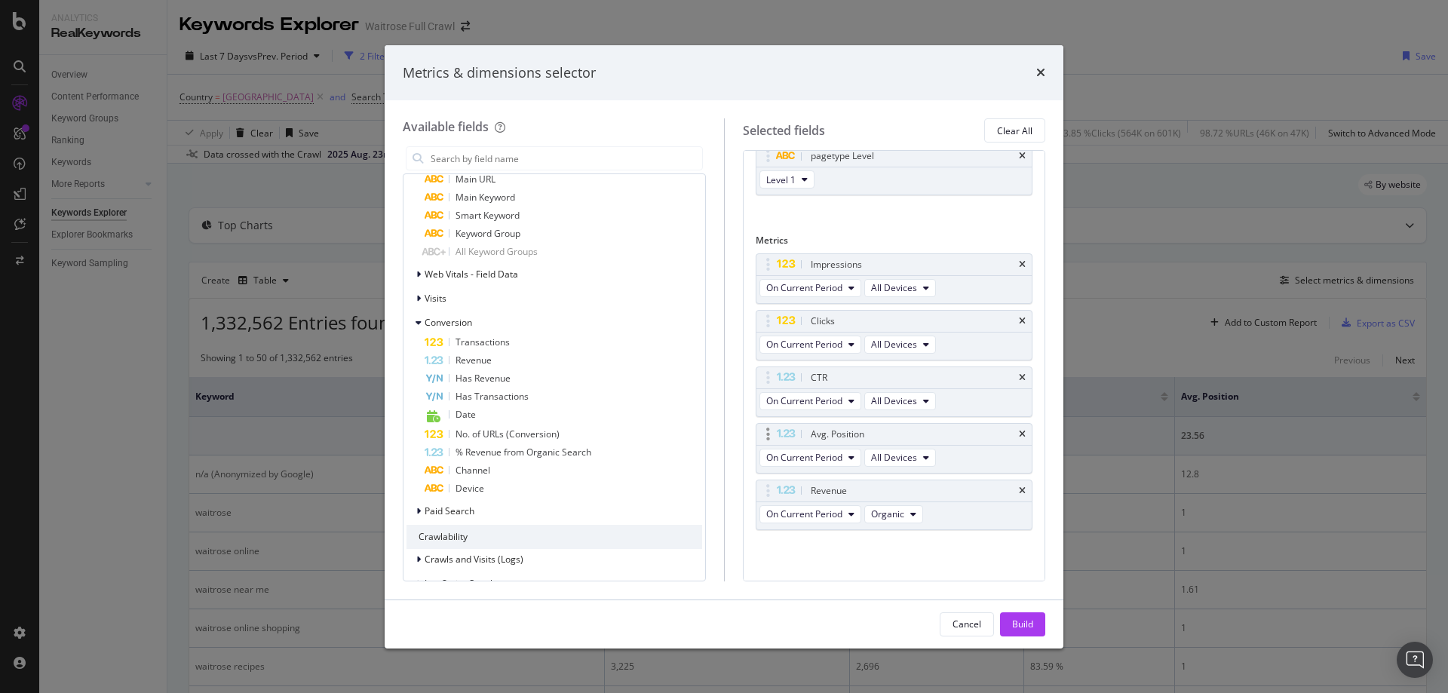
scroll to position [0, 0]
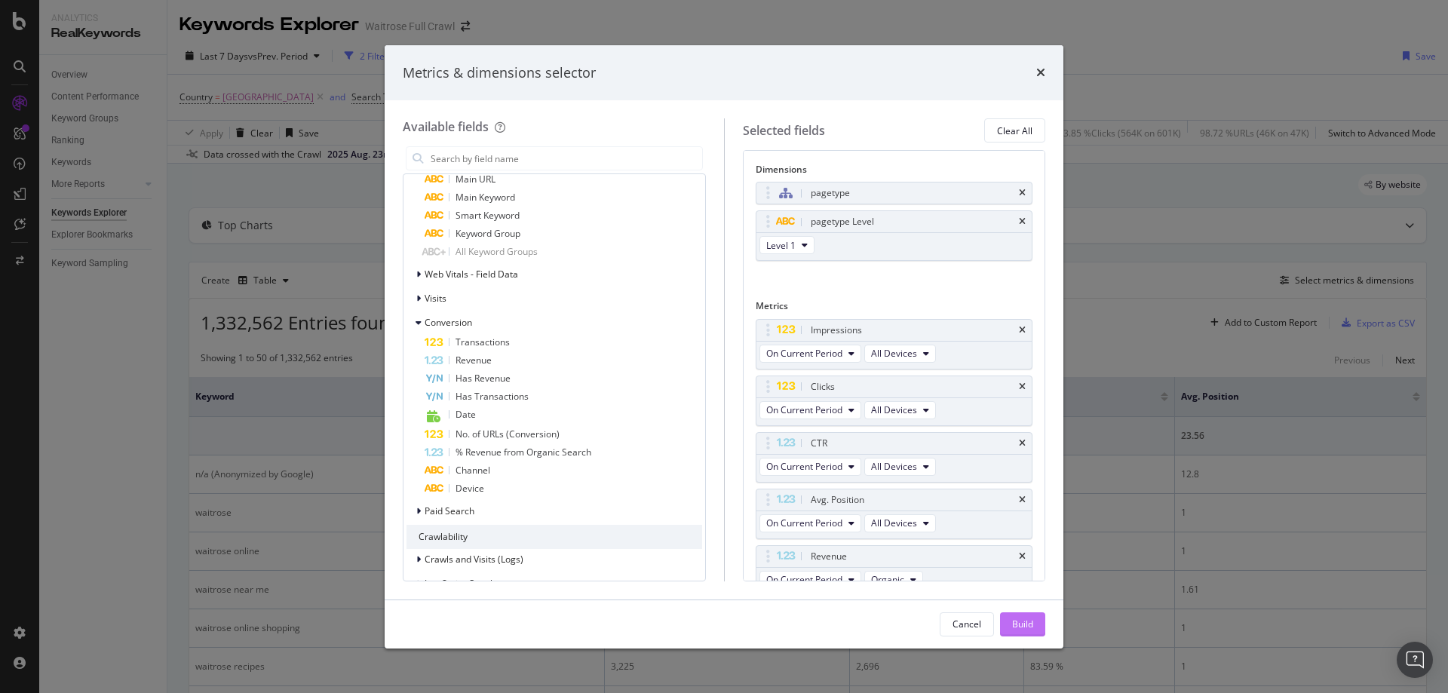
click at [1014, 620] on div "Build" at bounding box center [1022, 624] width 21 height 13
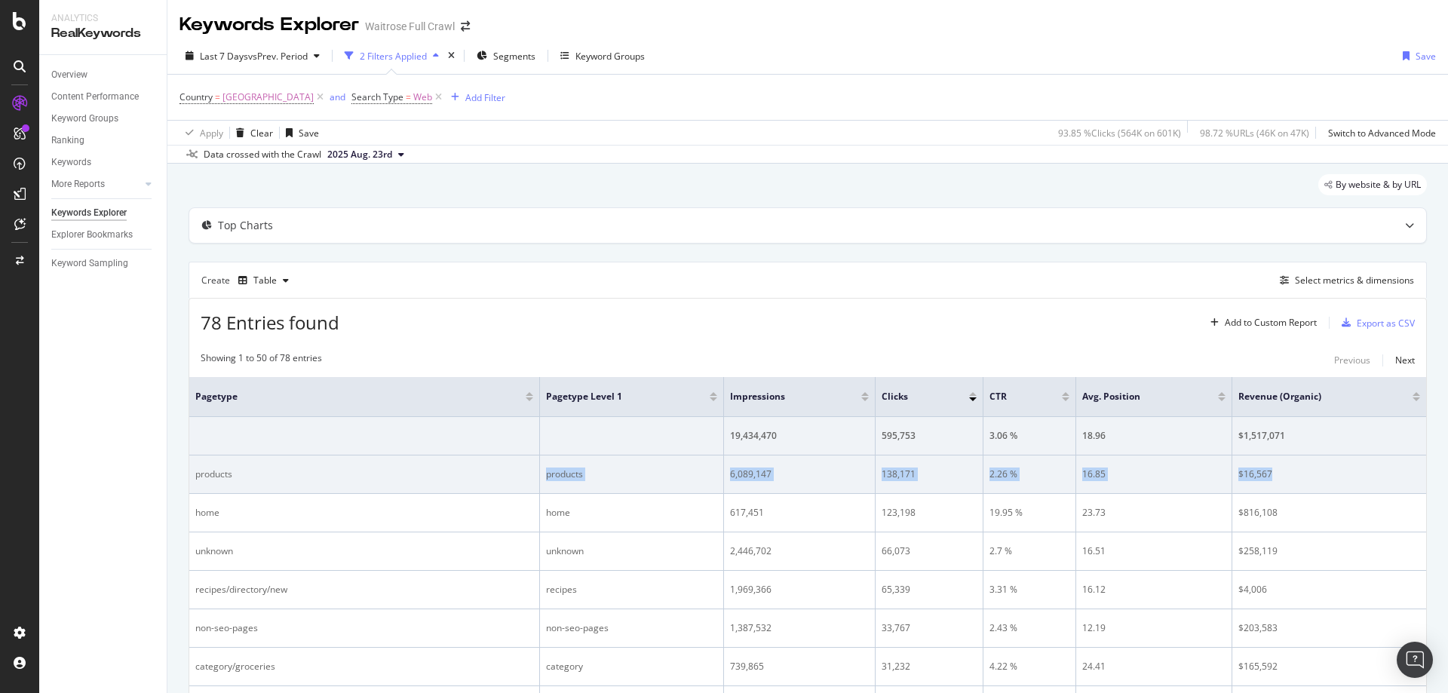
drag, startPoint x: 327, startPoint y: 471, endPoint x: 1292, endPoint y: 475, distance: 965.1
click at [1292, 475] on tr "products products 6,089,147 138,171 2.26 % 16.85 $16,567" at bounding box center [807, 474] width 1237 height 38
click at [1292, 475] on div "$16,567" at bounding box center [1329, 474] width 182 height 14
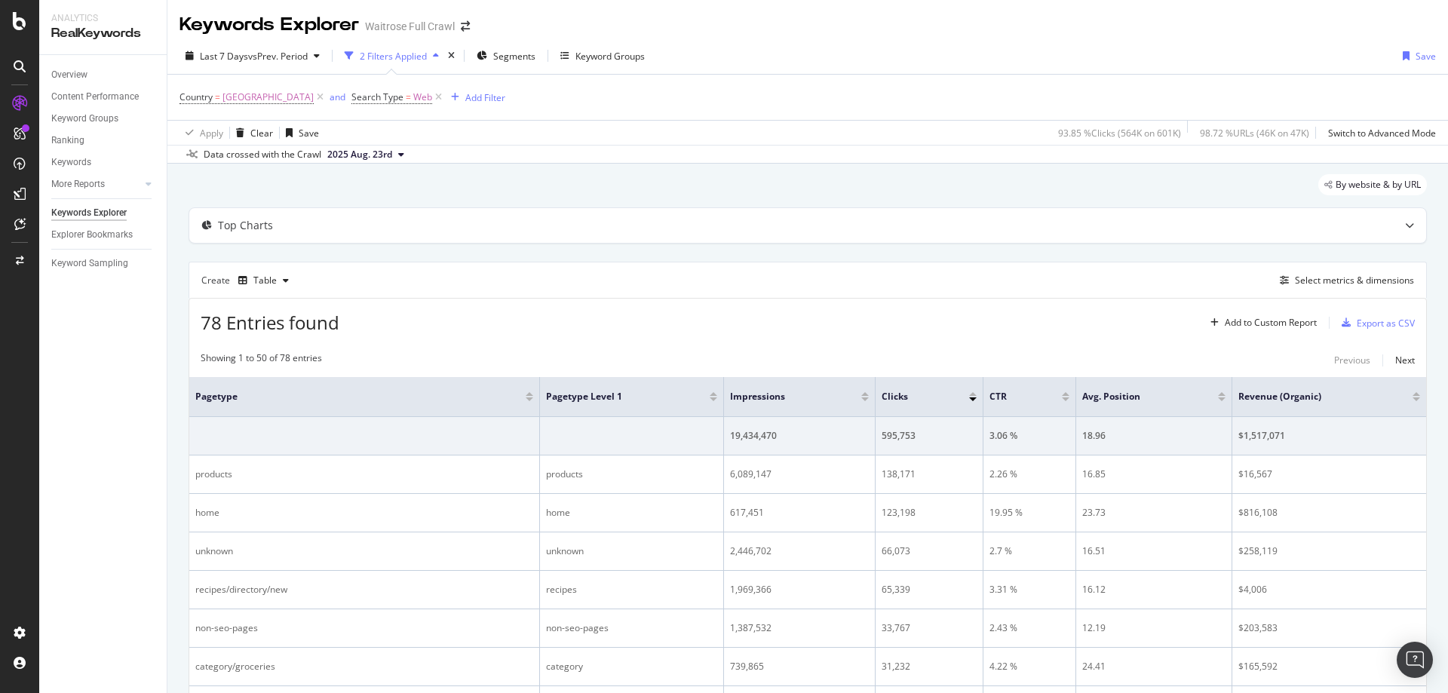
click at [75, 73] on div "Overview" at bounding box center [69, 75] width 36 height 16
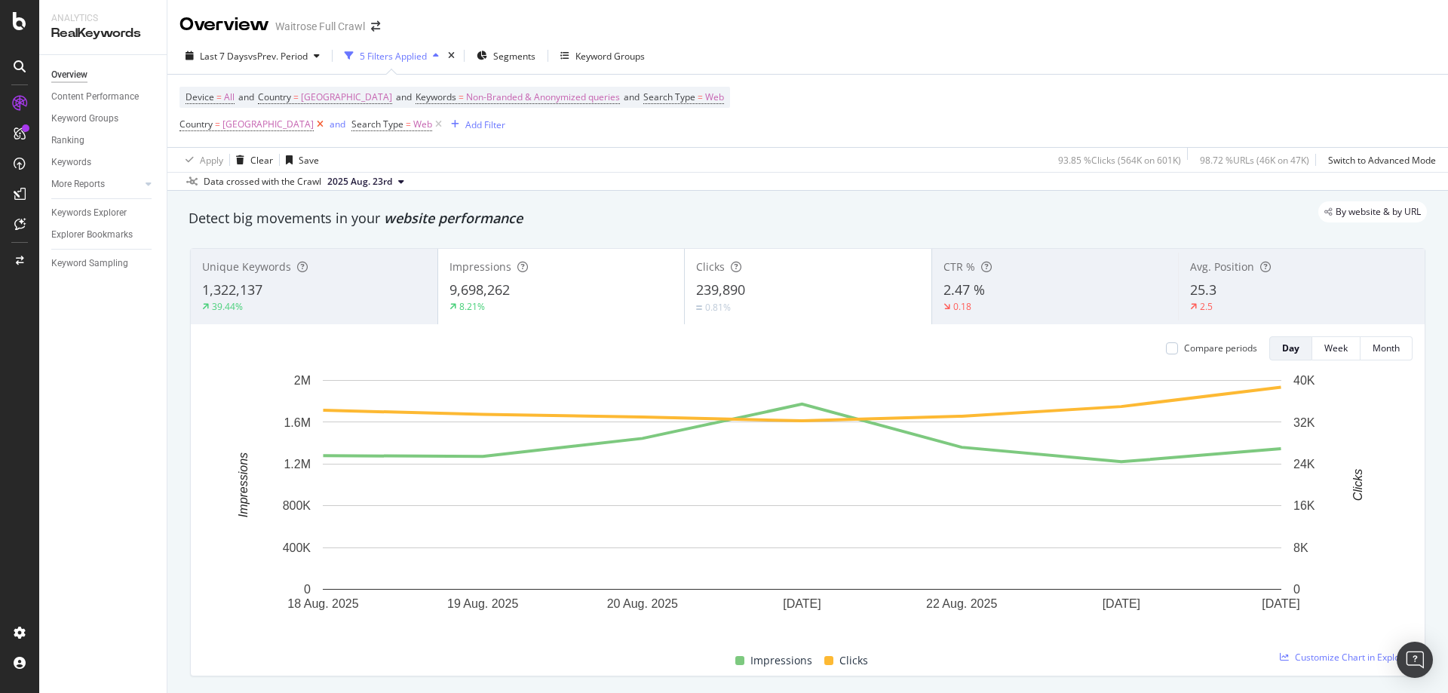
click at [314, 127] on icon at bounding box center [320, 124] width 13 height 15
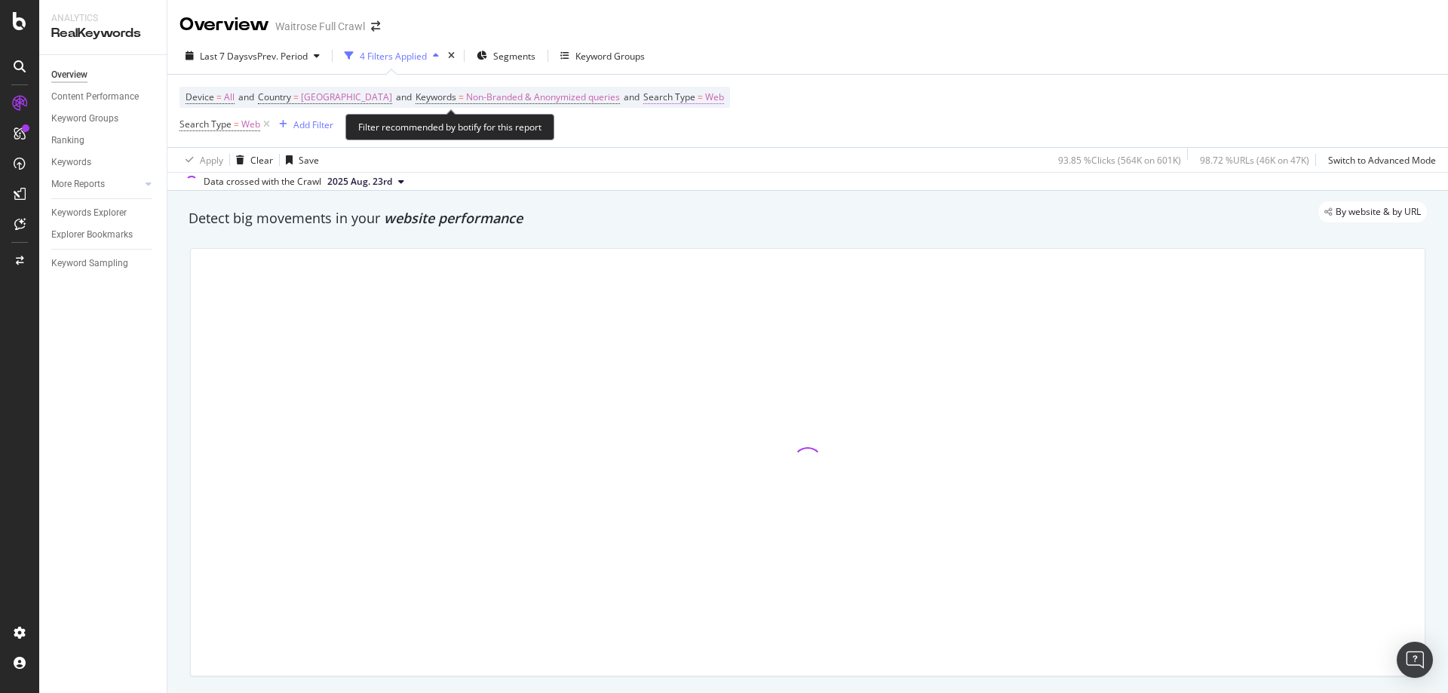
click at [674, 93] on span "Search Type" at bounding box center [669, 96] width 52 height 13
click at [672, 135] on icon at bounding box center [674, 132] width 11 height 9
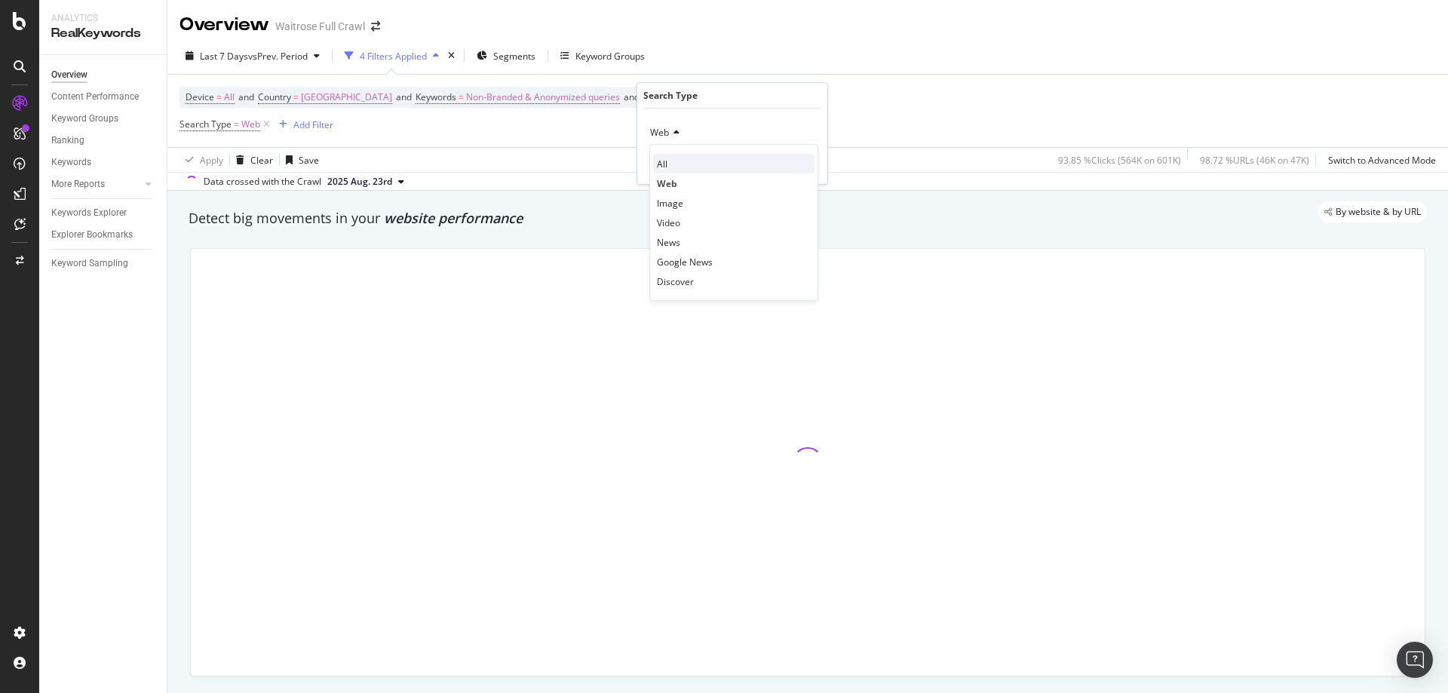
click at [692, 166] on div "All" at bounding box center [733, 164] width 161 height 20
click at [791, 166] on div "Apply" at bounding box center [793, 165] width 44 height 14
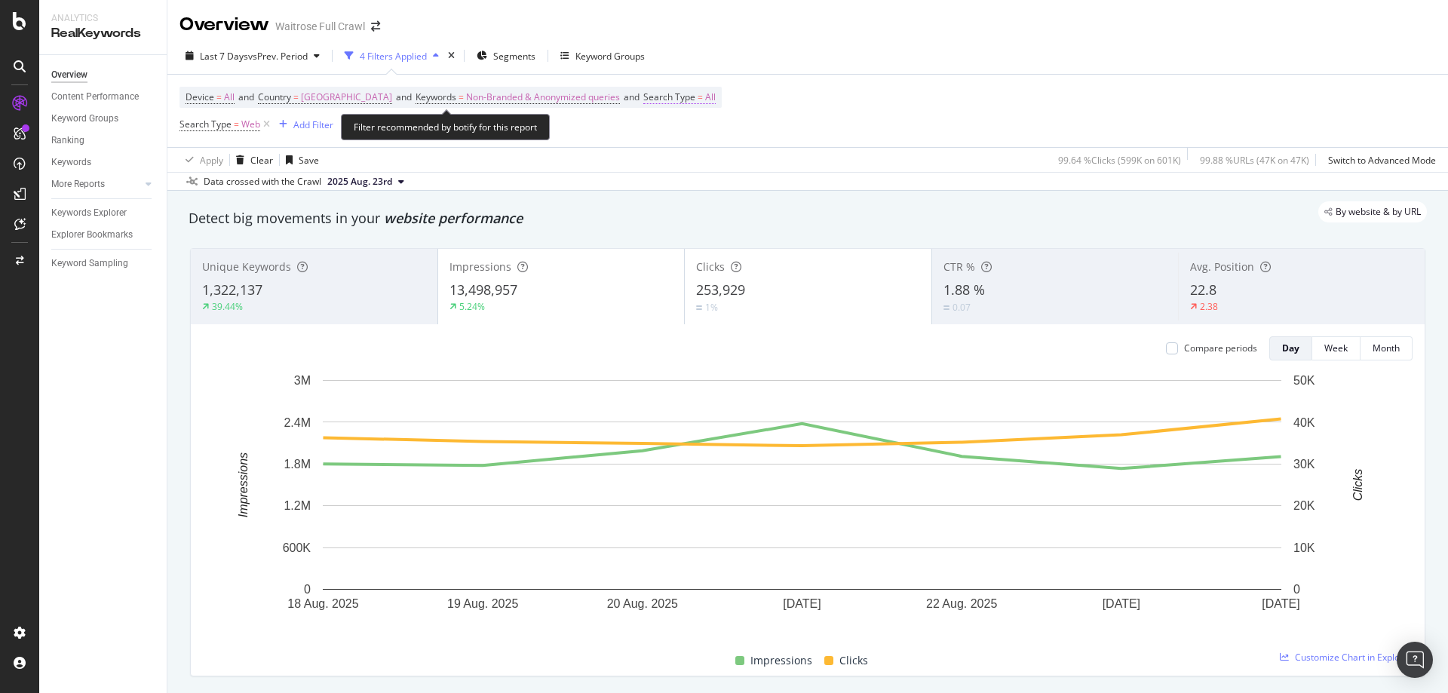
click at [705, 97] on span "All" at bounding box center [710, 97] width 11 height 21
click at [381, 127] on div "Device = All and Country = [GEOGRAPHIC_DATA] and Keywords = Non-Branded & Anony…" at bounding box center [450, 111] width 542 height 48
click at [262, 123] on icon at bounding box center [266, 124] width 13 height 15
